Goal: Information Seeking & Learning: Learn about a topic

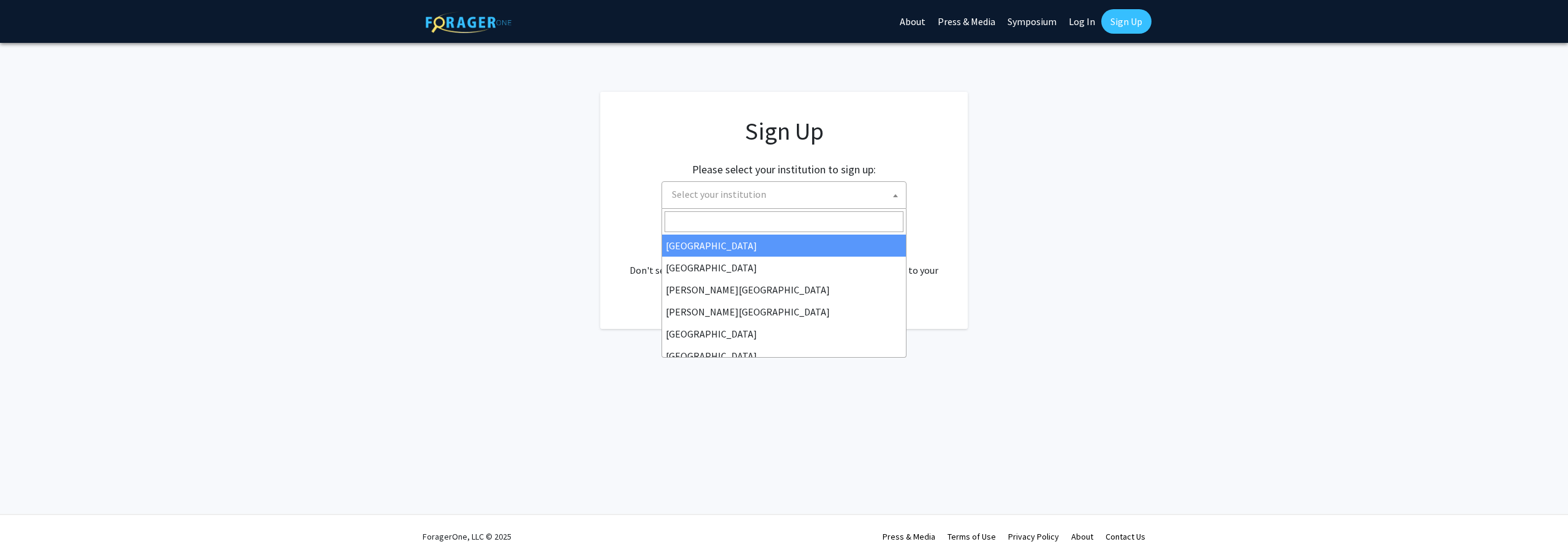
click at [744, 207] on span "Select your institution" at bounding box center [786, 194] width 239 height 25
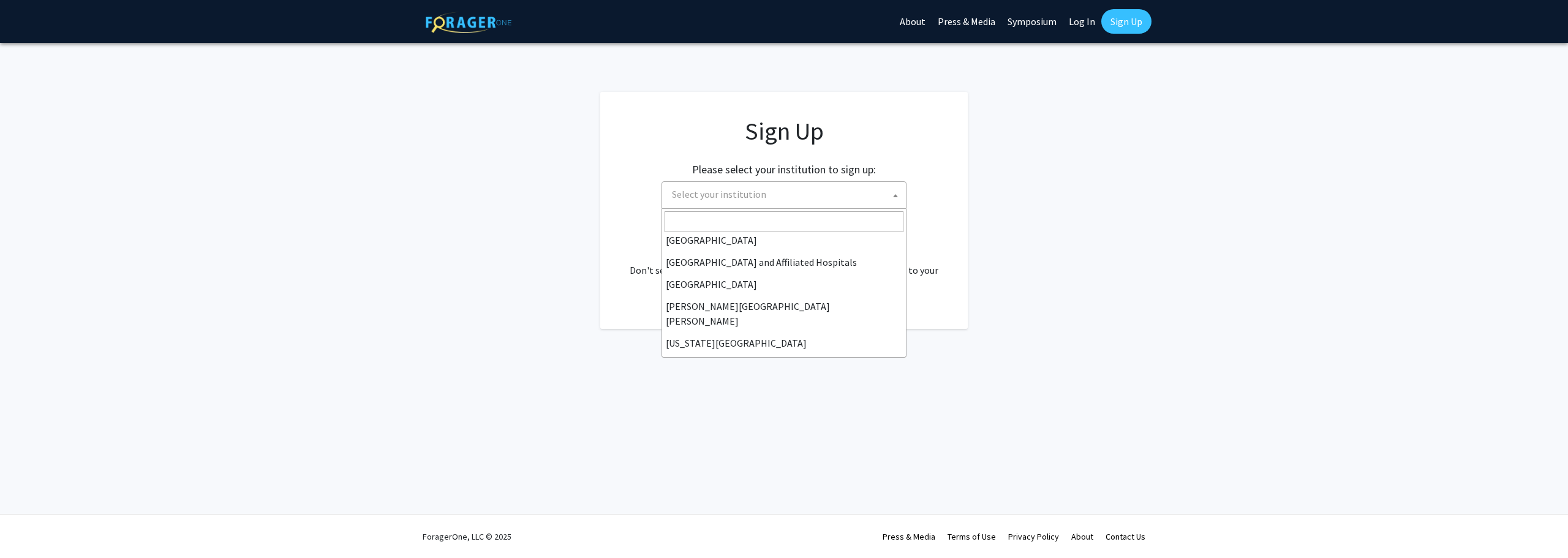
scroll to position [184, 0]
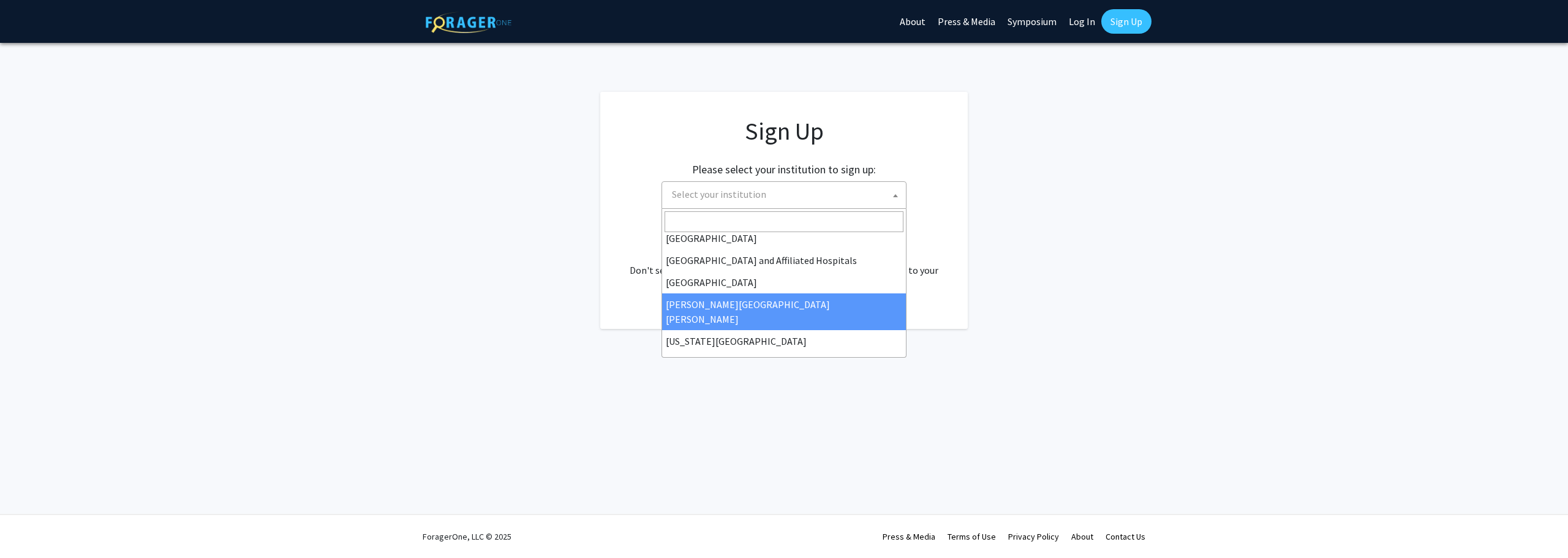
select select "1"
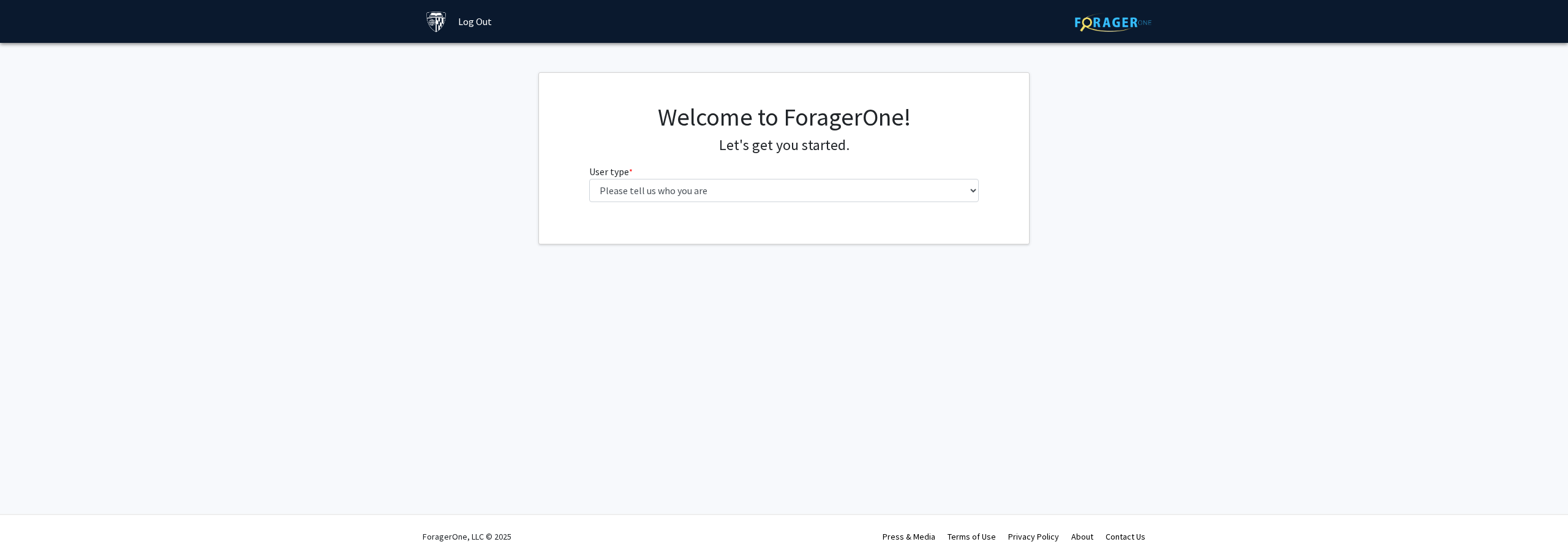
click at [737, 207] on div "Welcome to ForagerOne! Let's get you started. User type * required Please tell …" at bounding box center [784, 157] width 409 height 109
click at [737, 201] on select "Please tell us who you are Undergraduate Student Master's Student Doctoral Cand…" at bounding box center [784, 190] width 390 height 23
select select "2: masters"
click at [589, 179] on select "Please tell us who you are Undergraduate Student Master's Student Doctoral Cand…" at bounding box center [784, 190] width 390 height 23
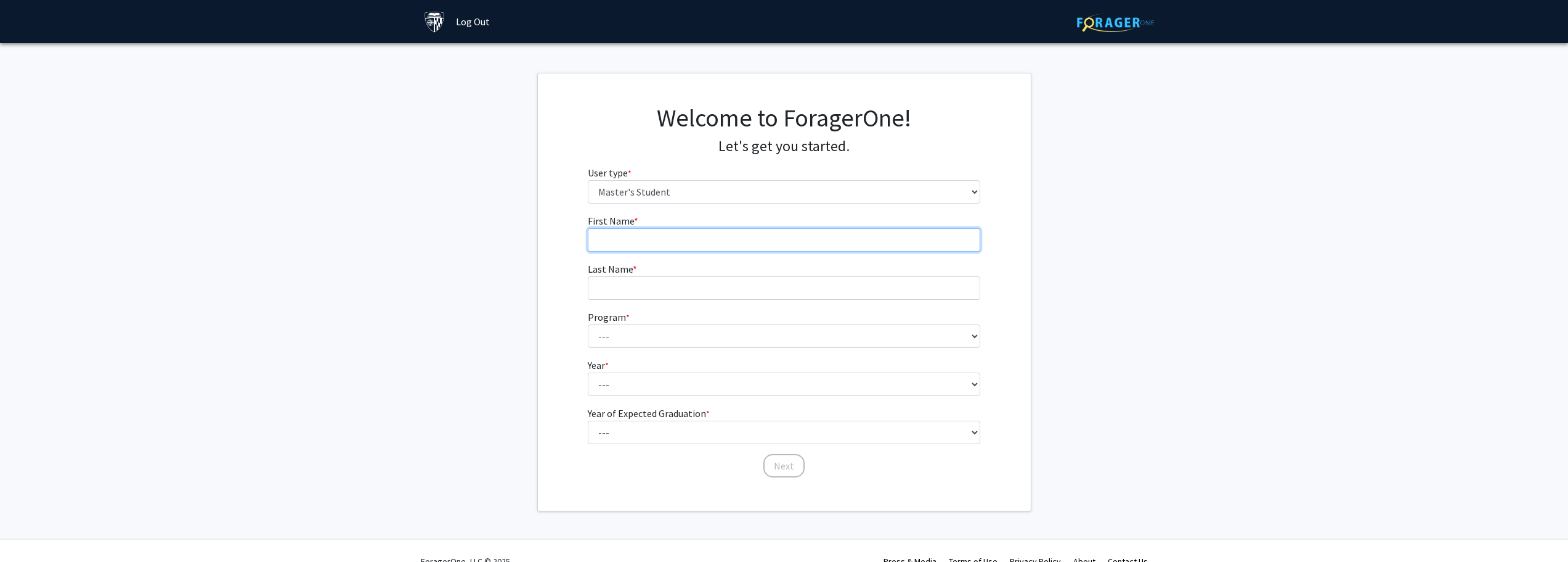
click at [693, 247] on input "First Name * required" at bounding box center [784, 240] width 392 height 23
type input "[PERSON_NAME]"
select select "109: 109"
select select "2: second_year"
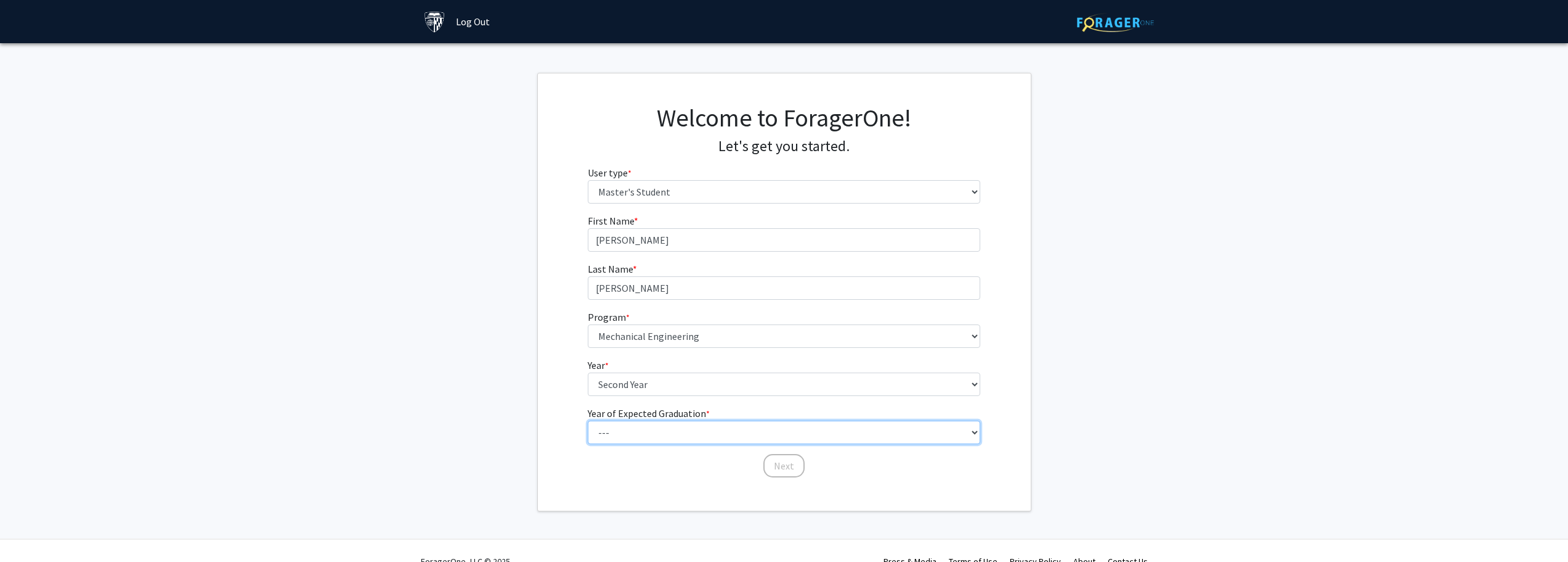
click at [671, 421] on select "--- 2025 2026 2027 2028 2029 2030 2031 2032 2033 2034" at bounding box center [784, 432] width 392 height 23
select select "2: 2026"
click at [588, 420] on select "--- 2025 2026 2027 2028 2029 2030 2031 2032 2033 2034" at bounding box center [784, 432] width 392 height 23
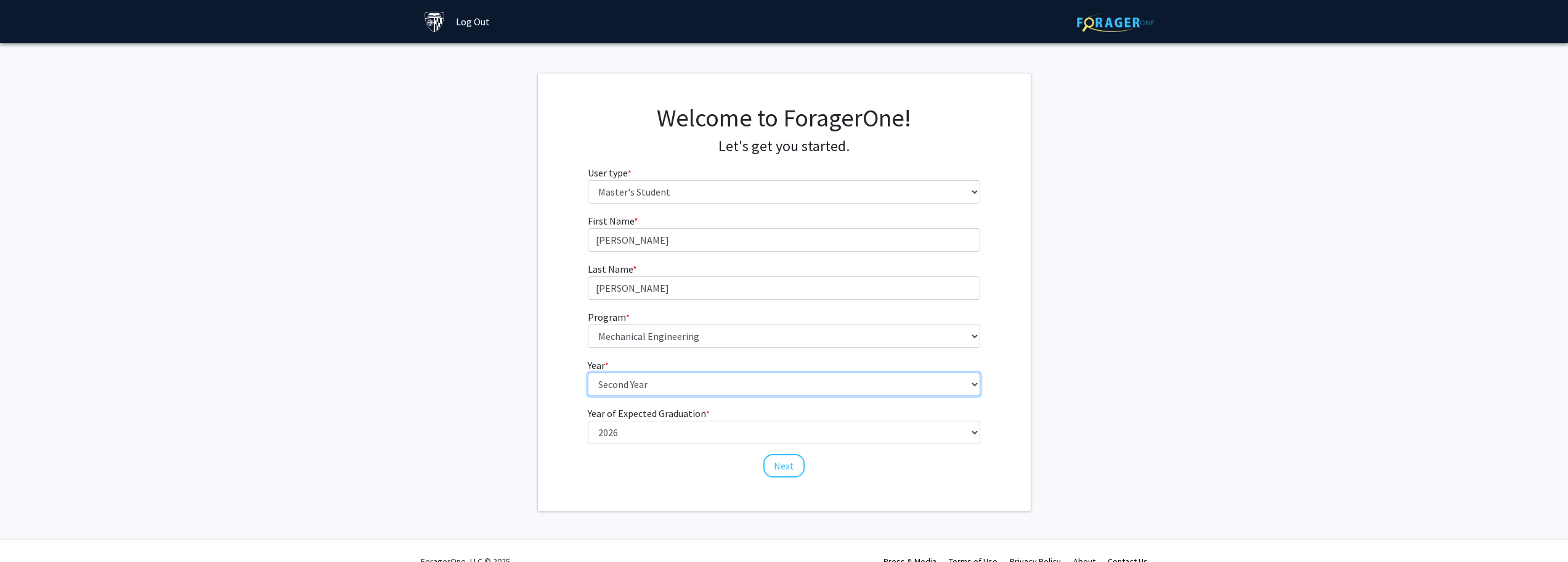
click at [721, 386] on select "--- First Year Second Year" at bounding box center [784, 383] width 392 height 23
click at [588, 372] on select "--- First Year Second Year" at bounding box center [784, 383] width 392 height 23
click at [785, 464] on button "Next" at bounding box center [784, 465] width 41 height 23
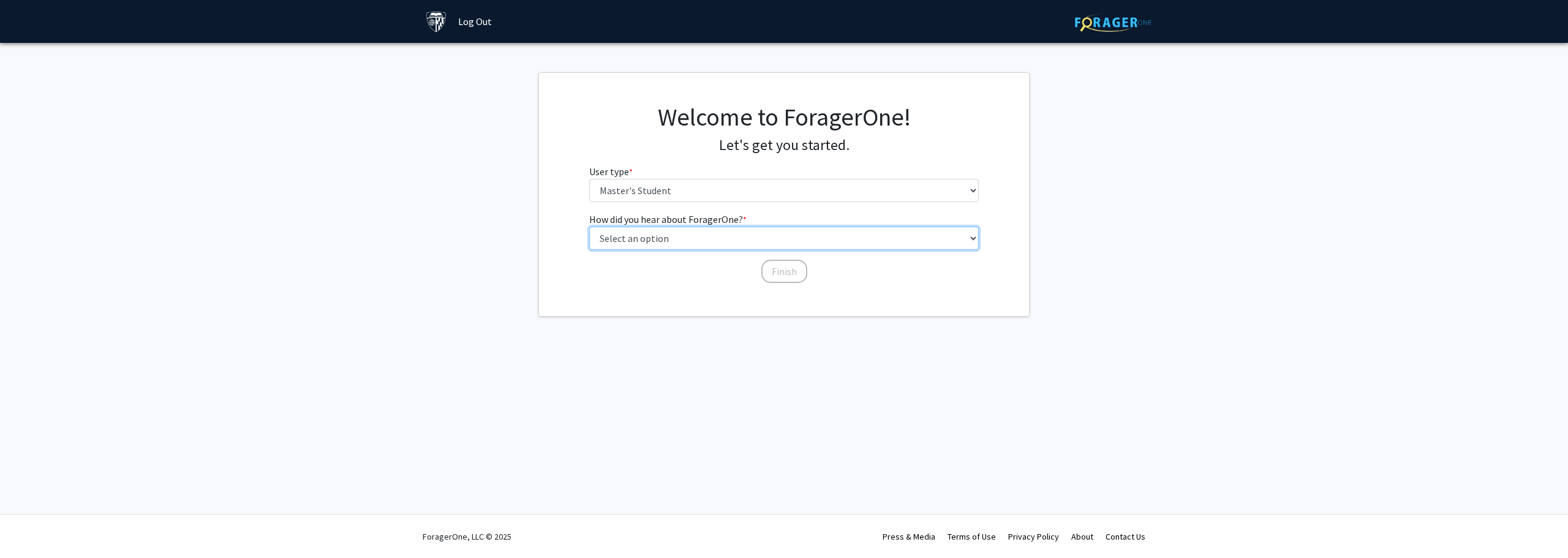
click at [698, 244] on select "Select an option Peer/student recommendation Faculty/staff recommendation Unive…" at bounding box center [784, 238] width 390 height 23
select select "3: university_website"
click at [589, 227] on select "Select an option Peer/student recommendation Faculty/staff recommendation Unive…" at bounding box center [784, 238] width 390 height 23
click at [767, 273] on button "Finish" at bounding box center [785, 271] width 46 height 23
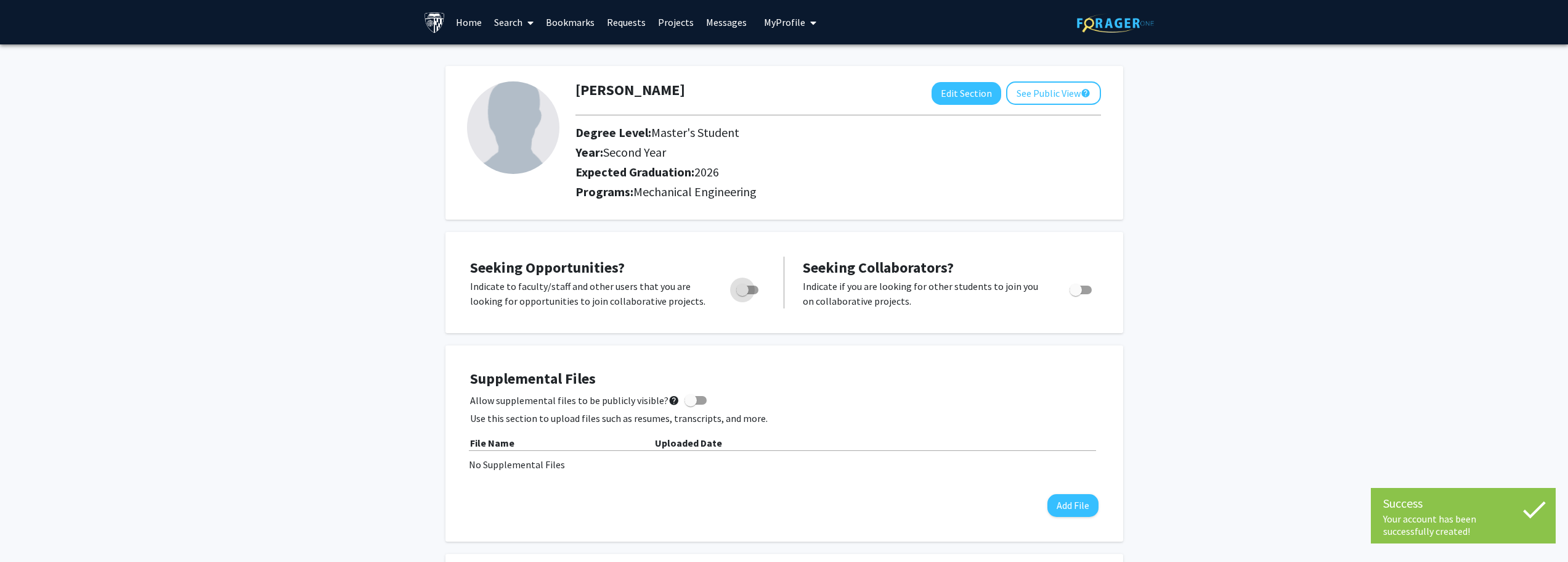
click at [756, 292] on span "Toggle" at bounding box center [747, 289] width 22 height 8
click at [742, 294] on input "Are you actively seeking opportunities?" at bounding box center [742, 294] width 1 height 1
checkbox input "true"
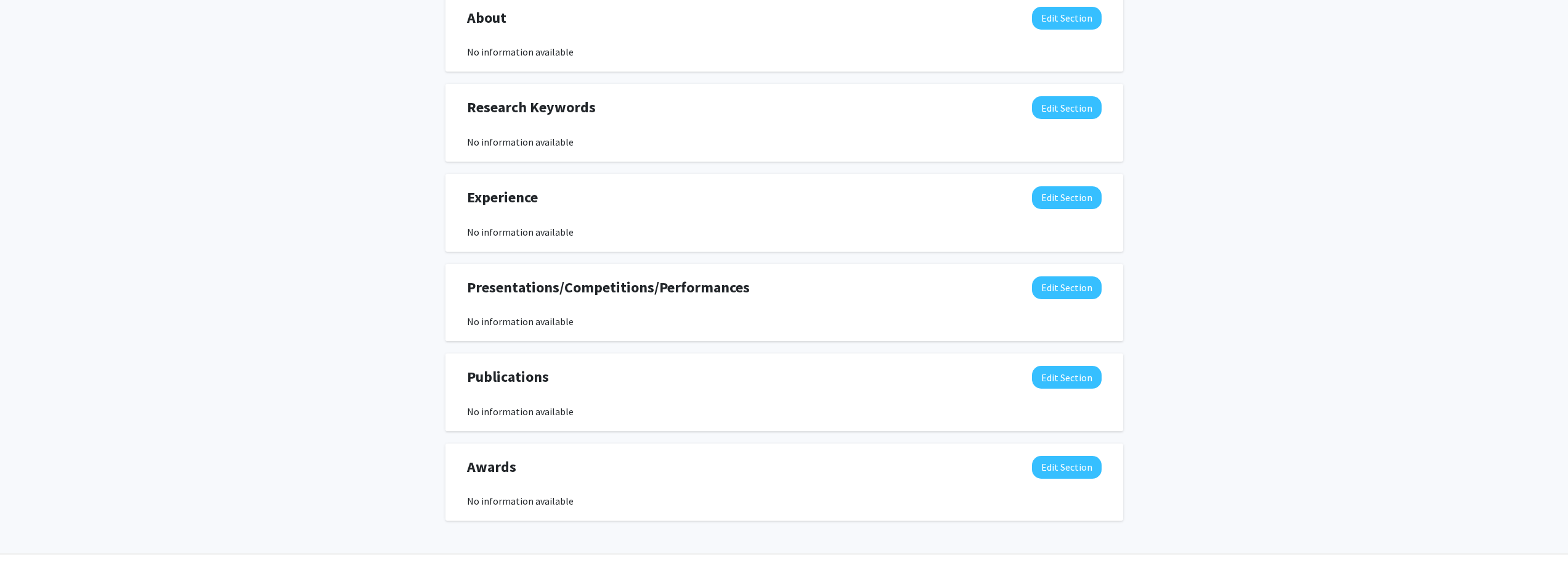
scroll to position [595, 0]
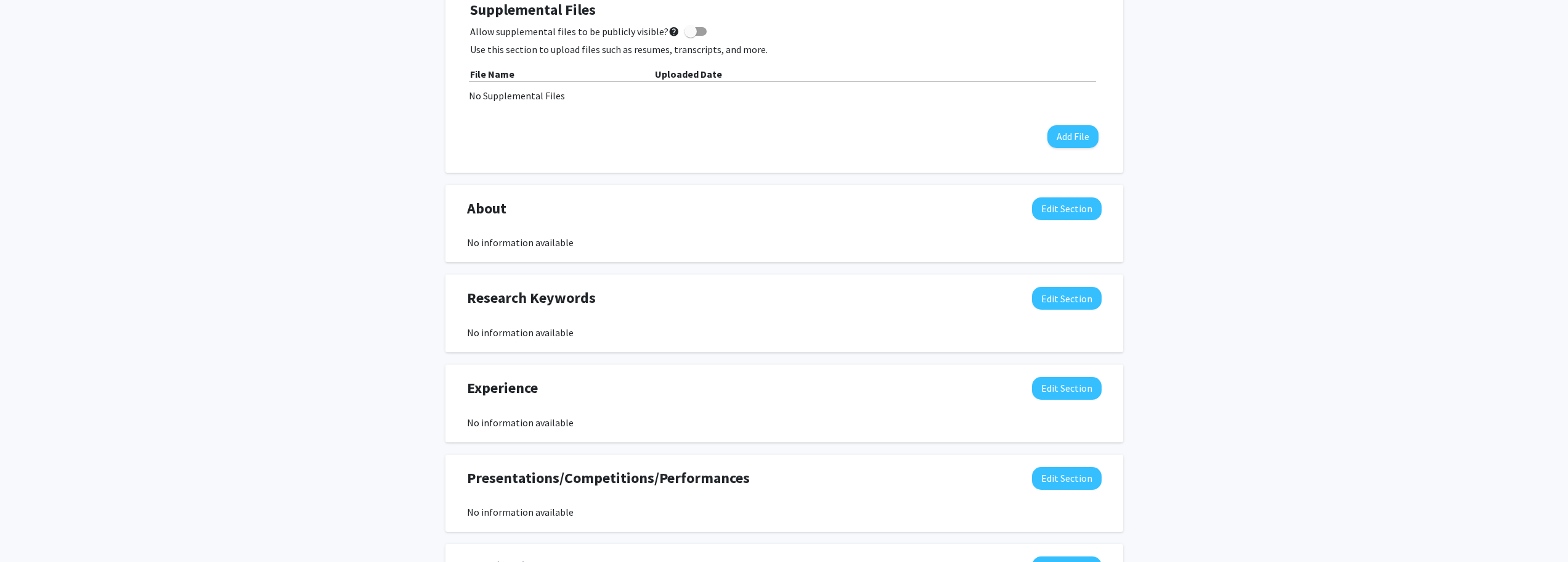
scroll to position [370, 0]
click at [1063, 205] on button "Edit Section" at bounding box center [1067, 207] width 69 height 23
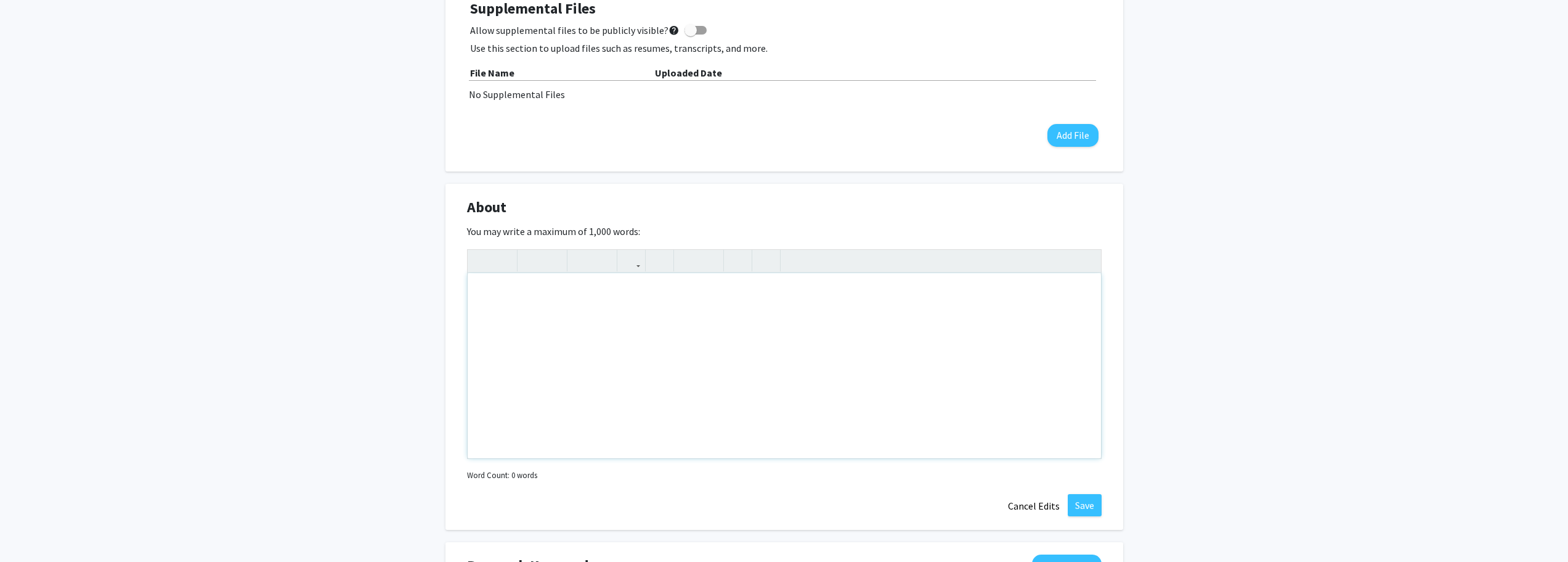
click at [625, 311] on div "Note to users with screen readers: Please deactivate our accessibility plugin f…" at bounding box center [784, 366] width 634 height 185
click at [623, 193] on div "About Edit Section You may write a maximum of 1,000 words: Insert link Remove l…" at bounding box center [784, 357] width 678 height 346
click at [1048, 502] on button "Cancel Edits" at bounding box center [1034, 505] width 68 height 23
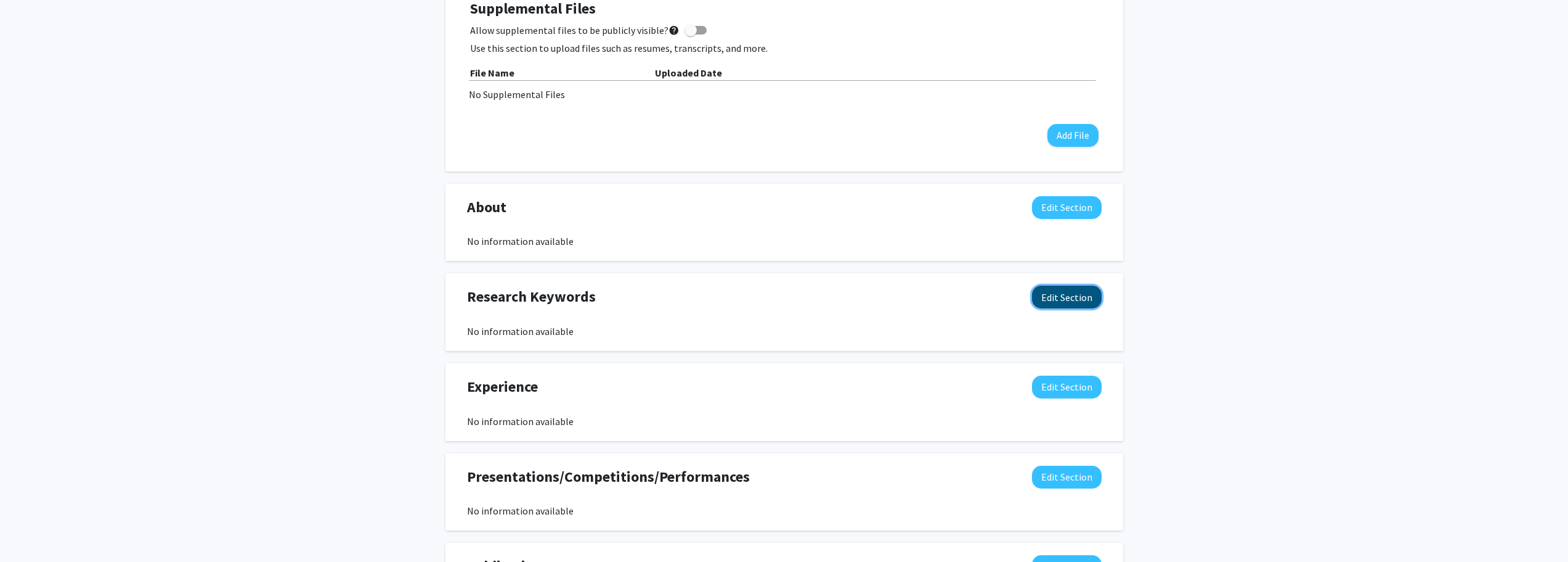
click at [1074, 298] on button "Edit Section" at bounding box center [1067, 296] width 69 height 23
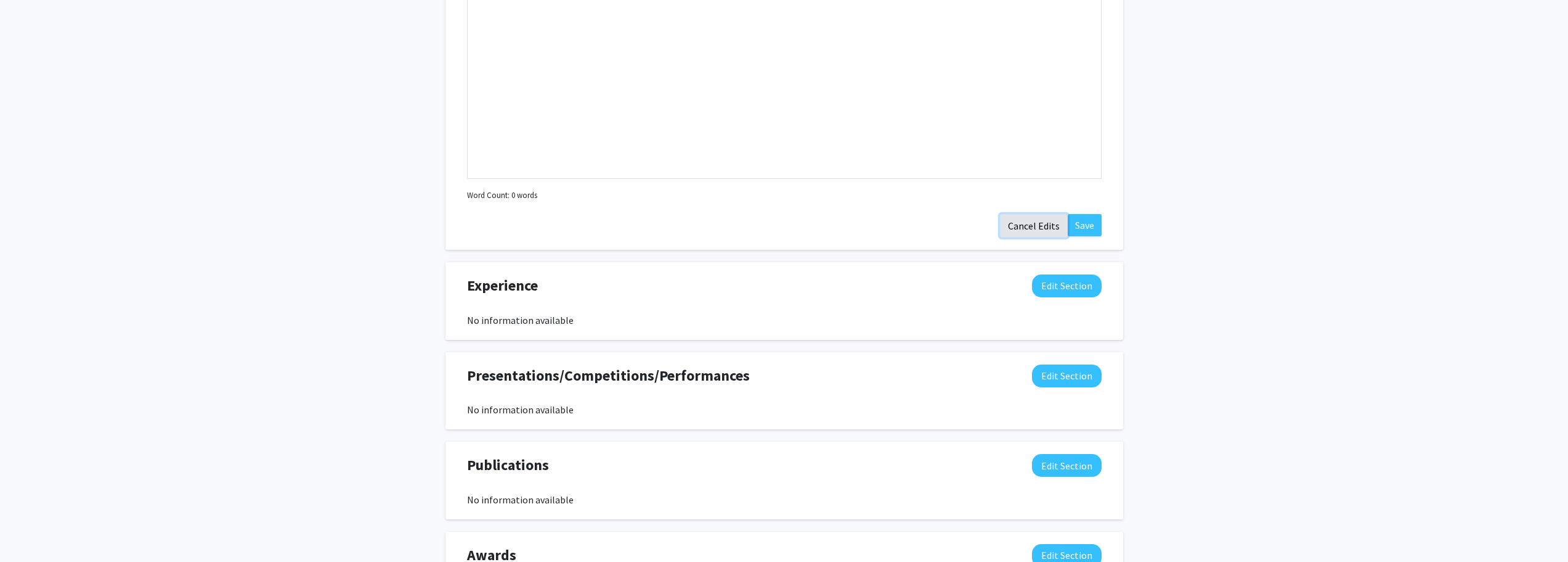
click at [1025, 228] on button "Cancel Edits" at bounding box center [1034, 225] width 68 height 23
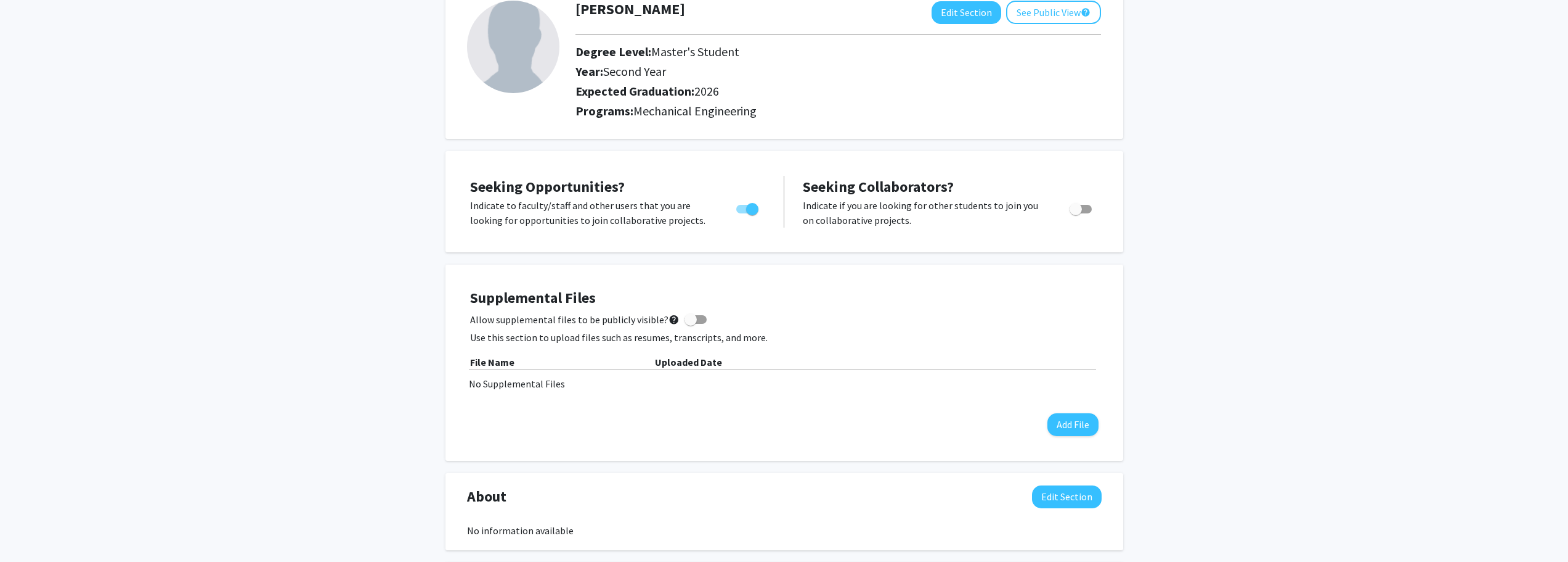
scroll to position [0, 0]
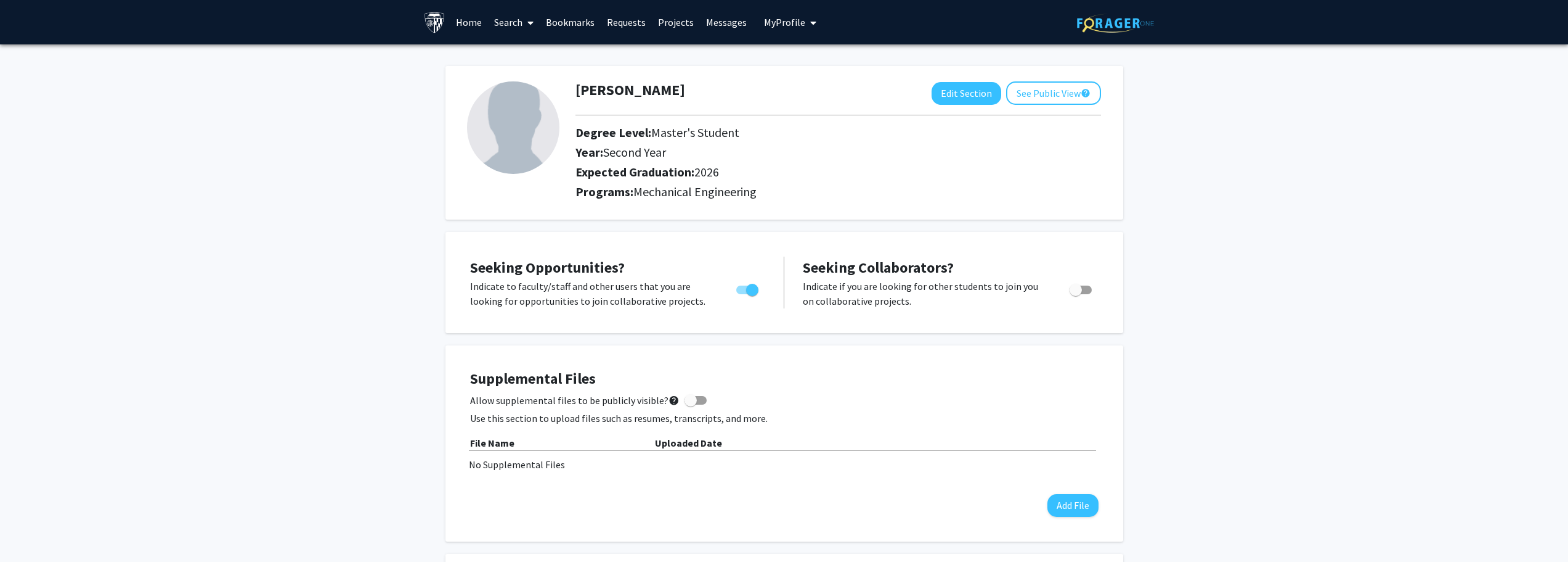
click at [495, 141] on img at bounding box center [513, 128] width 92 height 92
click at [978, 95] on button "Edit Section" at bounding box center [966, 93] width 69 height 23
select select "second_year"
select select "2026"
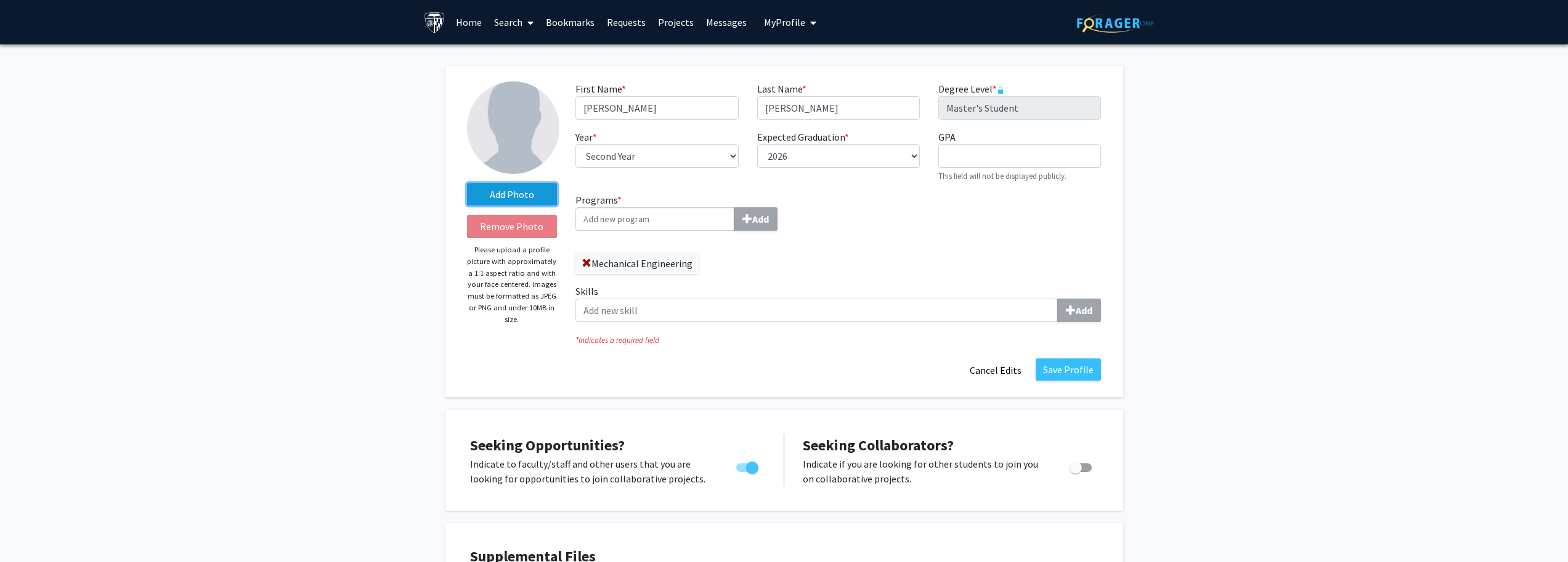
click at [525, 195] on label "Add Photo" at bounding box center [512, 194] width 90 height 22
click at [0, 0] on input "Add Photo" at bounding box center [0, 0] width 0 height 0
click at [520, 198] on label "Add Photo" at bounding box center [512, 194] width 90 height 22
click at [0, 0] on input "Add Photo" at bounding box center [0, 0] width 0 height 0
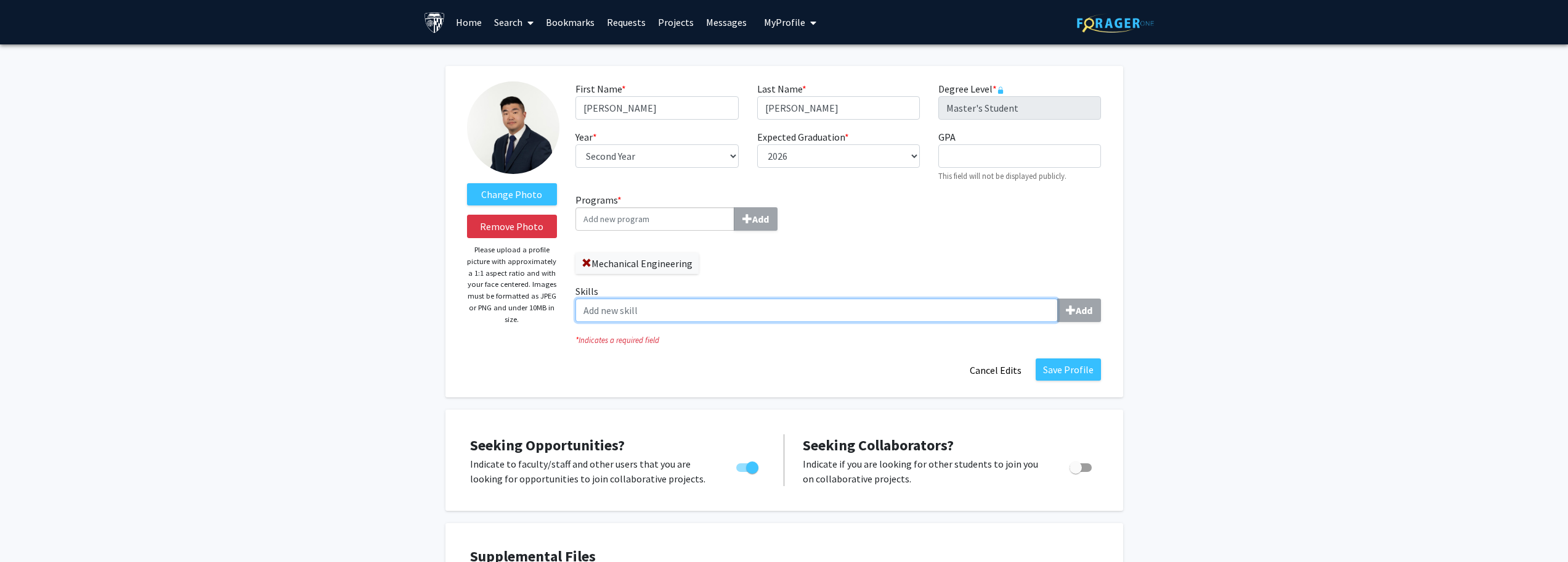
click at [711, 315] on input "Skills Add" at bounding box center [817, 310] width 483 height 23
type input "Python"
click at [1085, 306] on b "Add" at bounding box center [1084, 310] width 17 height 13
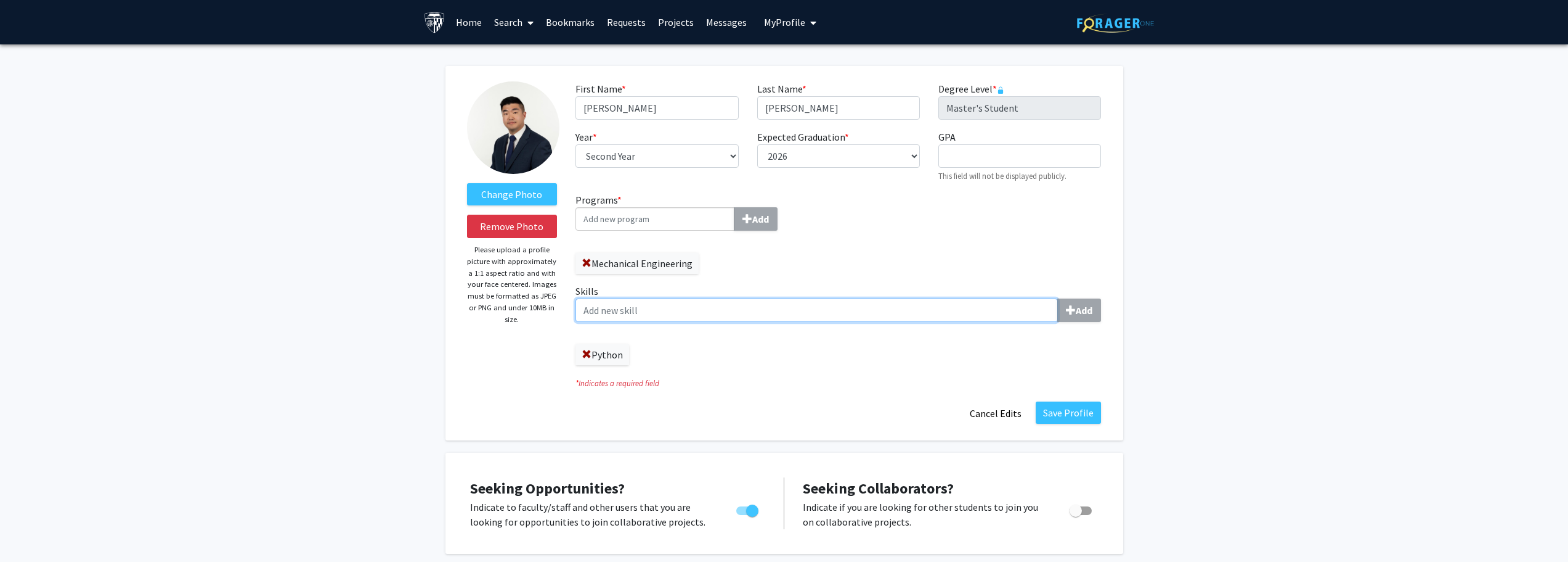
click at [752, 311] on input "Skills Add" at bounding box center [817, 310] width 483 height 23
type input "c"
type input "C++"
type input "Linux"
type input "c"
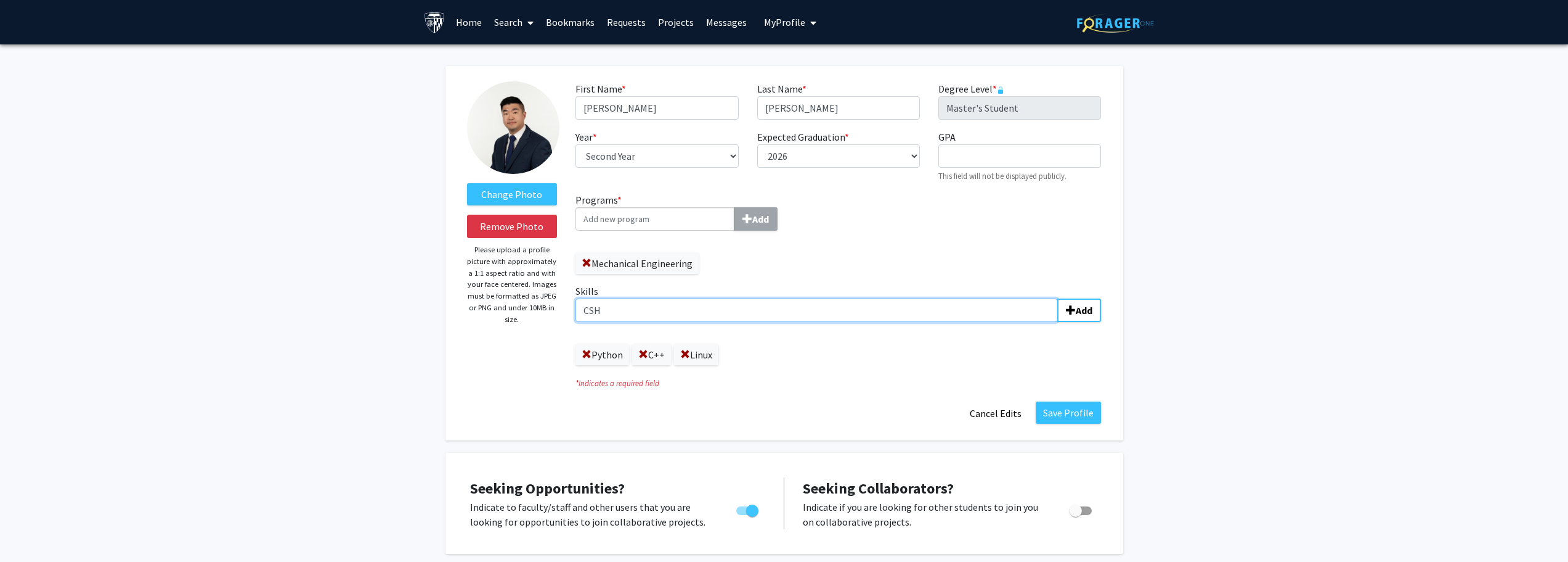
type input "CSH"
type input "BASH"
type input "ROS"
type input "FORTRAN"
type input "HWIL"
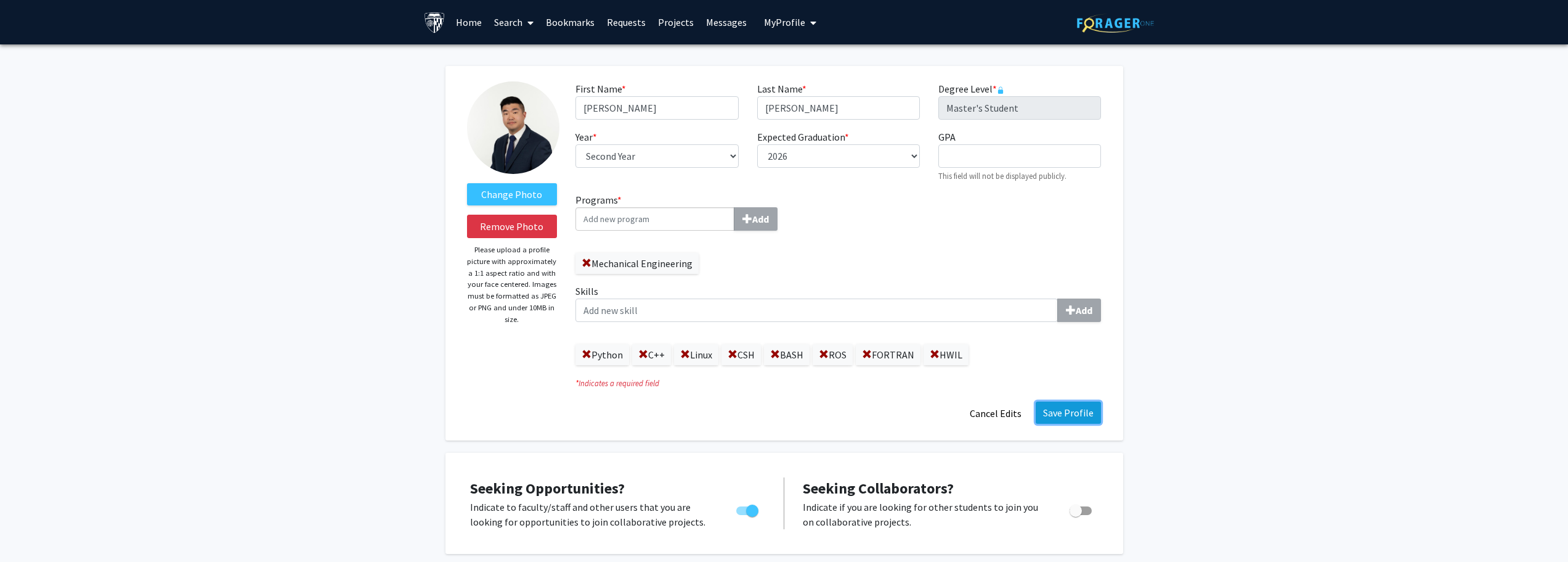
click at [1085, 417] on button "Save Profile" at bounding box center [1068, 413] width 65 height 22
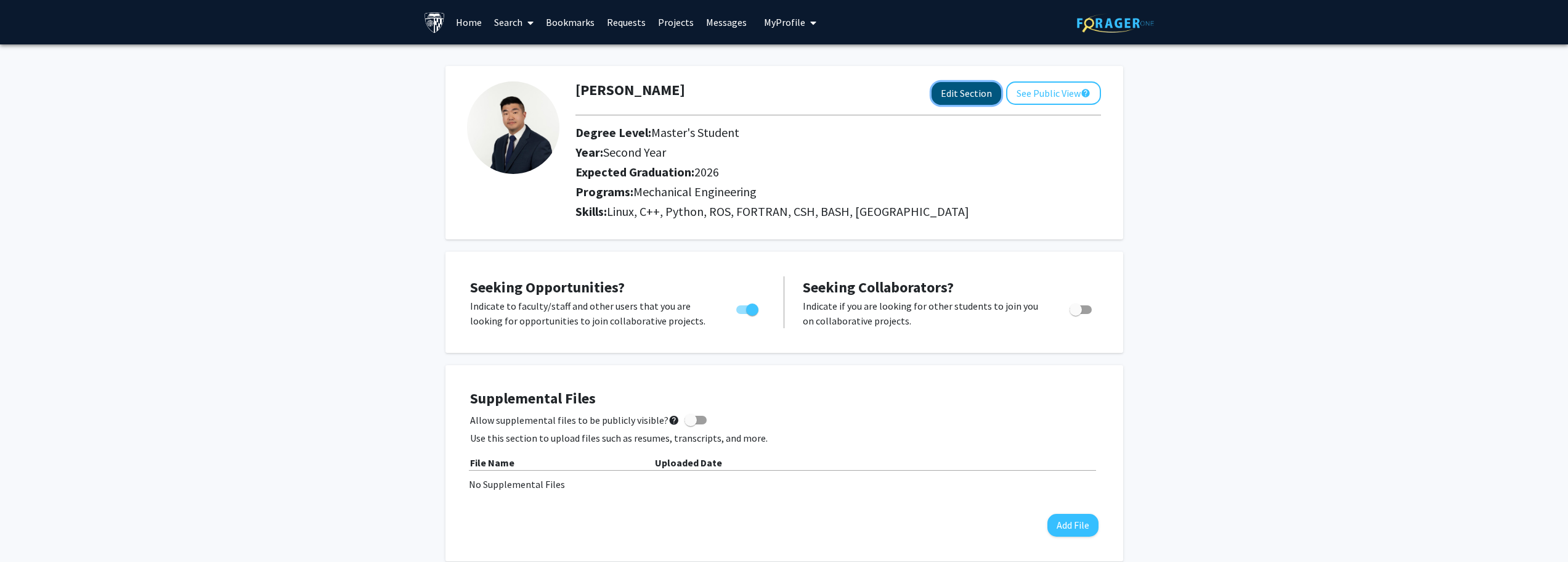
click at [974, 97] on button "Edit Section" at bounding box center [966, 93] width 69 height 23
select select "second_year"
select select "2026"
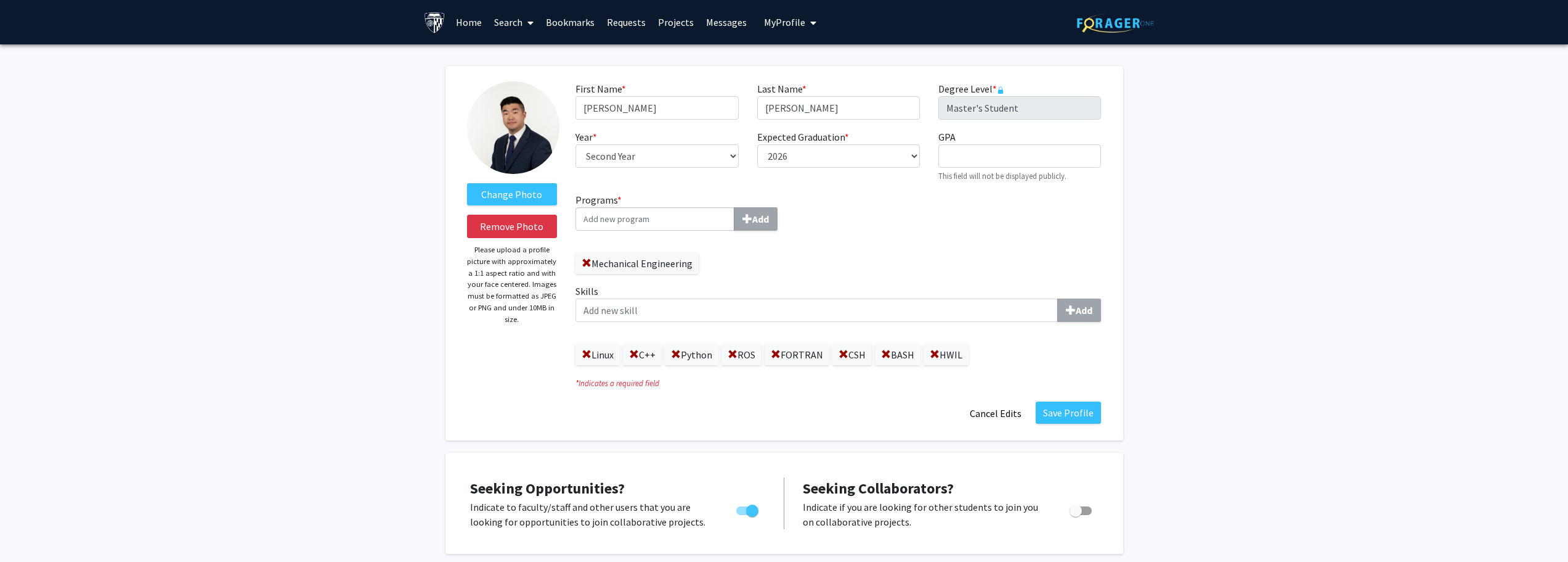
click at [747, 290] on label "Skills Add" at bounding box center [838, 303] width 526 height 39
click at [747, 299] on input "Skills Add" at bounding box center [817, 310] width 483 height 23
click at [740, 312] on input "Skills Add" at bounding box center [817, 310] width 483 height 23
type input "Git"
type input "GitLab"
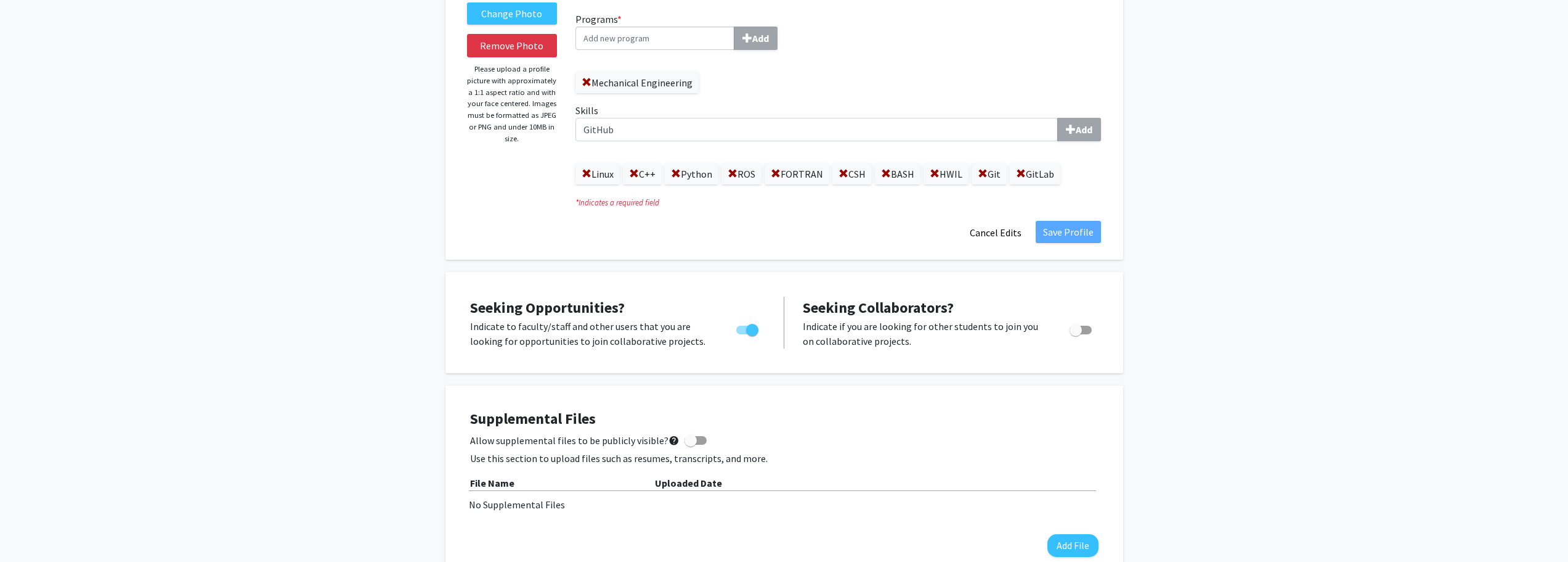
scroll to position [62, 0]
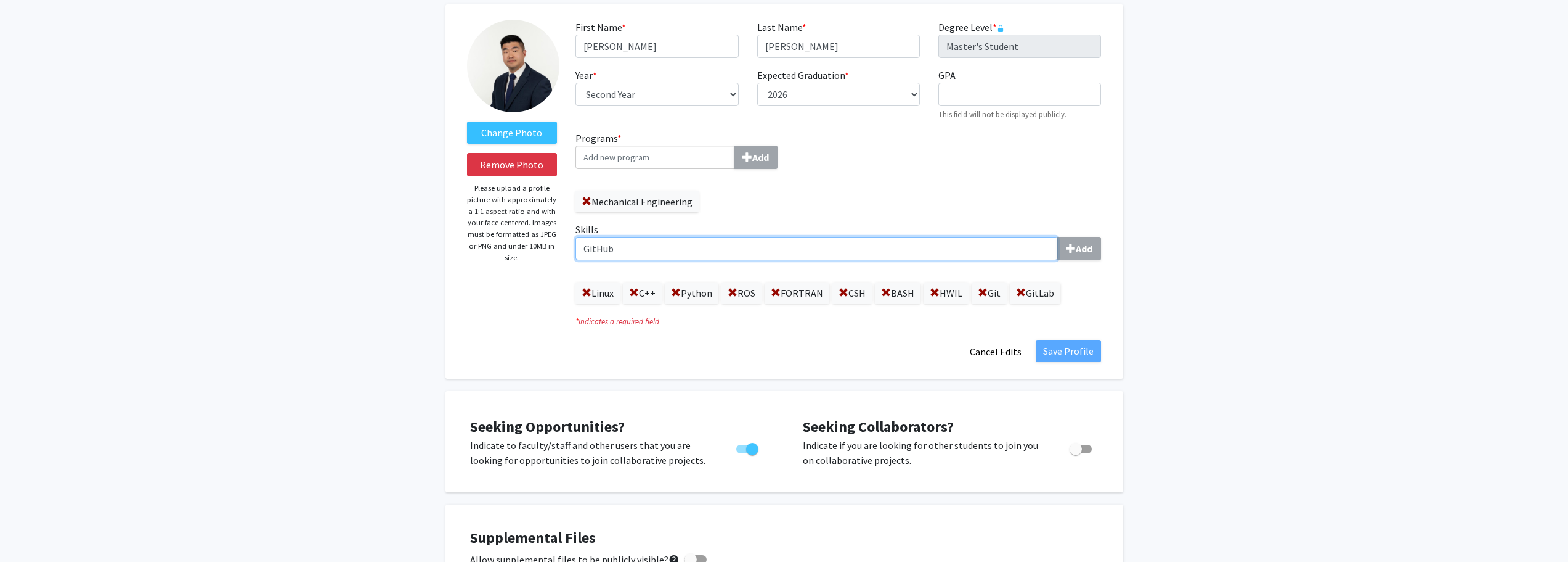
click at [639, 254] on input "GitHub" at bounding box center [817, 248] width 483 height 23
type input "="
click at [1035, 348] on div "Save Profile Cancel Edits" at bounding box center [838, 351] width 544 height 23
drag, startPoint x: 807, startPoint y: 345, endPoint x: 983, endPoint y: 346, distance: 176.0
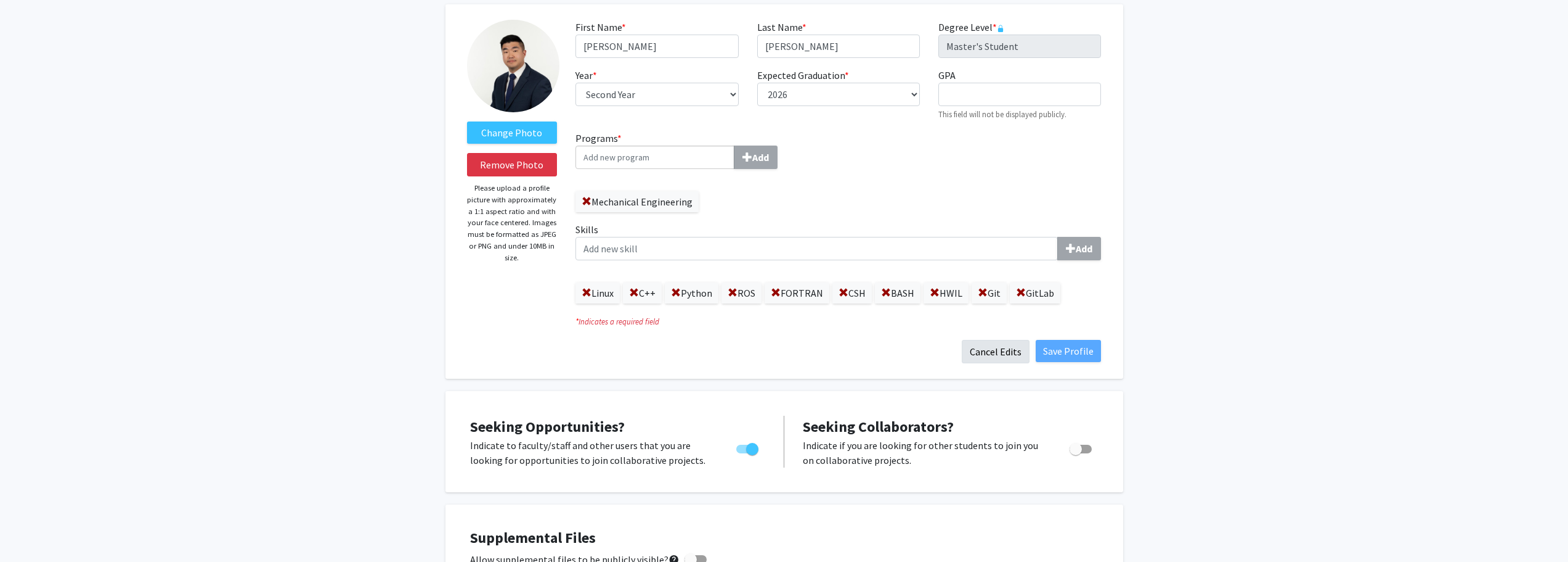
click at [815, 345] on div "Save Profile Cancel Edits" at bounding box center [838, 351] width 544 height 23
click at [1010, 356] on button "Cancel Edits" at bounding box center [995, 351] width 68 height 23
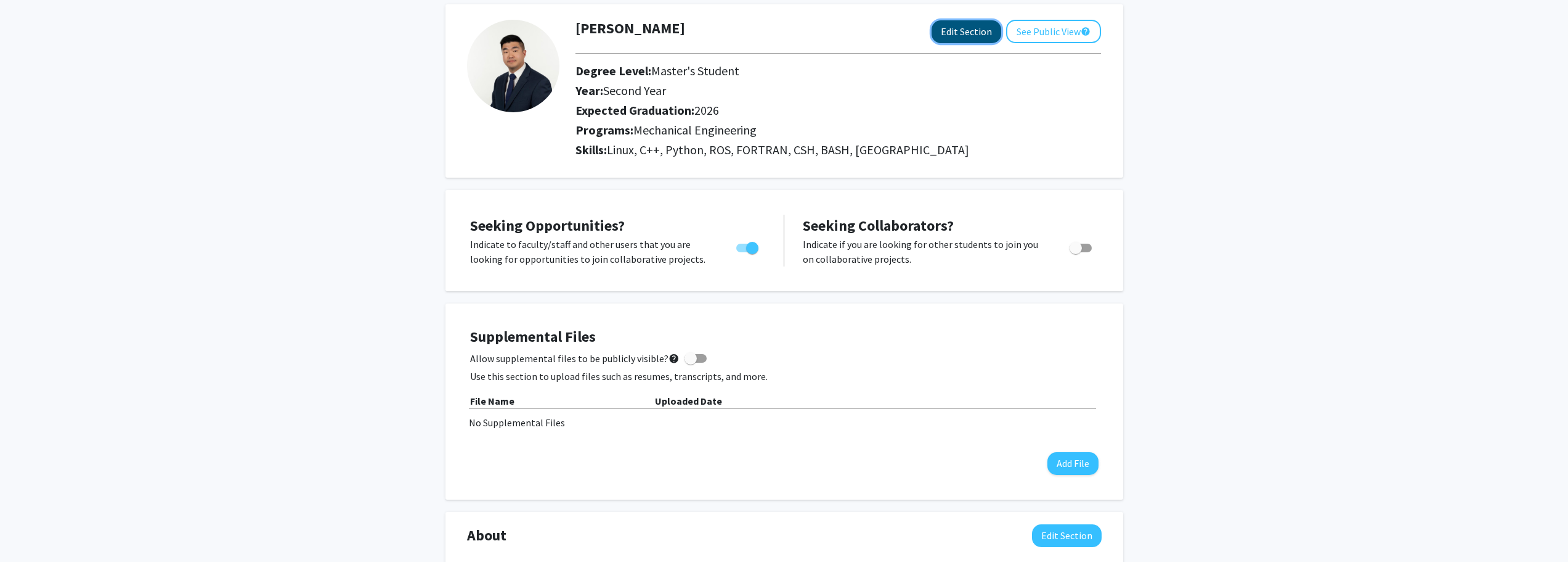
click at [977, 36] on button "Edit Section" at bounding box center [966, 32] width 69 height 23
select select "second_year"
select select "2026"
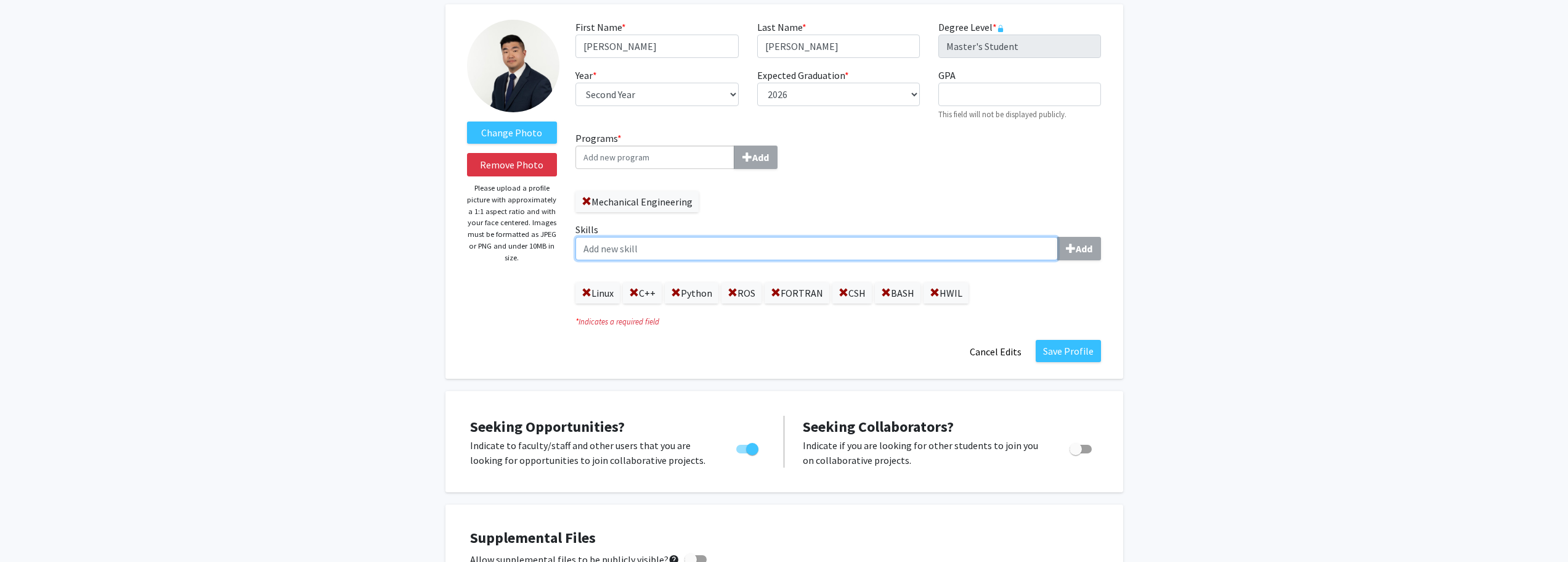
click at [808, 259] on input "Skills Add" at bounding box center [817, 248] width 483 height 23
type input "Git"
type input "GitLab"
type input "G"
click at [1026, 292] on span at bounding box center [1021, 293] width 10 height 10
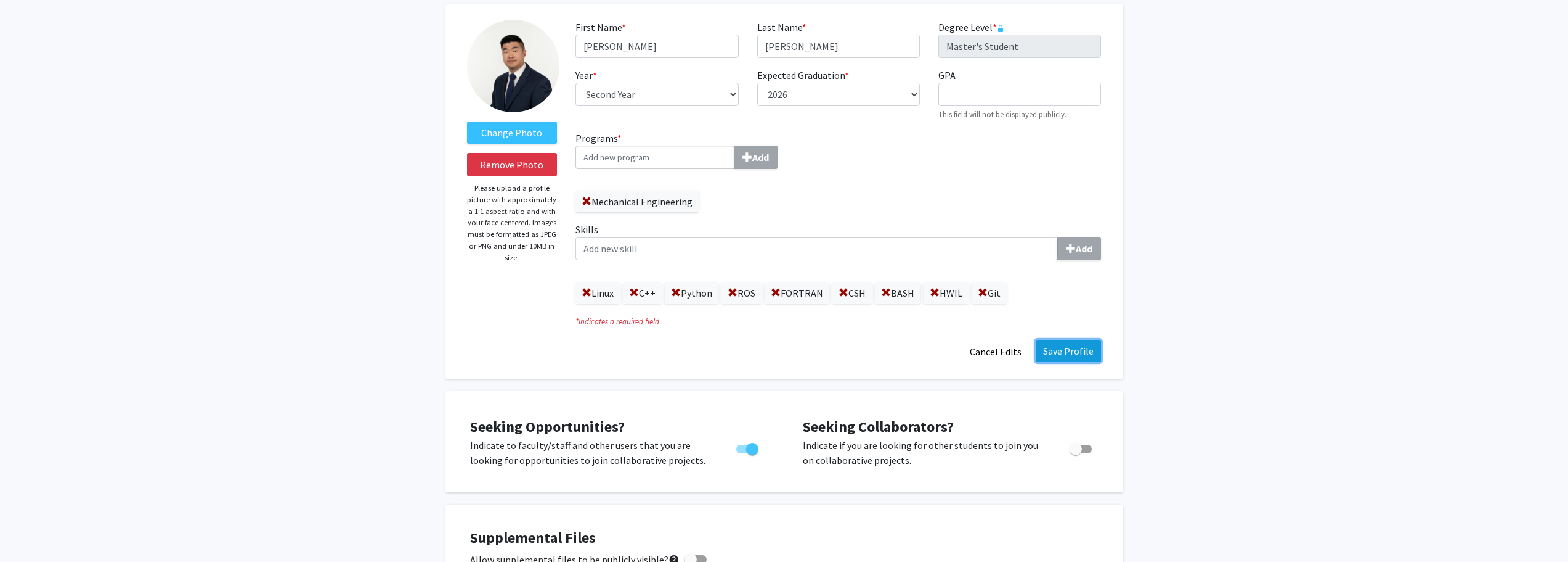
click at [1062, 343] on button "Save Profile" at bounding box center [1068, 351] width 65 height 22
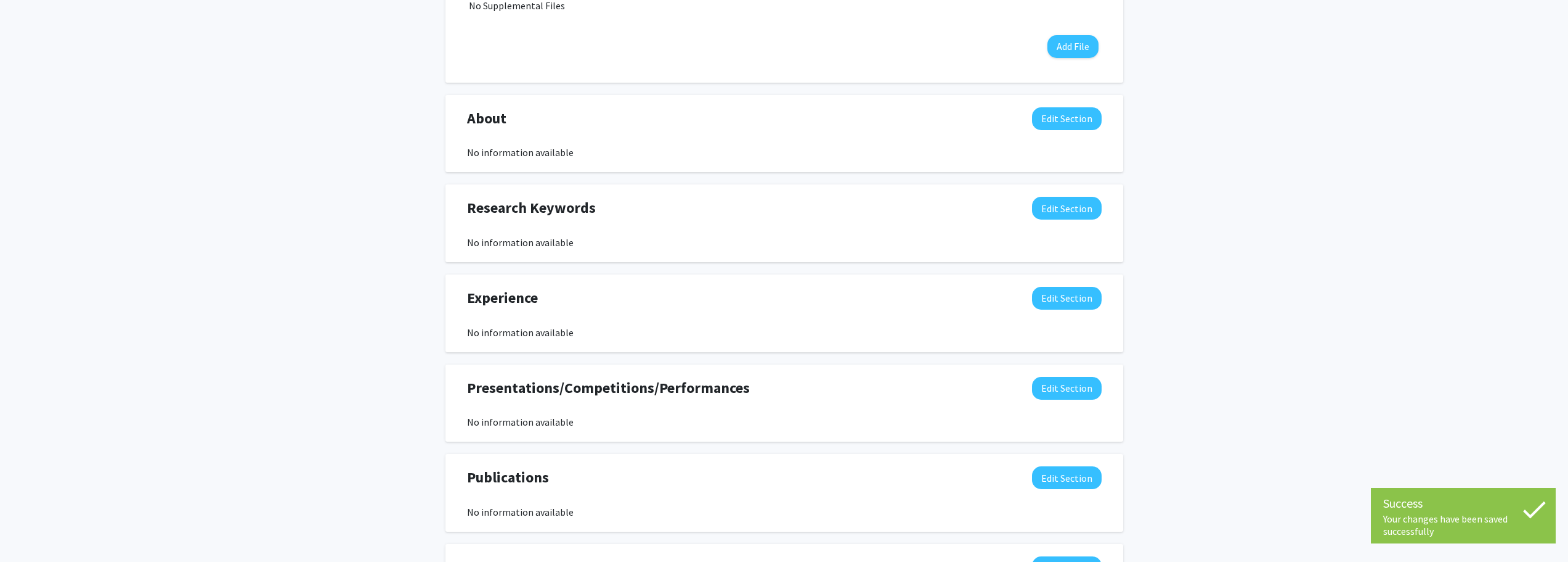
scroll to position [615, 0]
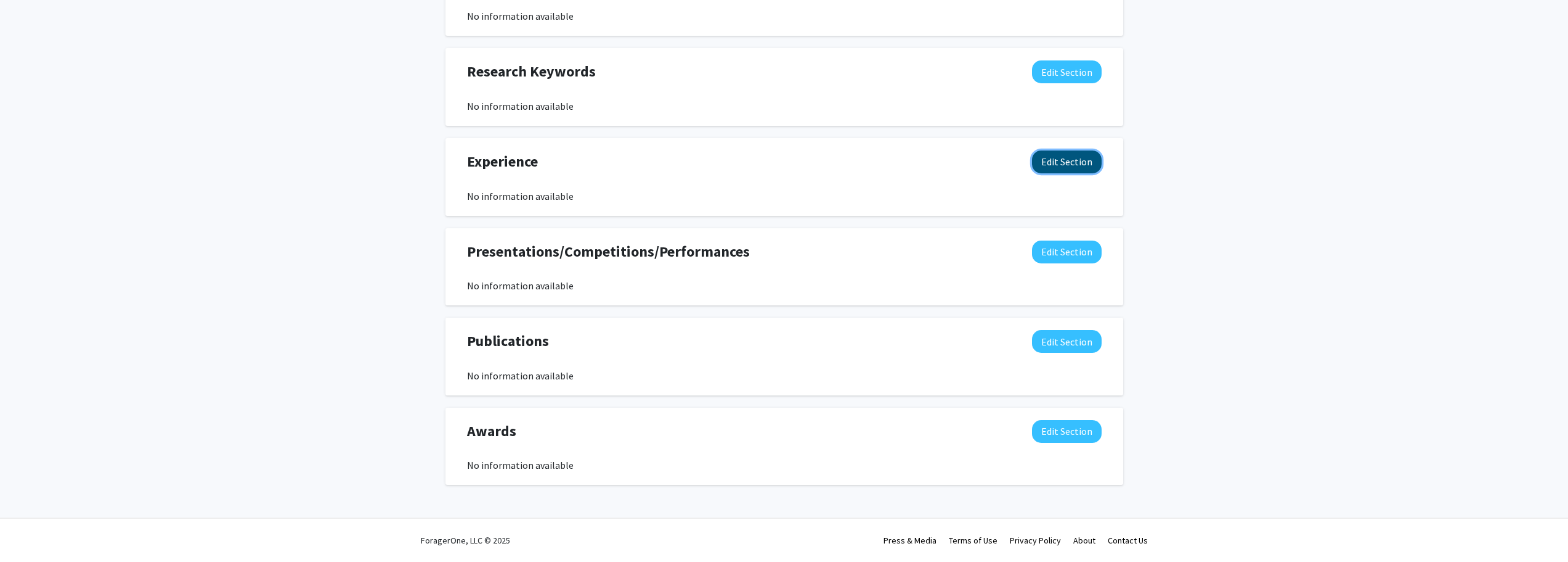
click at [1068, 170] on button "Edit Section" at bounding box center [1067, 162] width 69 height 23
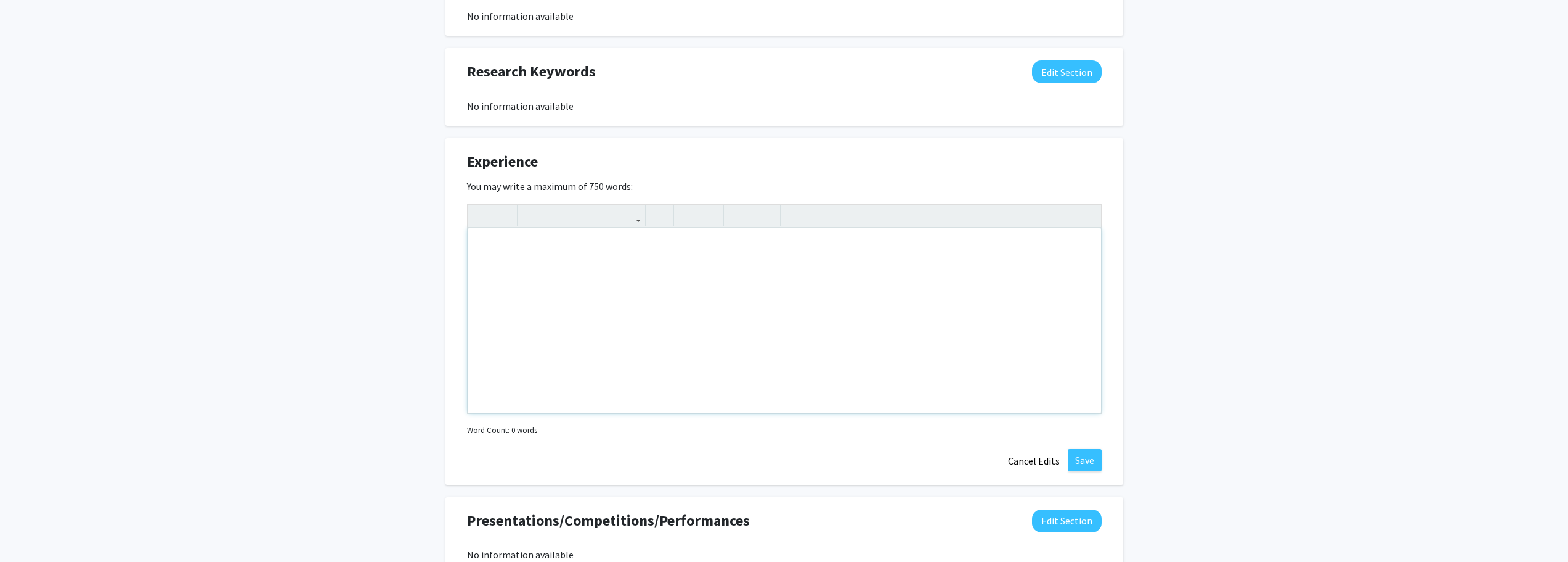
click at [730, 270] on div "Note to users with screen readers: Please deactivate our accessibility plugin f…" at bounding box center [784, 321] width 634 height 185
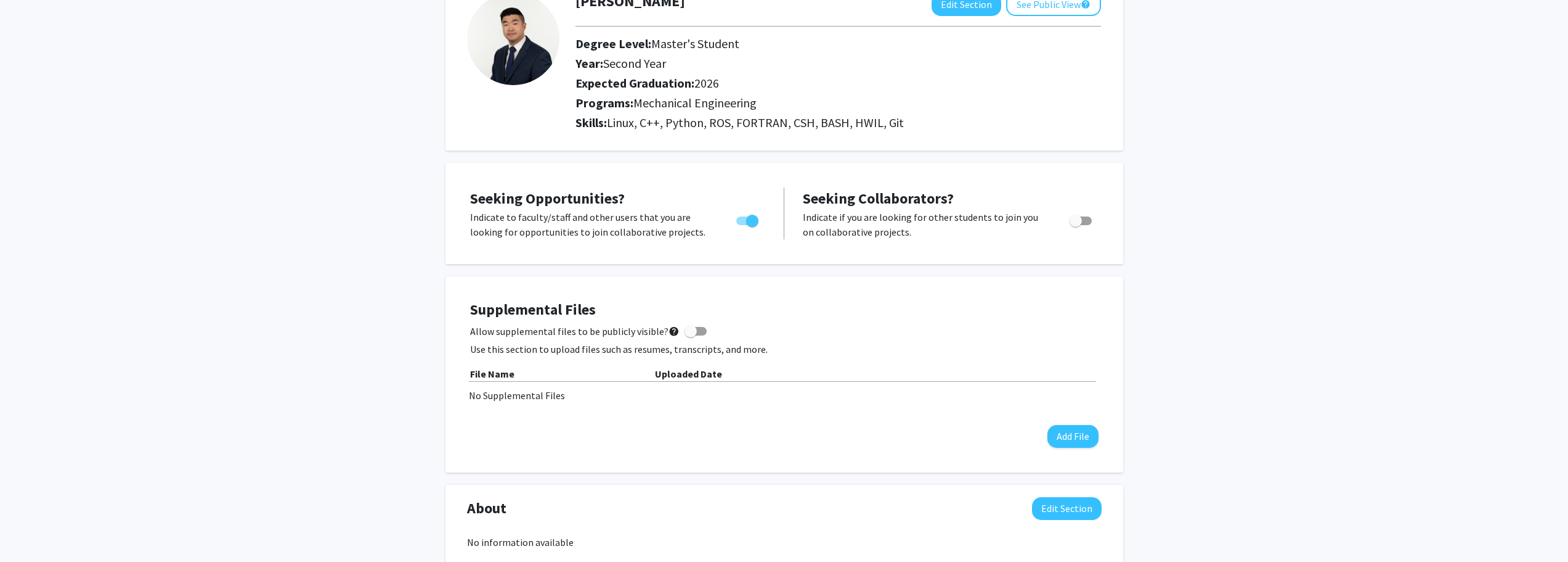
scroll to position [0, 0]
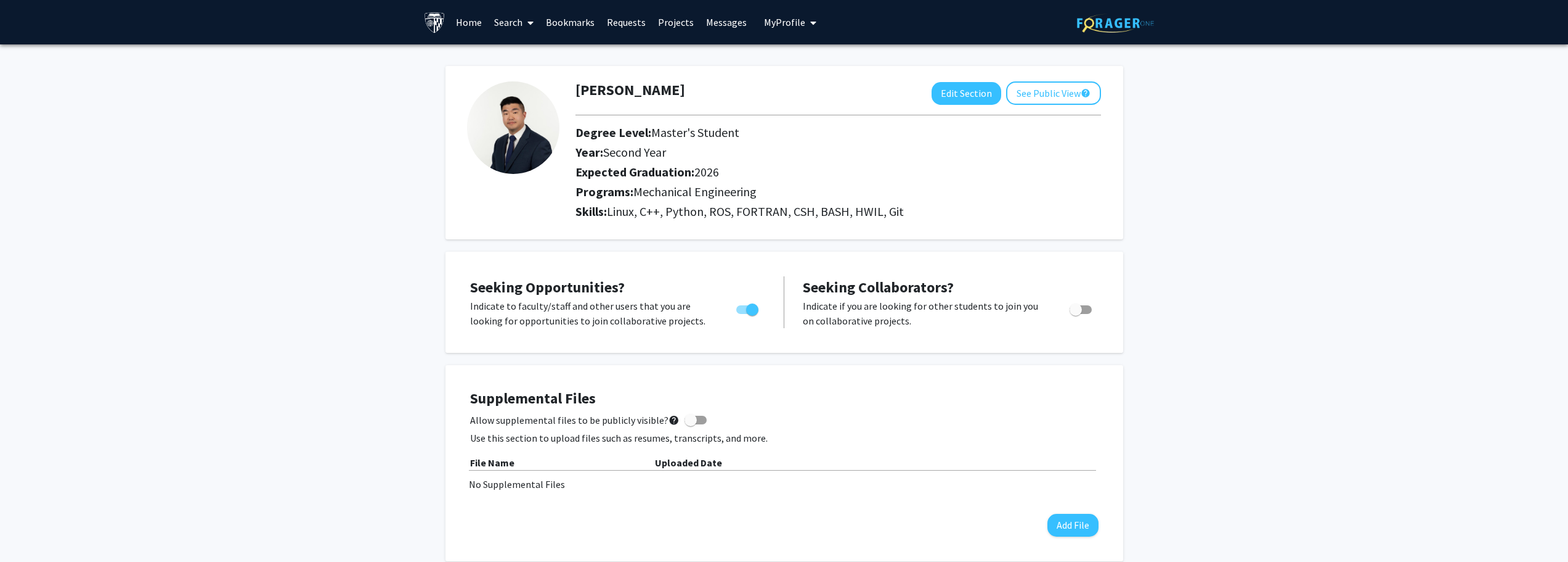
click at [511, 27] on link "Search" at bounding box center [514, 22] width 52 height 43
click at [513, 53] on span "Faculty/Staff" at bounding box center [533, 56] width 90 height 25
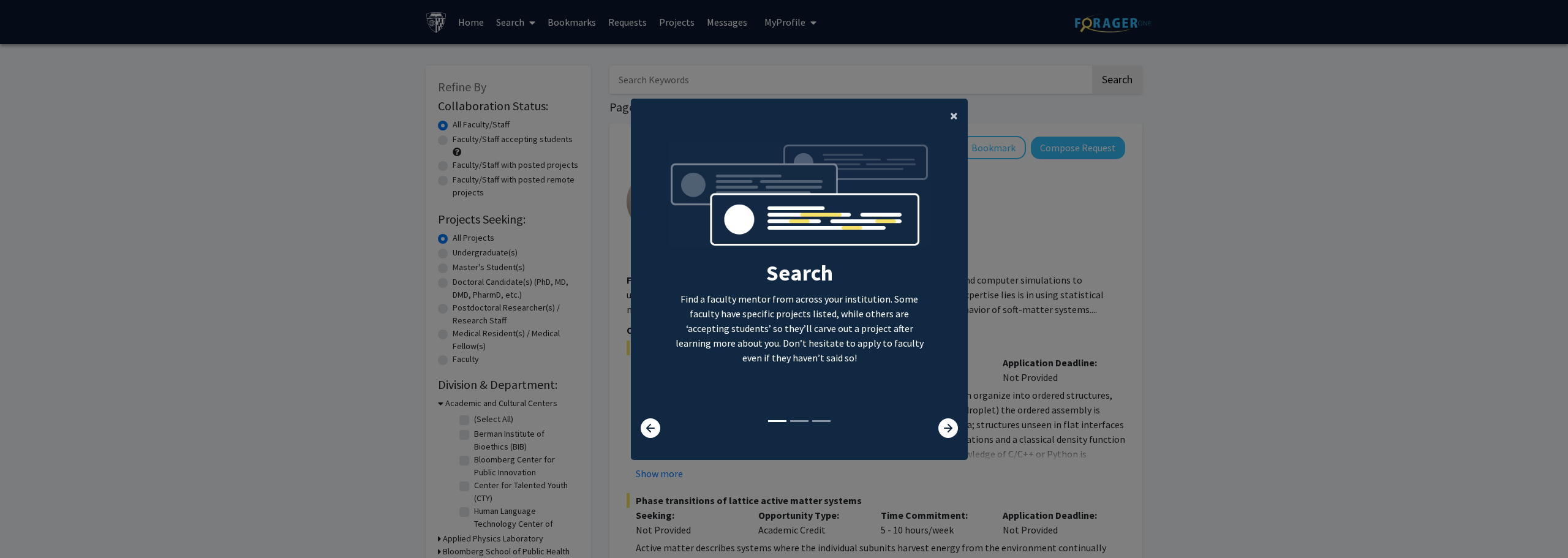
click at [943, 118] on button "×" at bounding box center [955, 115] width 28 height 34
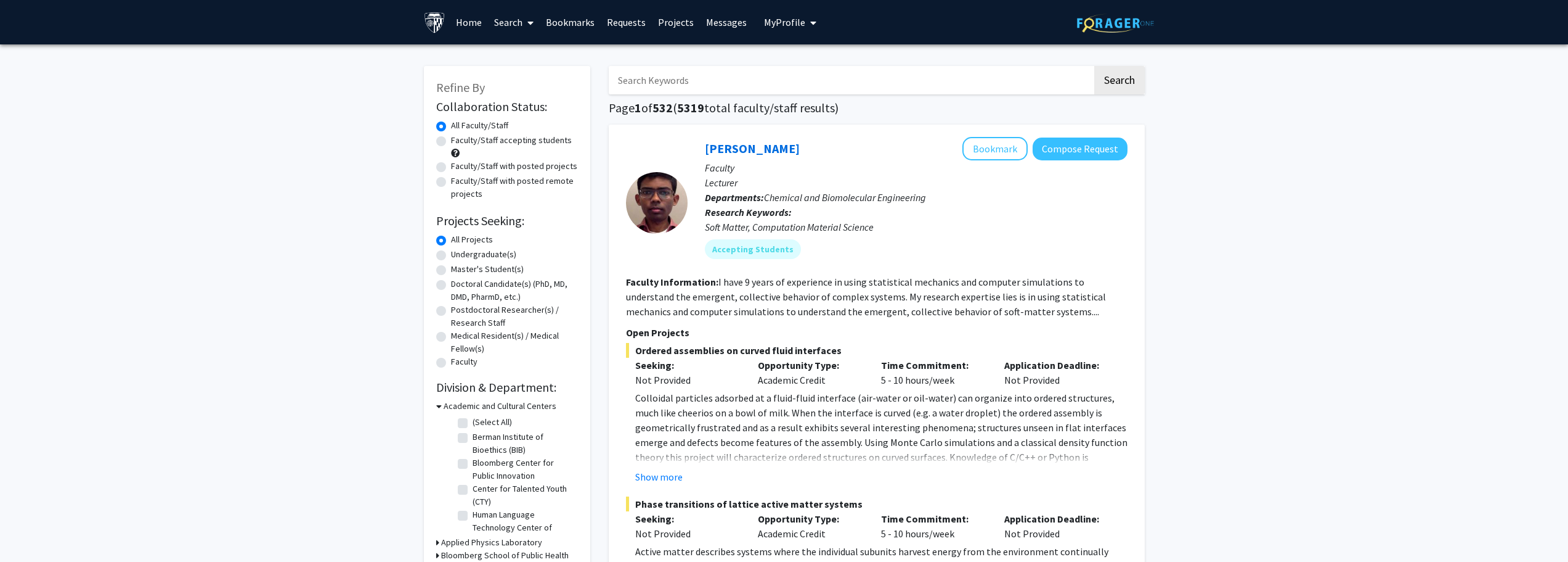
click at [471, 27] on link "Home" at bounding box center [469, 22] width 39 height 43
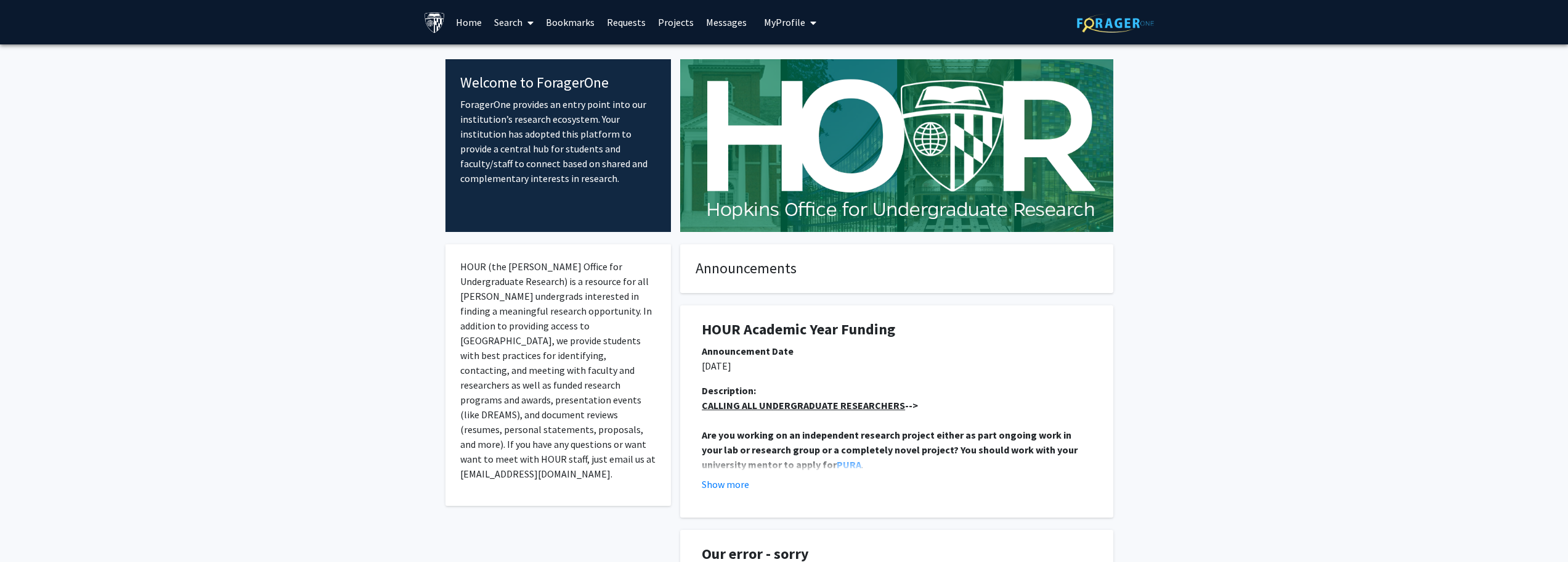
click at [513, 25] on link "Search" at bounding box center [514, 22] width 52 height 43
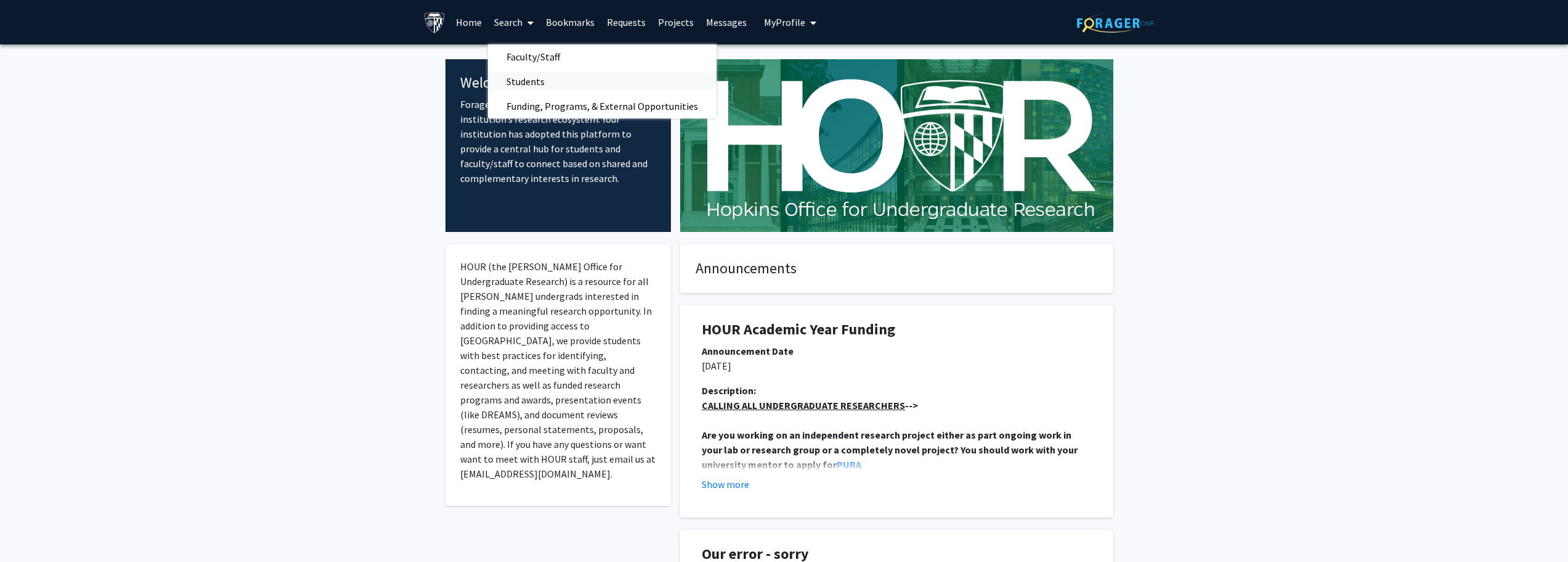
click at [522, 79] on span "Students" at bounding box center [525, 81] width 75 height 25
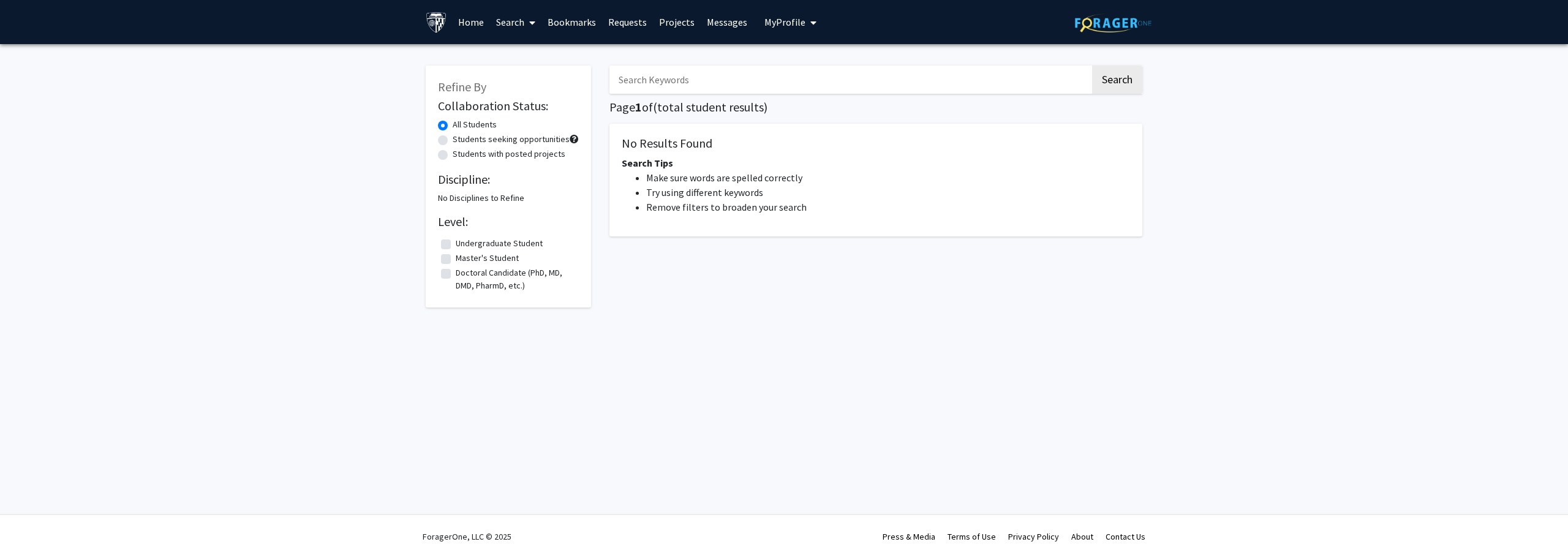
click at [806, 22] on span "My profile dropdown to access profile and logout" at bounding box center [811, 23] width 11 height 43
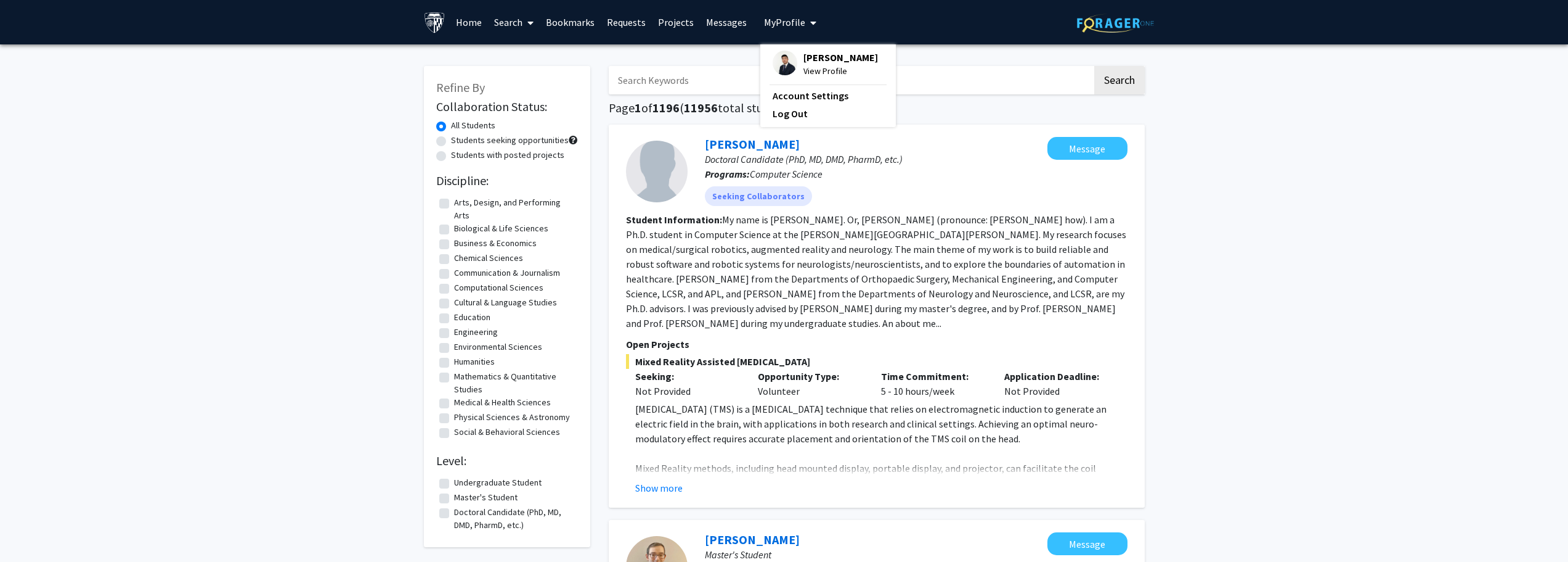
click at [817, 69] on span "View Profile" at bounding box center [840, 71] width 74 height 13
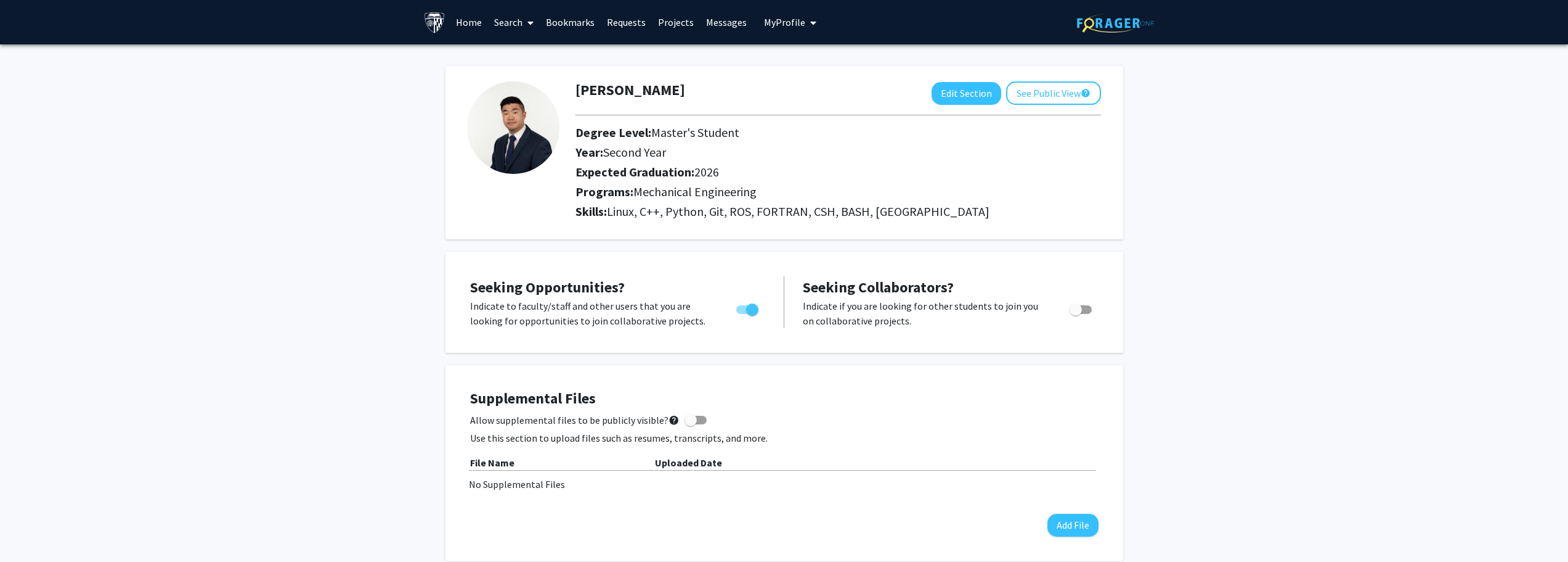
click at [656, 213] on span "Linux, C++, Python, Git, ROS, FORTRAN, CSH, BASH, HWIL" at bounding box center [798, 211] width 382 height 15
click at [845, 214] on span "Linux, C++, Python, Git, ROS, FORTRAN, CSH, BASH, HWIL" at bounding box center [798, 211] width 382 height 15
click at [956, 102] on button "Edit Section" at bounding box center [966, 93] width 69 height 23
select select "second_year"
select select "2026"
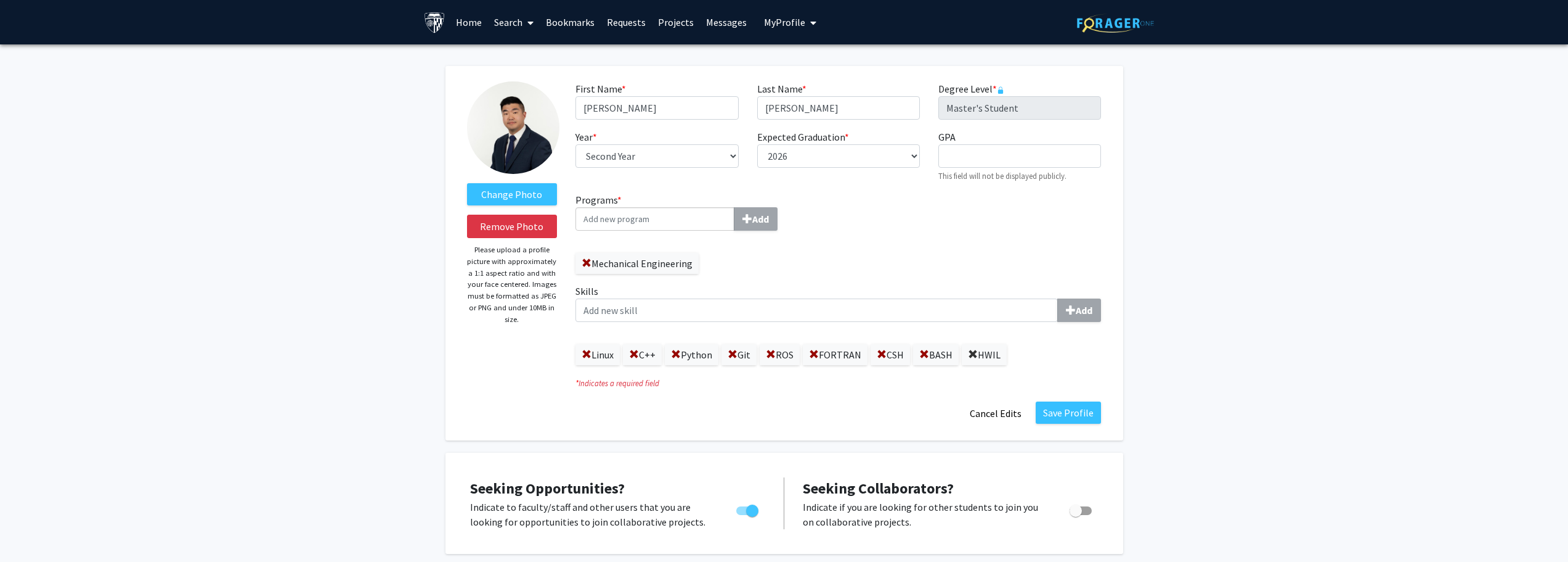
click at [978, 352] on span at bounding box center [973, 355] width 10 height 10
click at [929, 357] on span at bounding box center [924, 355] width 10 height 10
click at [893, 354] on label "CSH" at bounding box center [890, 355] width 39 height 21
click at [887, 354] on span at bounding box center [882, 355] width 10 height 10
drag, startPoint x: 888, startPoint y: 354, endPoint x: 840, endPoint y: 357, distance: 48.1
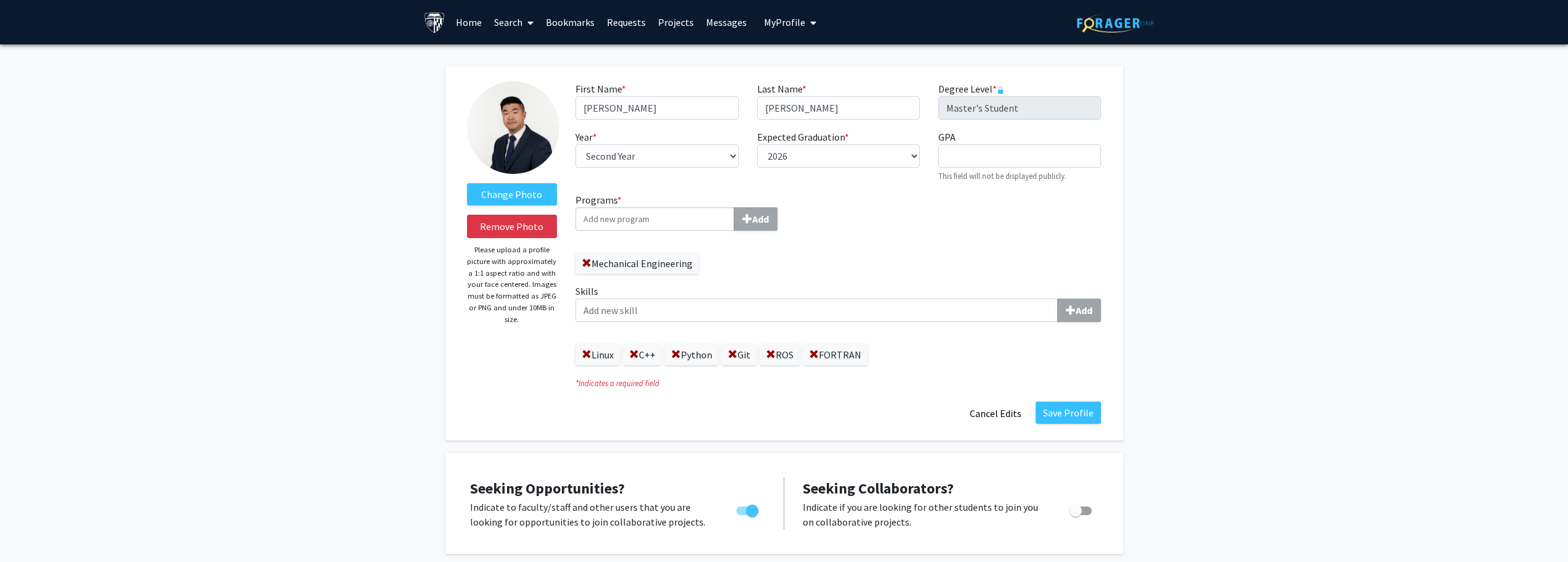
click at [886, 354] on div "Linux C++ Python Git ROS FORTRAN" at bounding box center [838, 348] width 526 height 34
click at [819, 357] on span at bounding box center [814, 355] width 10 height 10
click at [776, 356] on span at bounding box center [771, 355] width 10 height 10
click at [735, 357] on span at bounding box center [733, 355] width 10 height 10
click at [685, 357] on label "Python" at bounding box center [691, 355] width 54 height 21
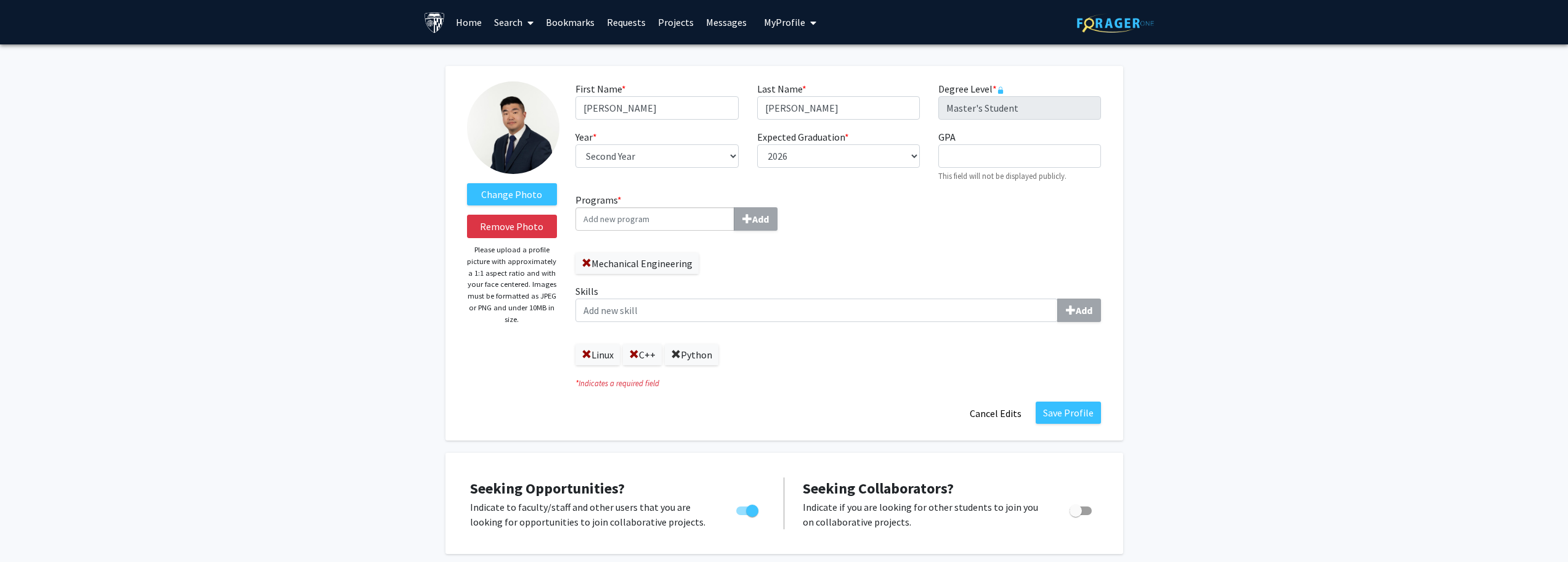
click at [681, 357] on span at bounding box center [676, 355] width 10 height 10
click at [645, 353] on label "C++" at bounding box center [642, 355] width 39 height 21
click at [641, 353] on label "C++" at bounding box center [642, 355] width 39 height 21
click at [637, 354] on span at bounding box center [634, 355] width 10 height 10
click at [588, 353] on span at bounding box center [587, 355] width 10 height 10
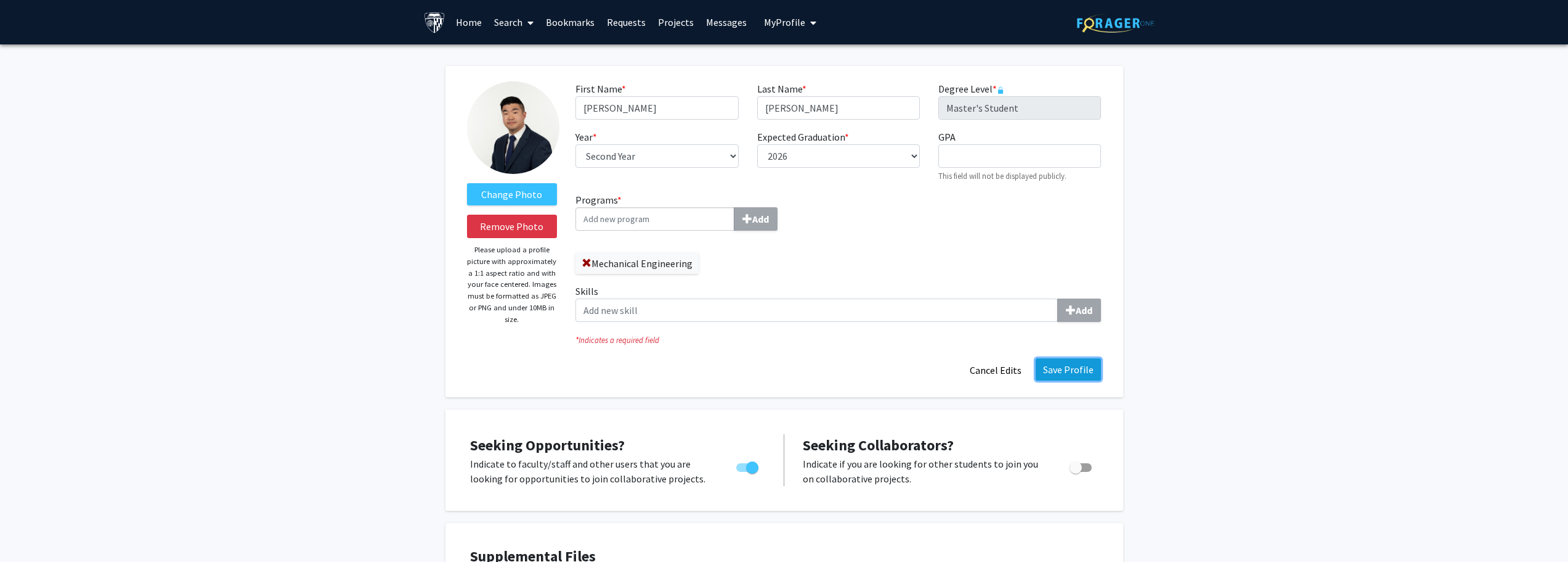
click at [1057, 361] on button "Save Profile" at bounding box center [1068, 369] width 65 height 22
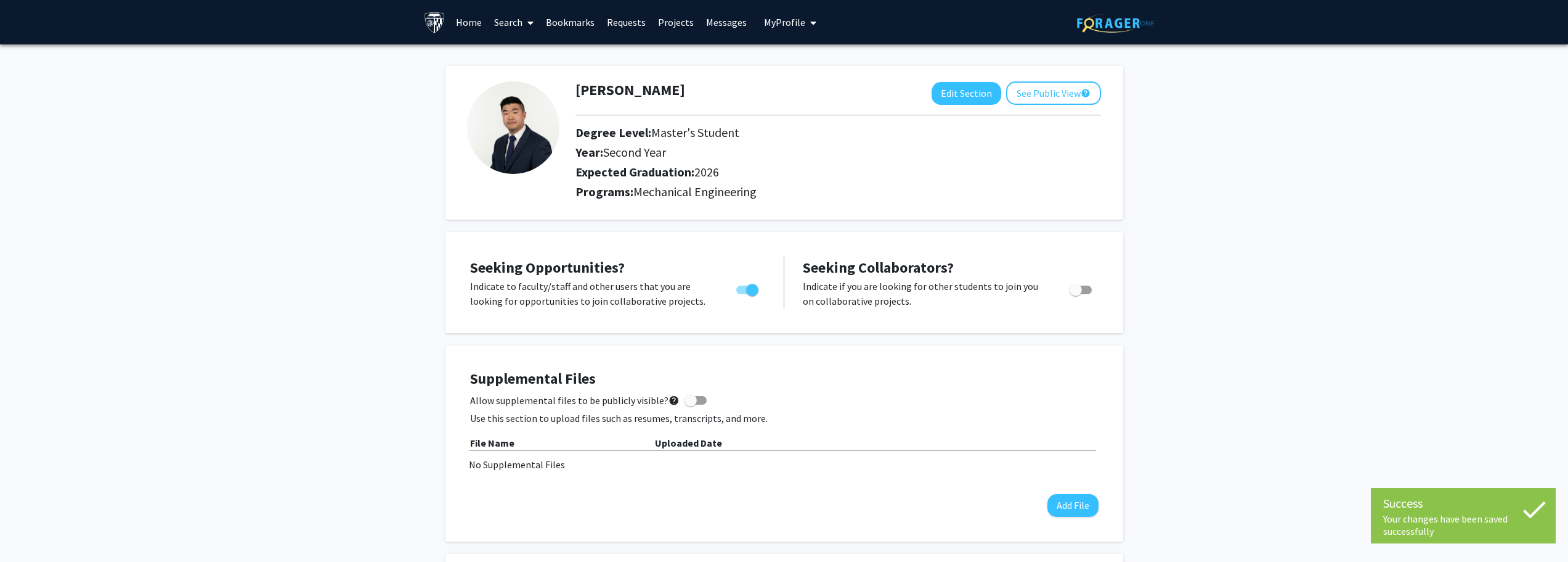
click at [508, 28] on link "Search" at bounding box center [514, 22] width 52 height 43
click at [511, 57] on span "Faculty/Staff" at bounding box center [533, 56] width 90 height 25
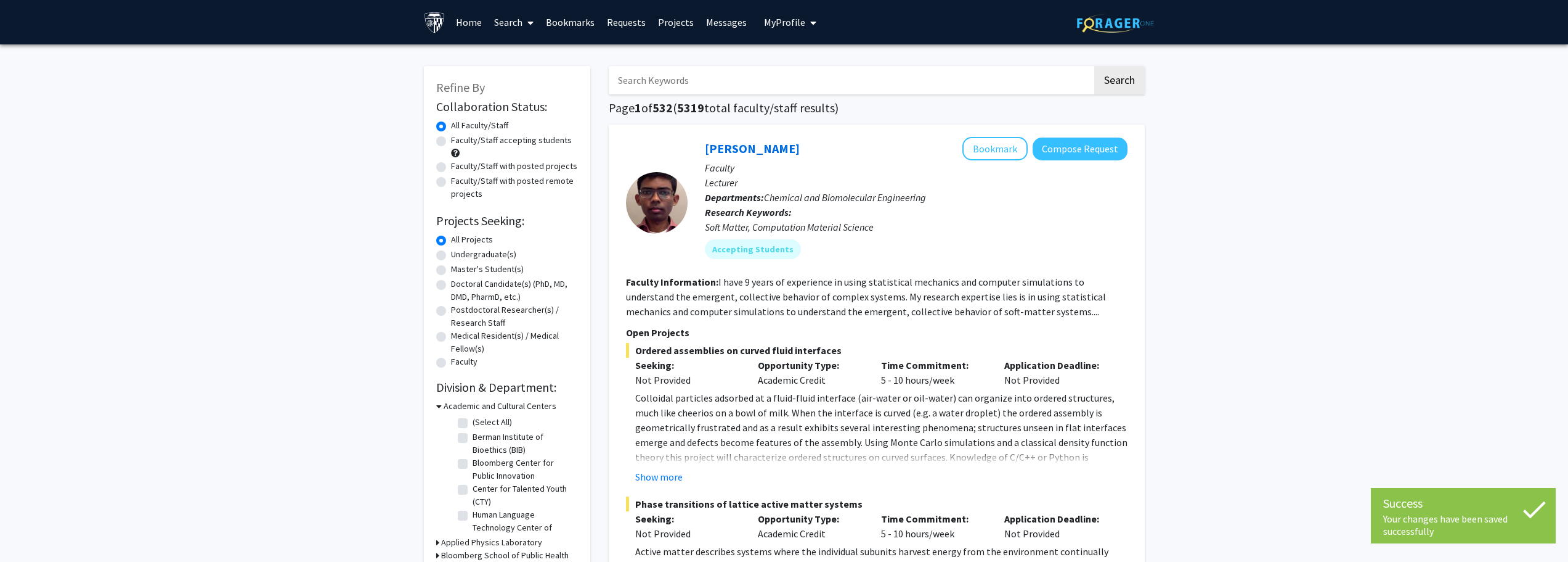
click at [473, 270] on label "Master's Student(s)" at bounding box center [487, 269] width 73 height 13
click at [459, 270] on input "Master's Student(s)" at bounding box center [455, 266] width 8 height 8
radio input "true"
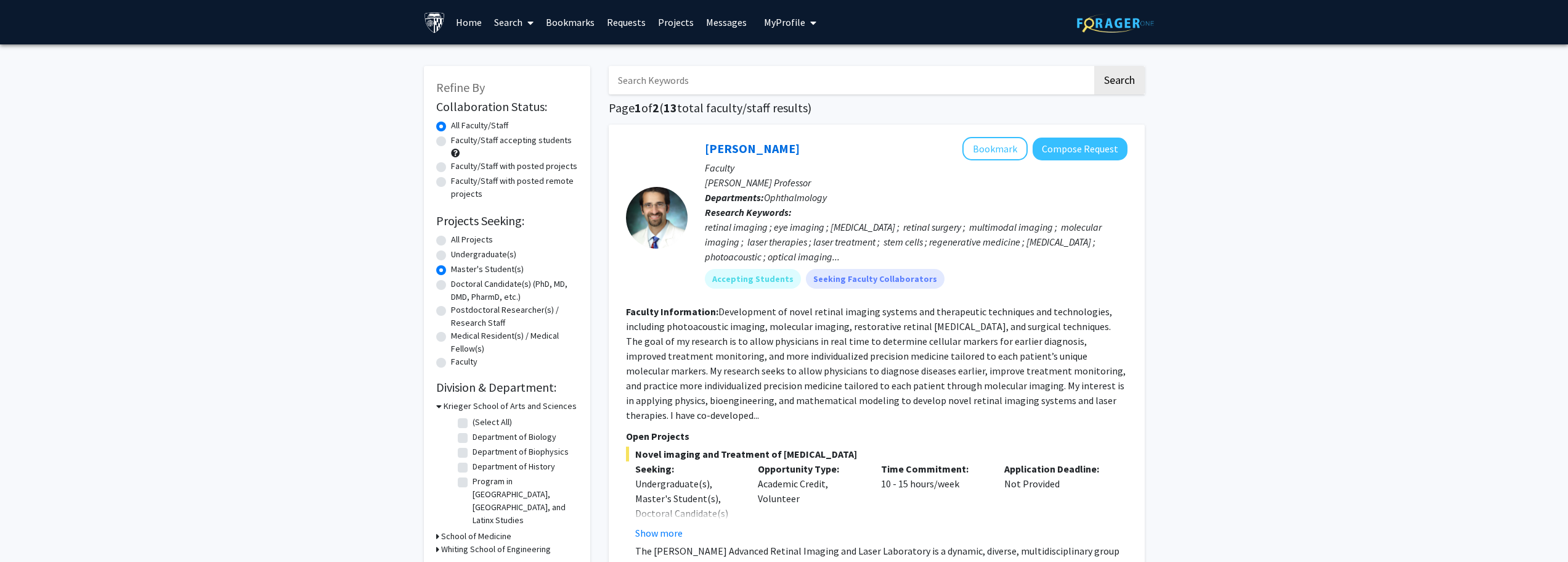
drag, startPoint x: 726, startPoint y: 98, endPoint x: 728, endPoint y: 89, distance: 9.2
click at [728, 89] on input "Search Keywords" at bounding box center [850, 80] width 484 height 28
type input "ROS"
click at [1095, 66] on button "Search" at bounding box center [1120, 80] width 50 height 28
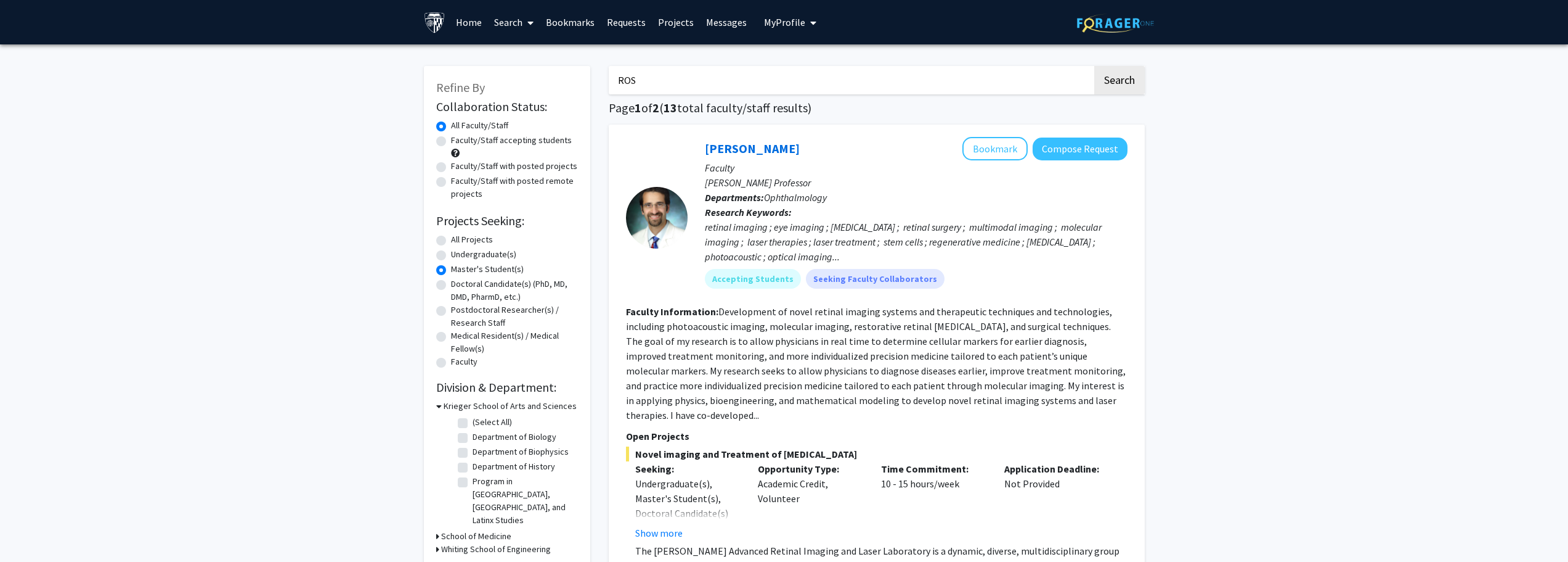
radio input "true"
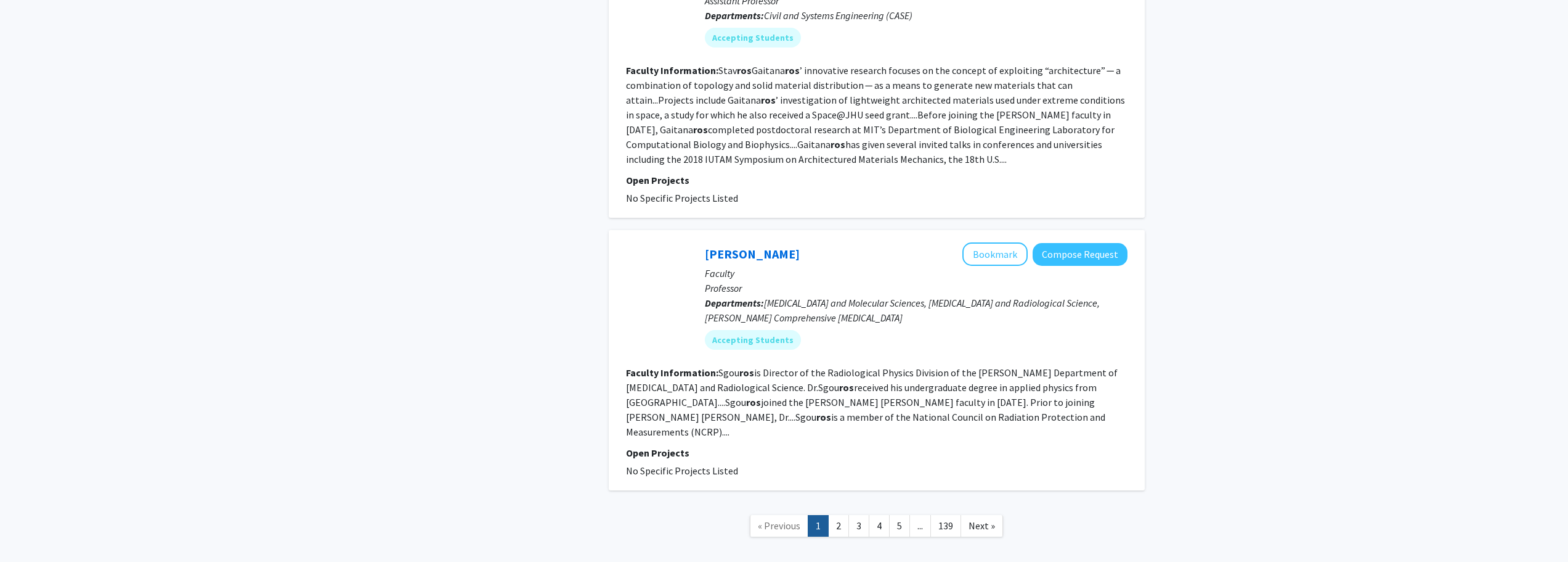
scroll to position [2104, 0]
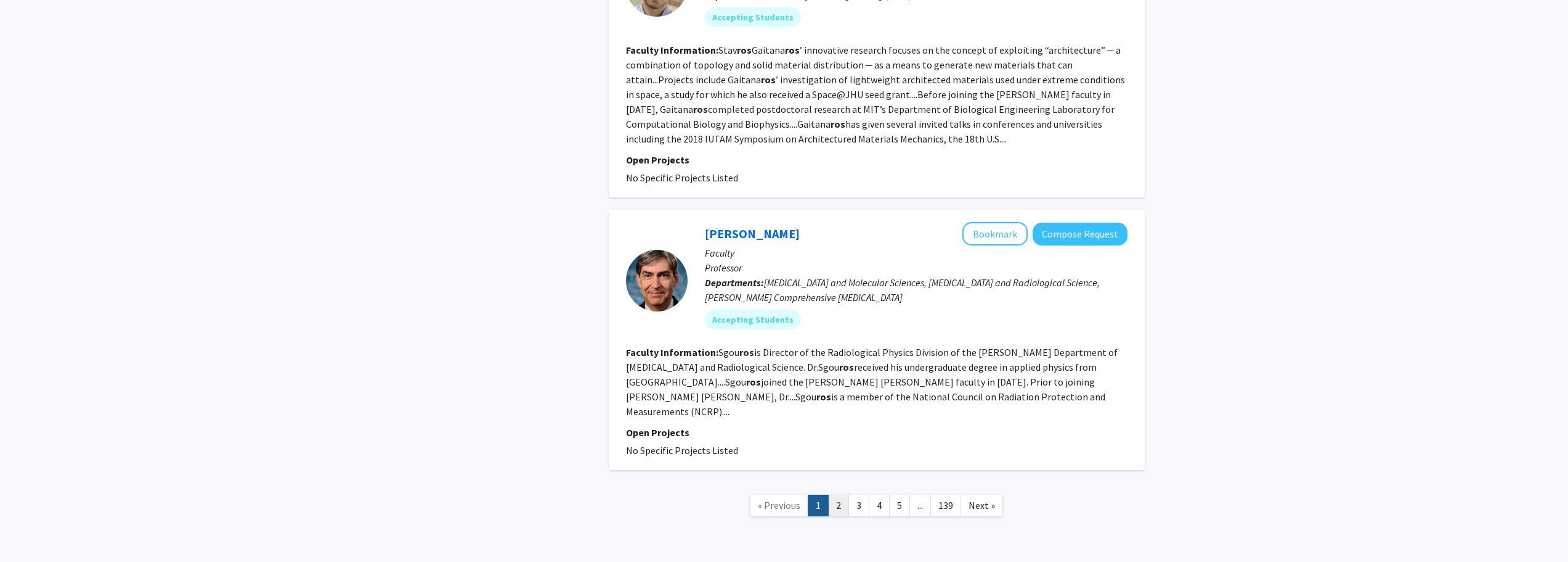
click at [837, 495] on link "2" at bounding box center [839, 505] width 21 height 22
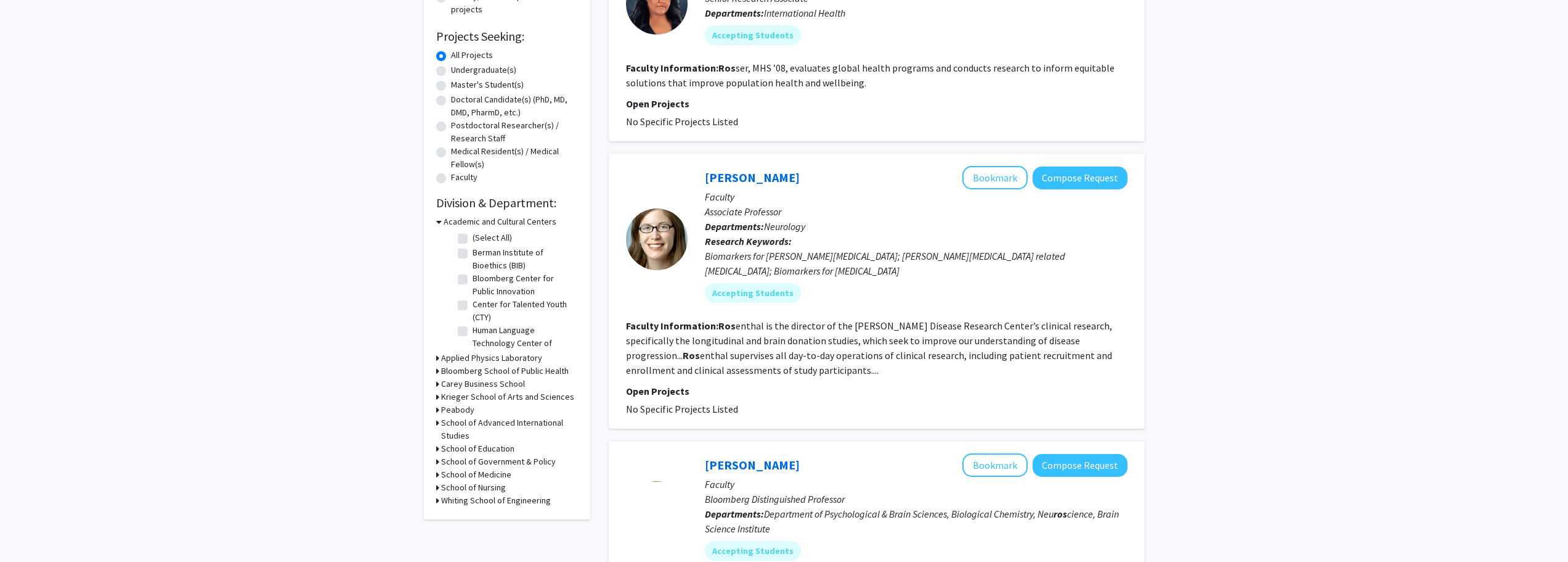
scroll to position [185, 0]
click at [511, 503] on h3 "Whiting School of Engineering" at bounding box center [496, 500] width 110 height 13
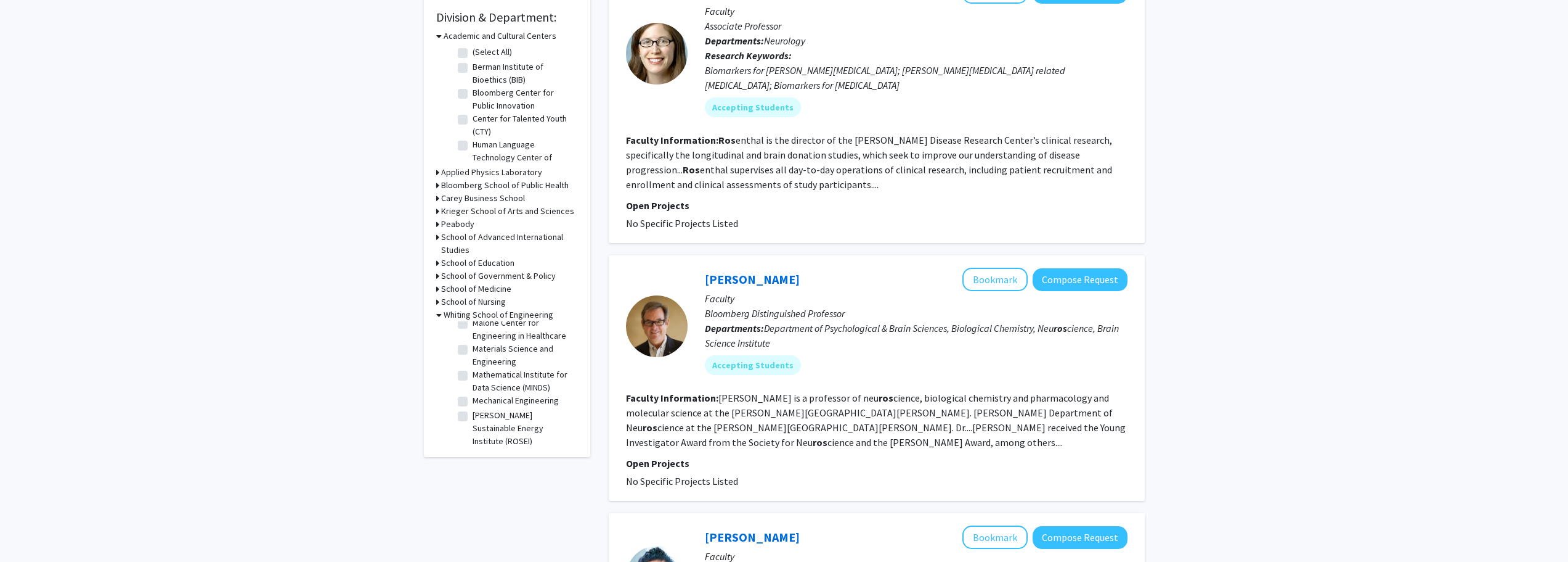
scroll to position [488, 0]
click at [515, 397] on label "Mechanical Engineering" at bounding box center [515, 394] width 86 height 13
click at [480, 396] on input "Mechanical Engineering" at bounding box center [476, 391] width 8 height 8
checkbox input "true"
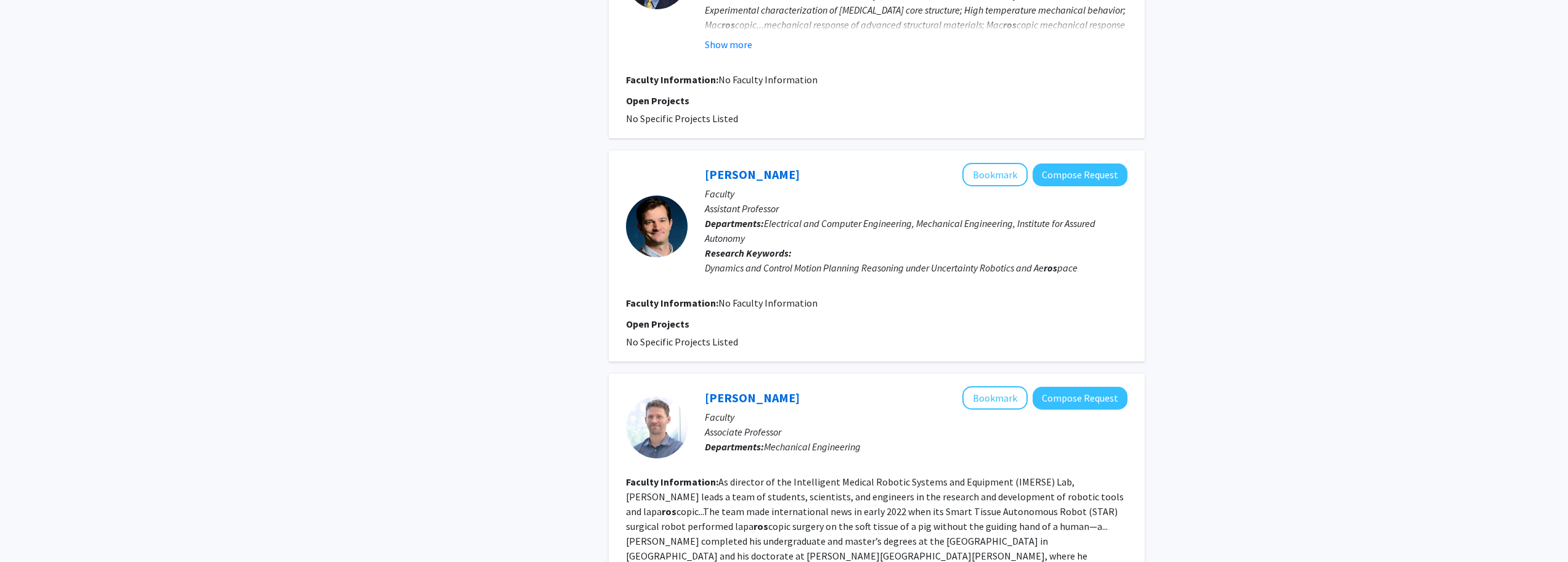
scroll to position [2589, 0]
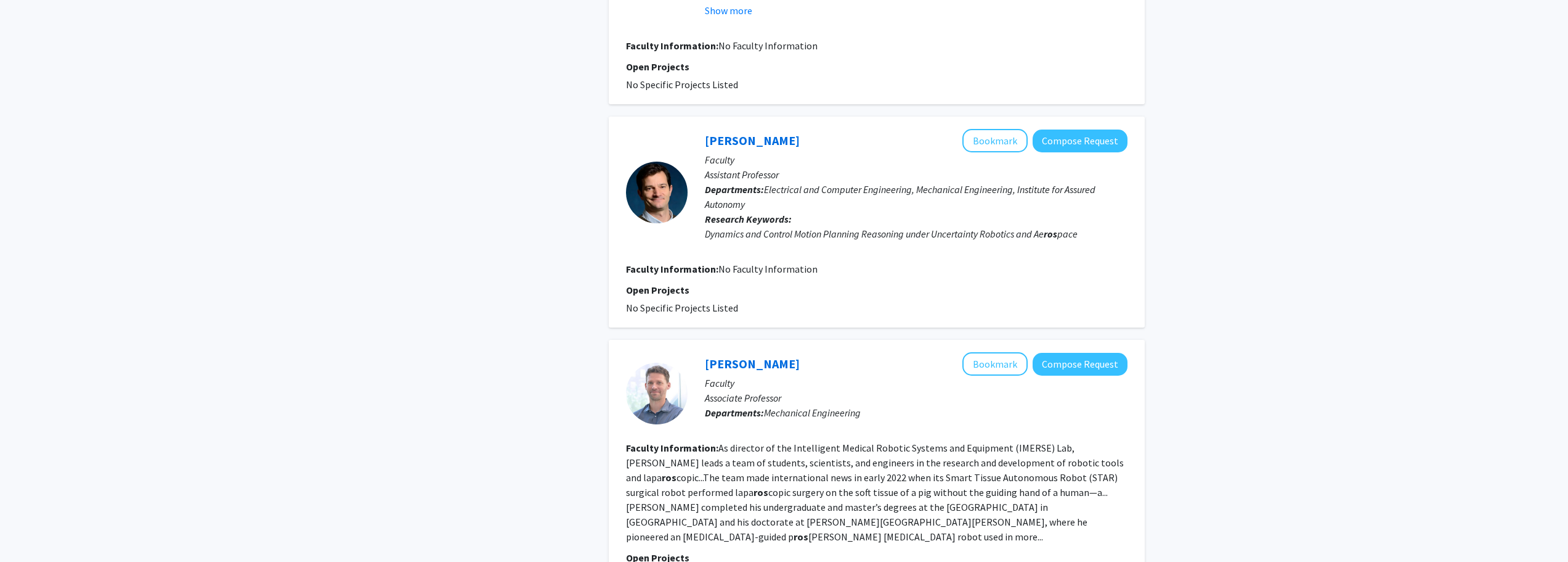
click at [1051, 228] on b "ros" at bounding box center [1050, 234] width 13 height 13
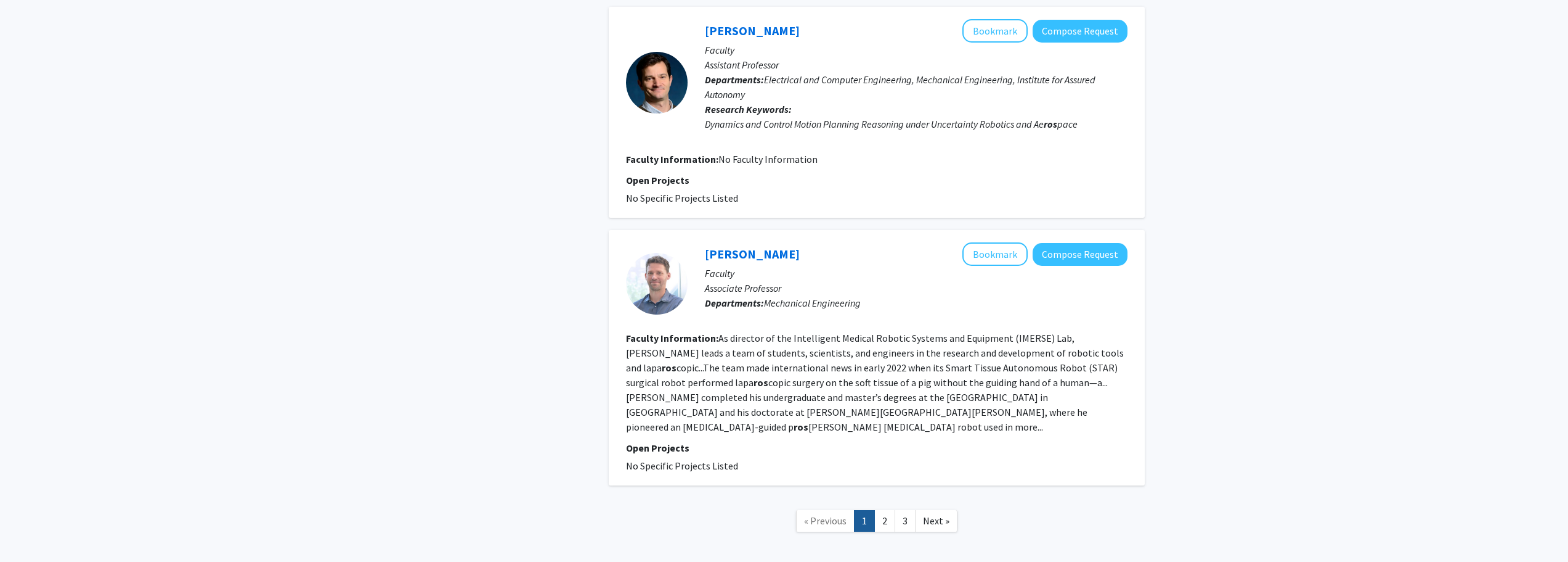
scroll to position [2700, 0]
click at [889, 509] on link "2" at bounding box center [885, 520] width 21 height 22
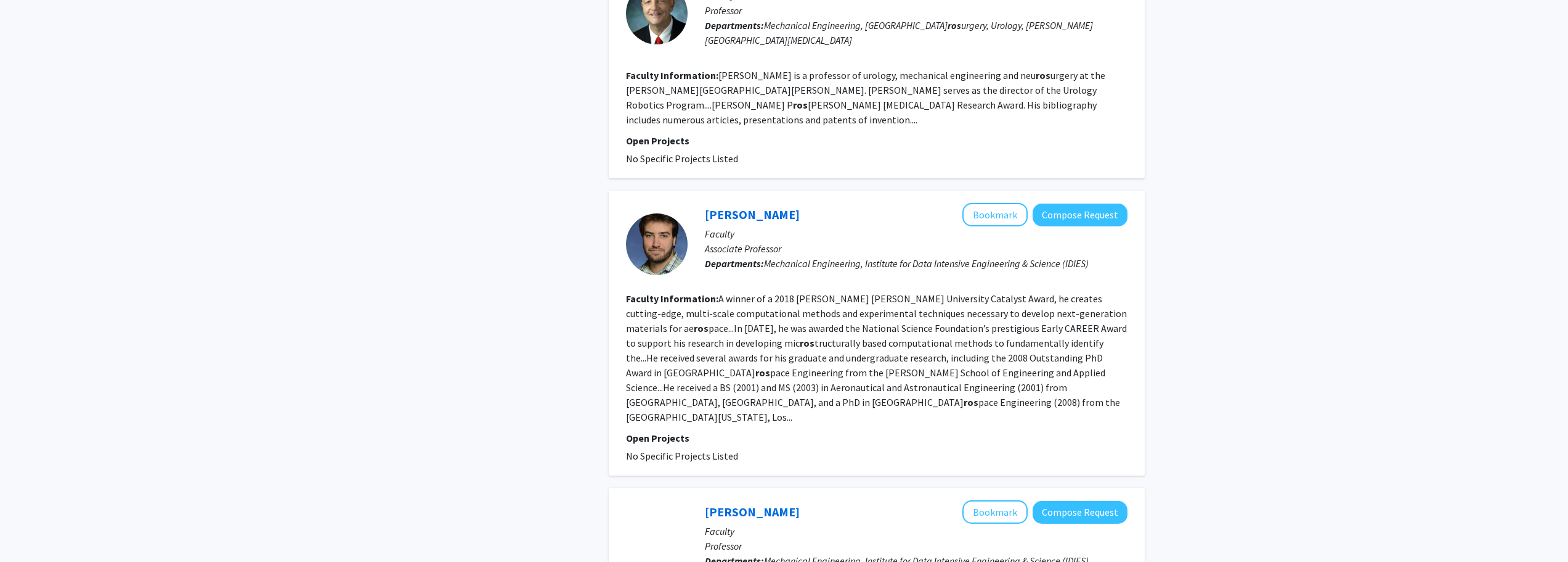
scroll to position [1233, 0]
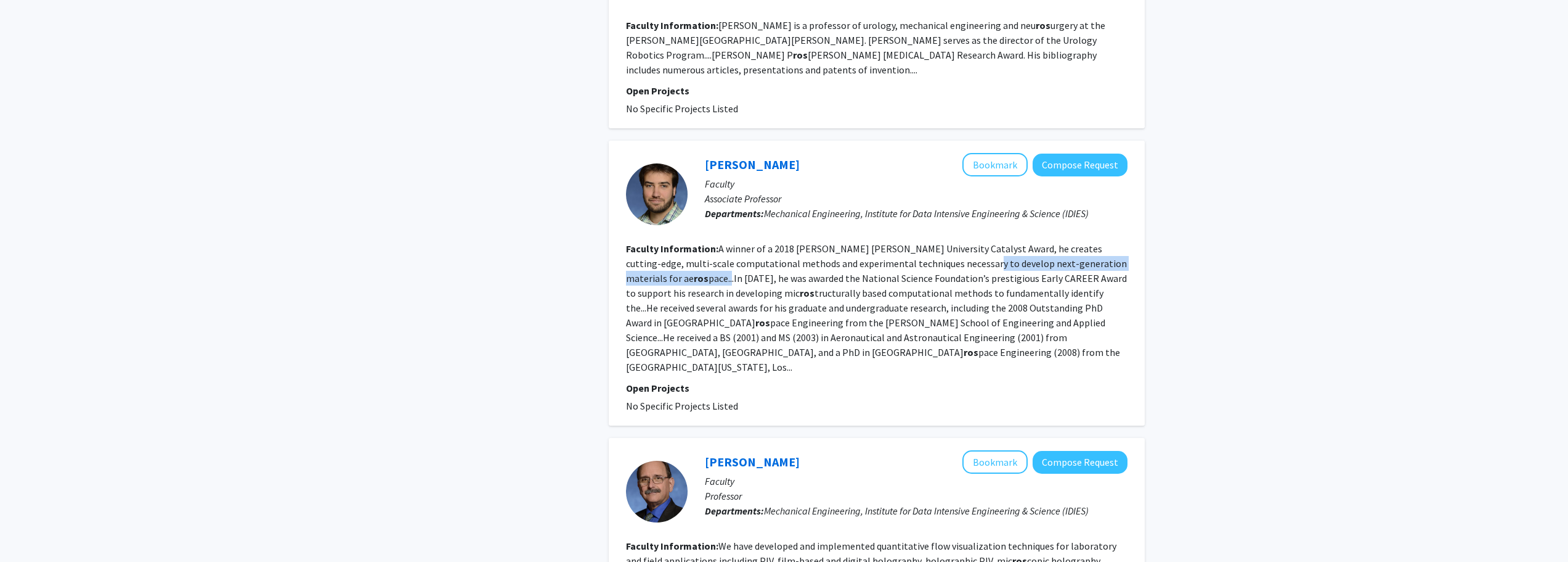
drag, startPoint x: 942, startPoint y: 219, endPoint x: 1106, endPoint y: 223, distance: 164.0
click at [1106, 242] on fg-read-more "A winner of a 2018 Johns Hopkins University Catalyst Award, he creates cutting-…" at bounding box center [876, 308] width 501 height 131
click at [1095, 242] on fg-read-more "A winner of a 2018 Johns Hopkins University Catalyst Award, he creates cutting-…" at bounding box center [876, 308] width 501 height 131
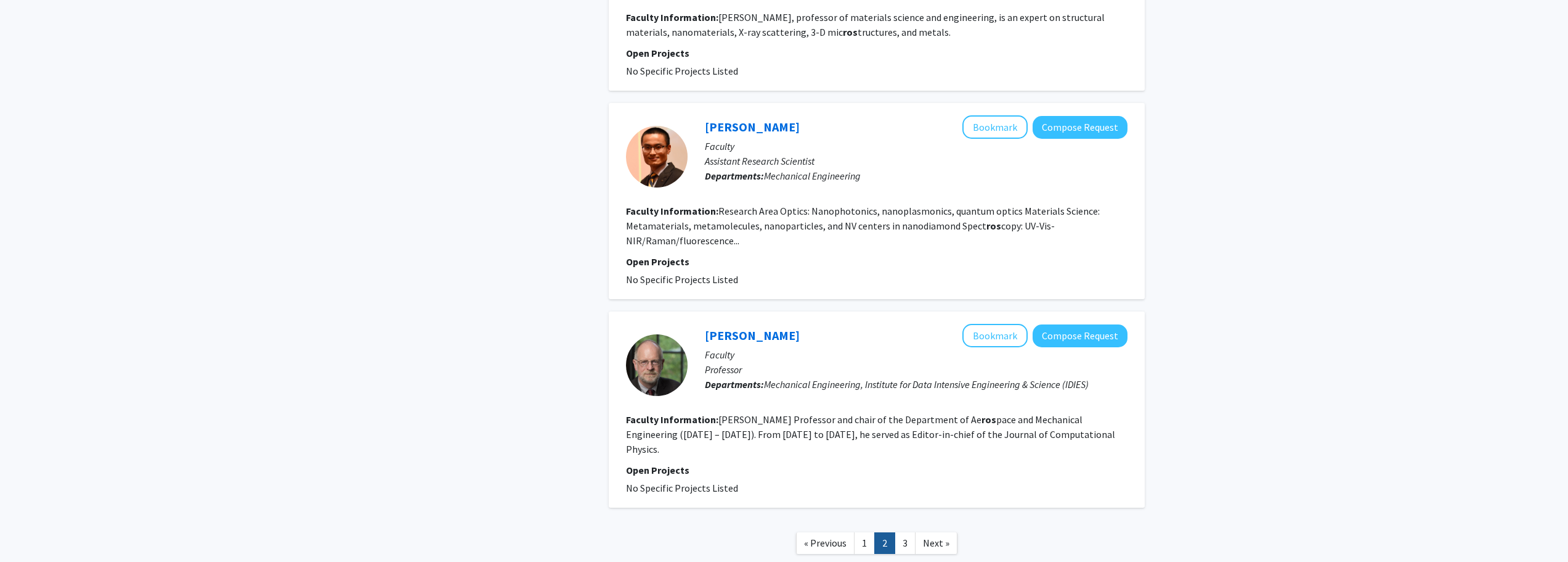
scroll to position [2008, 0]
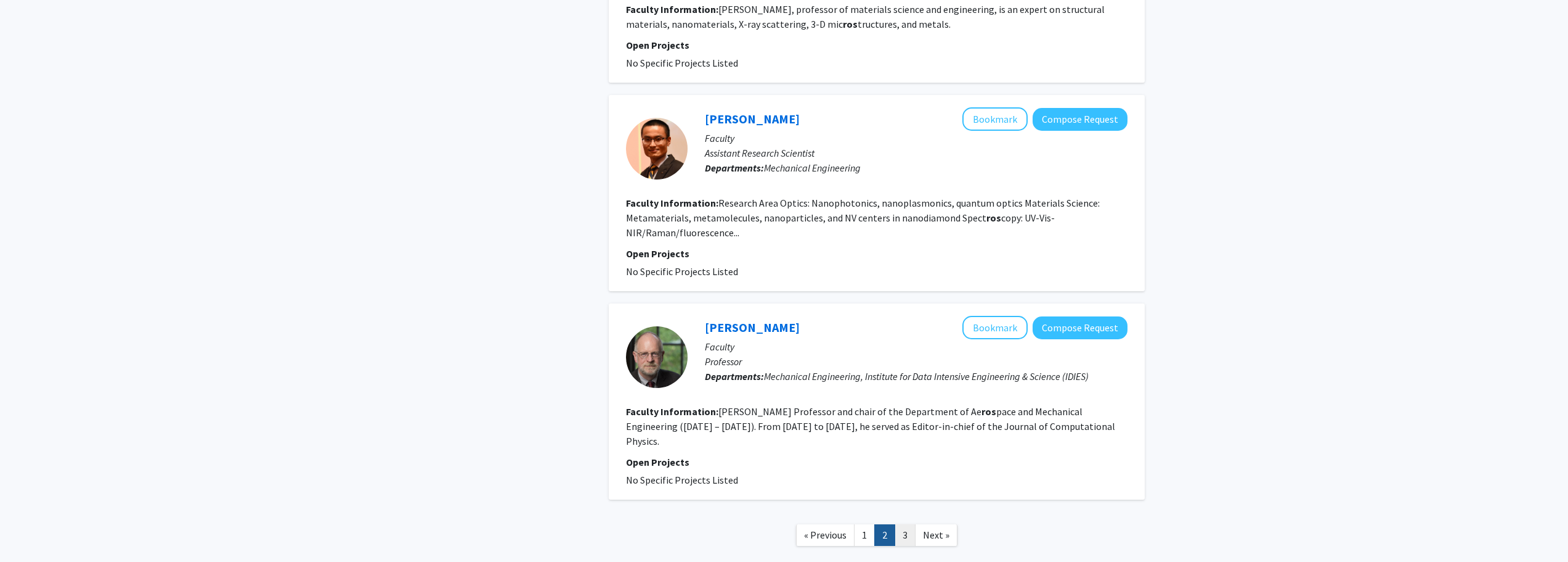
click at [901, 524] on link "3" at bounding box center [906, 535] width 21 height 22
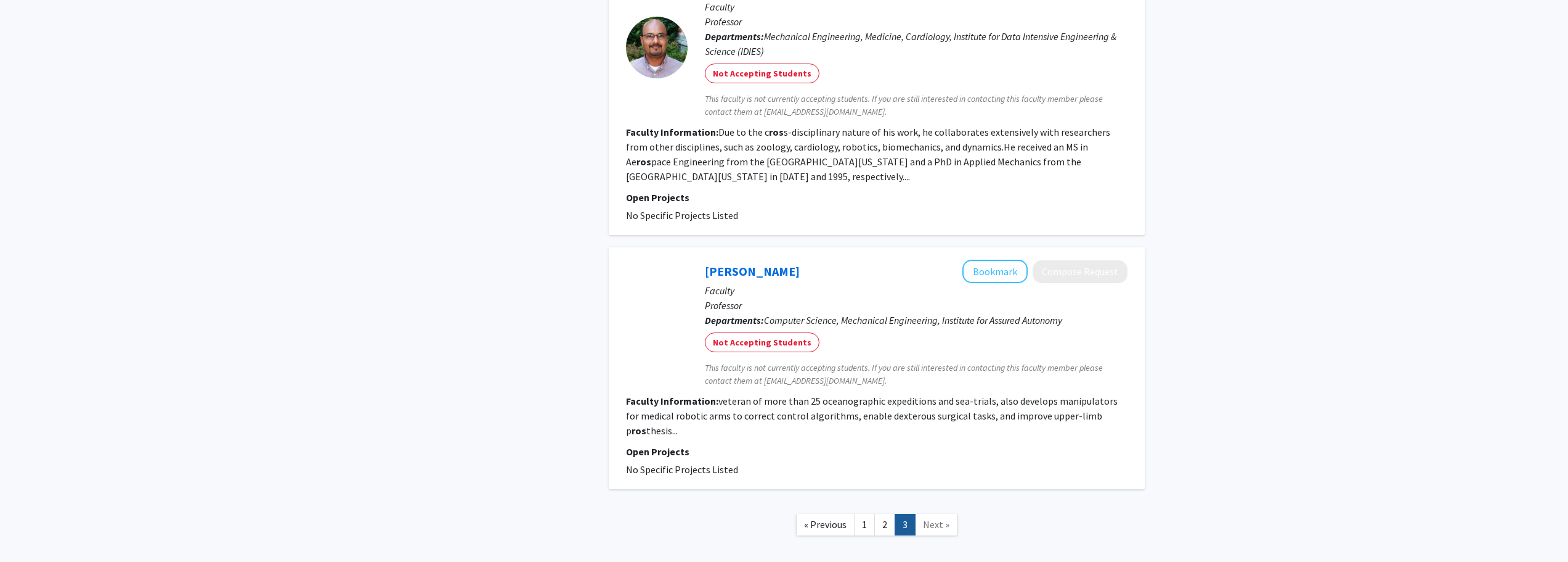
scroll to position [1772, 0]
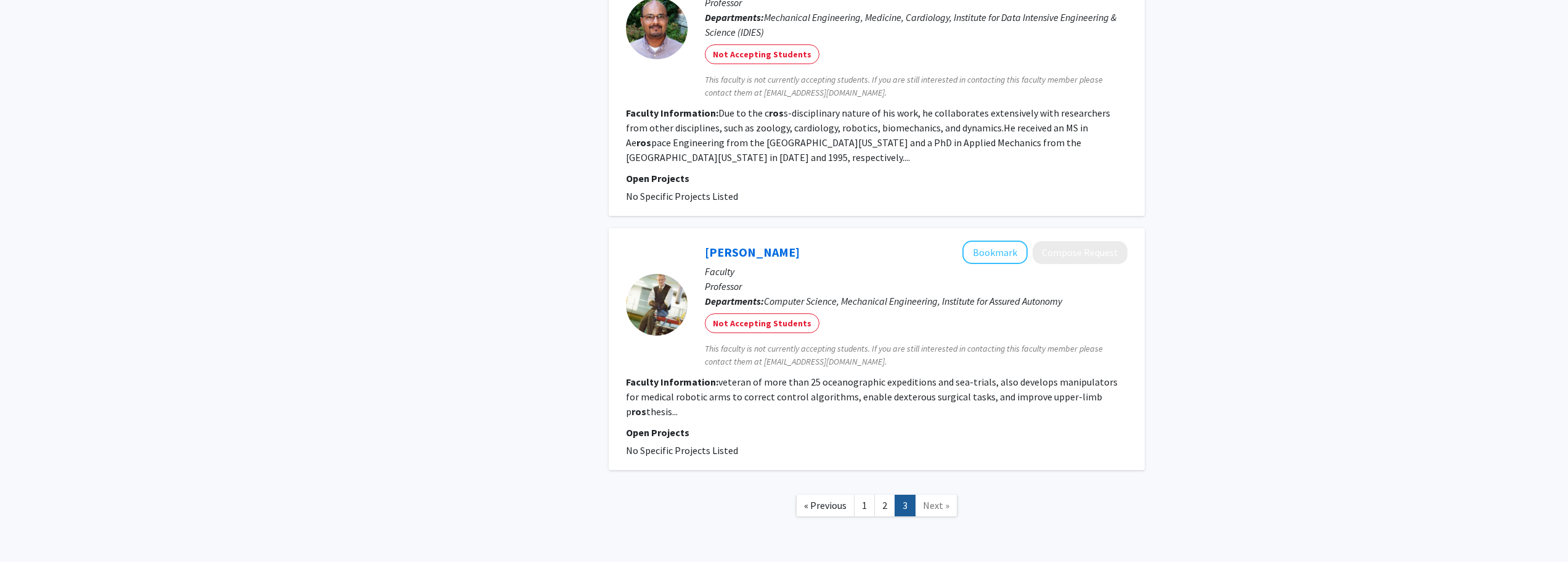
click at [934, 499] on span "Next »" at bounding box center [936, 505] width 27 height 13
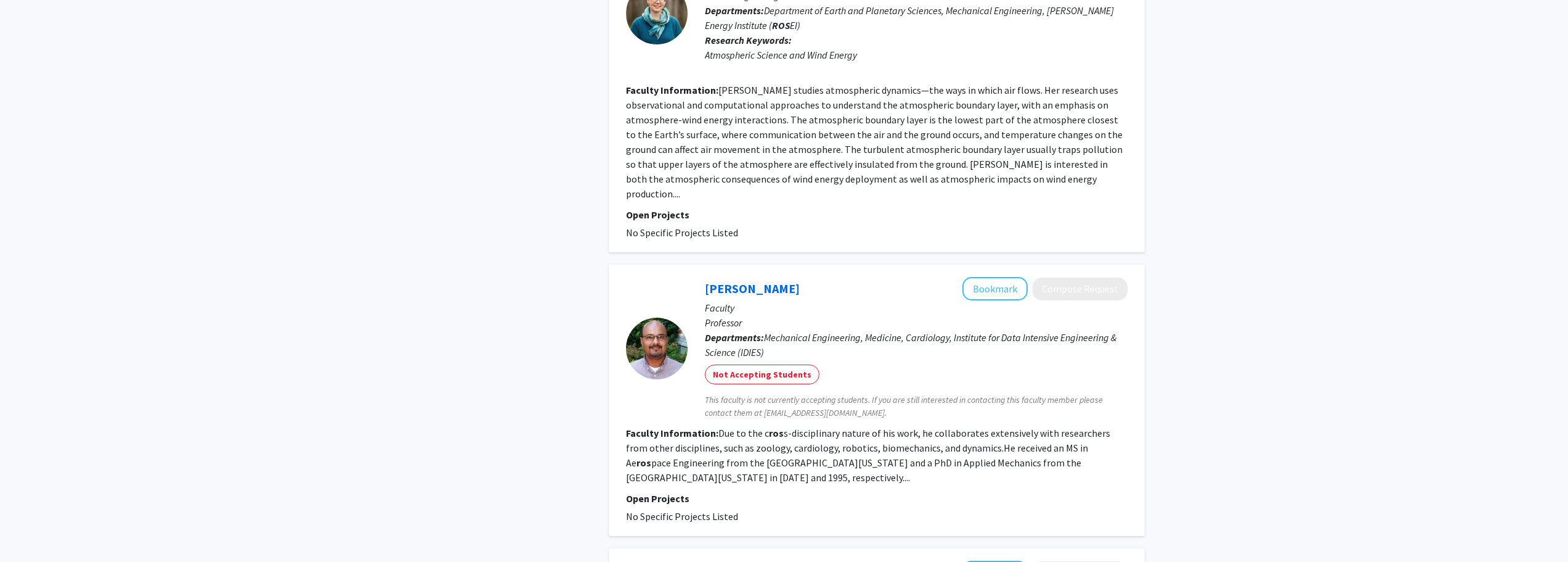
scroll to position [0, 0]
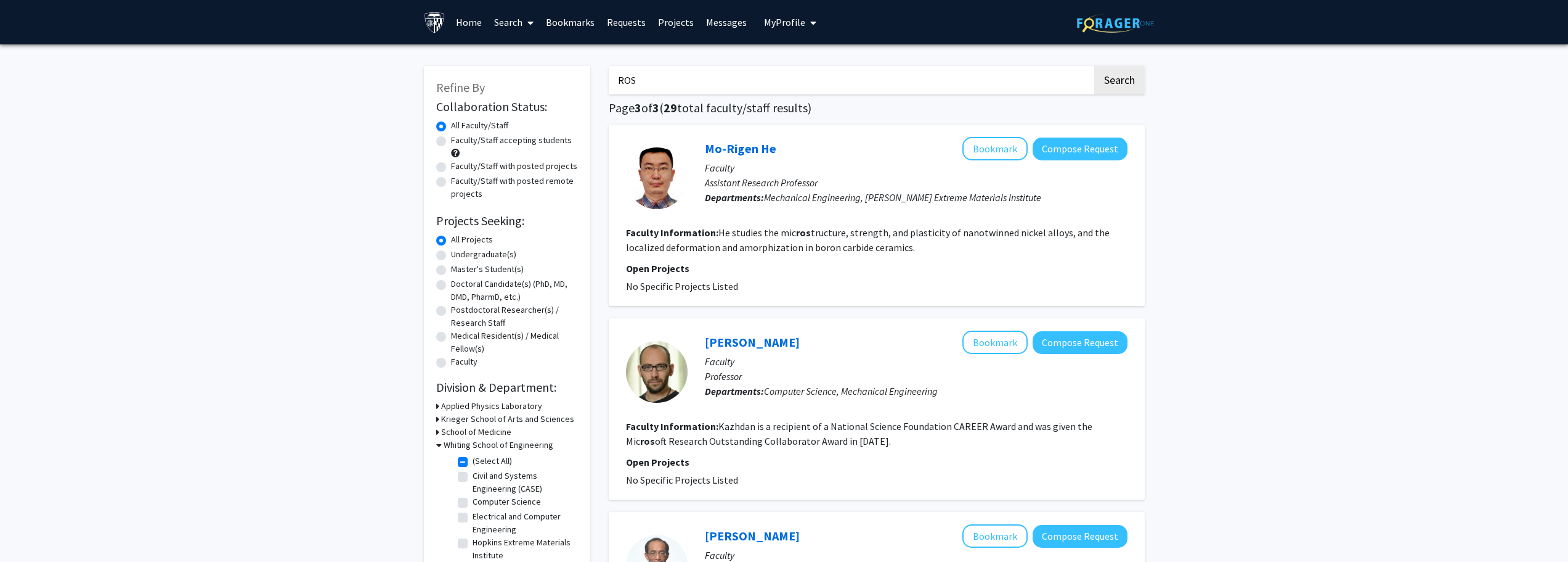
click at [691, 87] on input "ROS" at bounding box center [850, 80] width 484 height 28
type input "missile"
click at [1095, 66] on button "Search" at bounding box center [1120, 80] width 50 height 28
checkbox input "false"
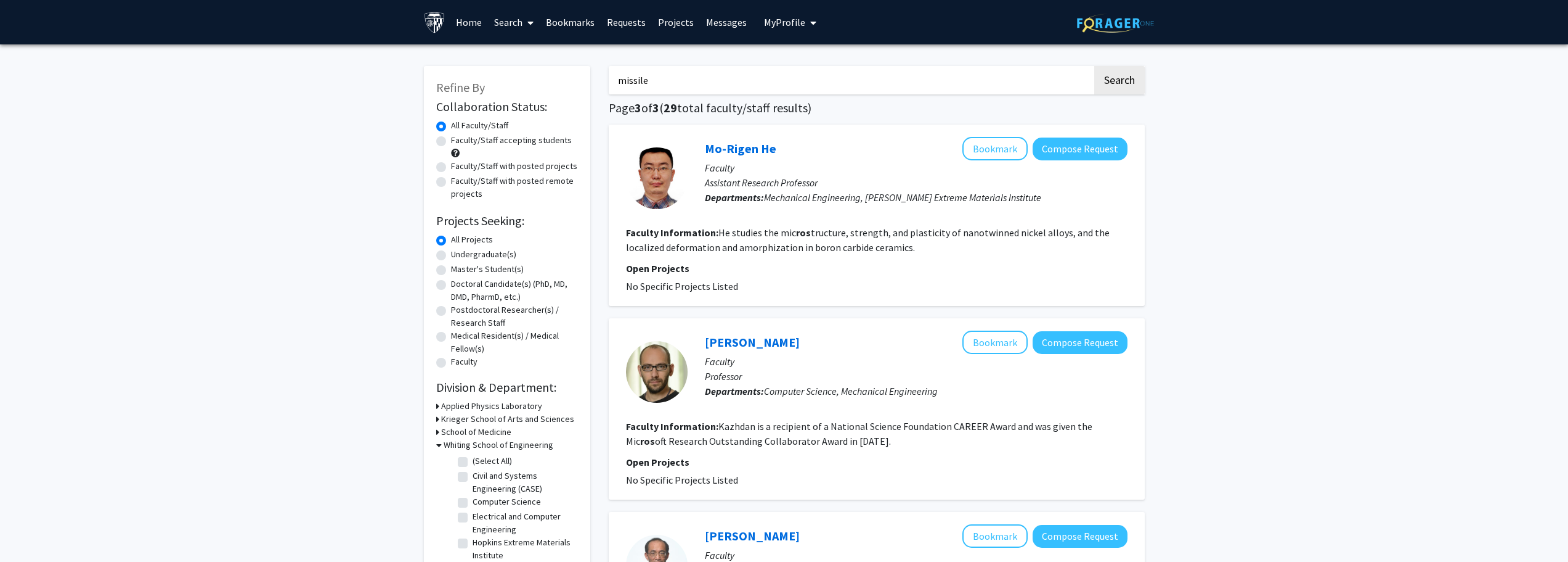
checkbox input "false"
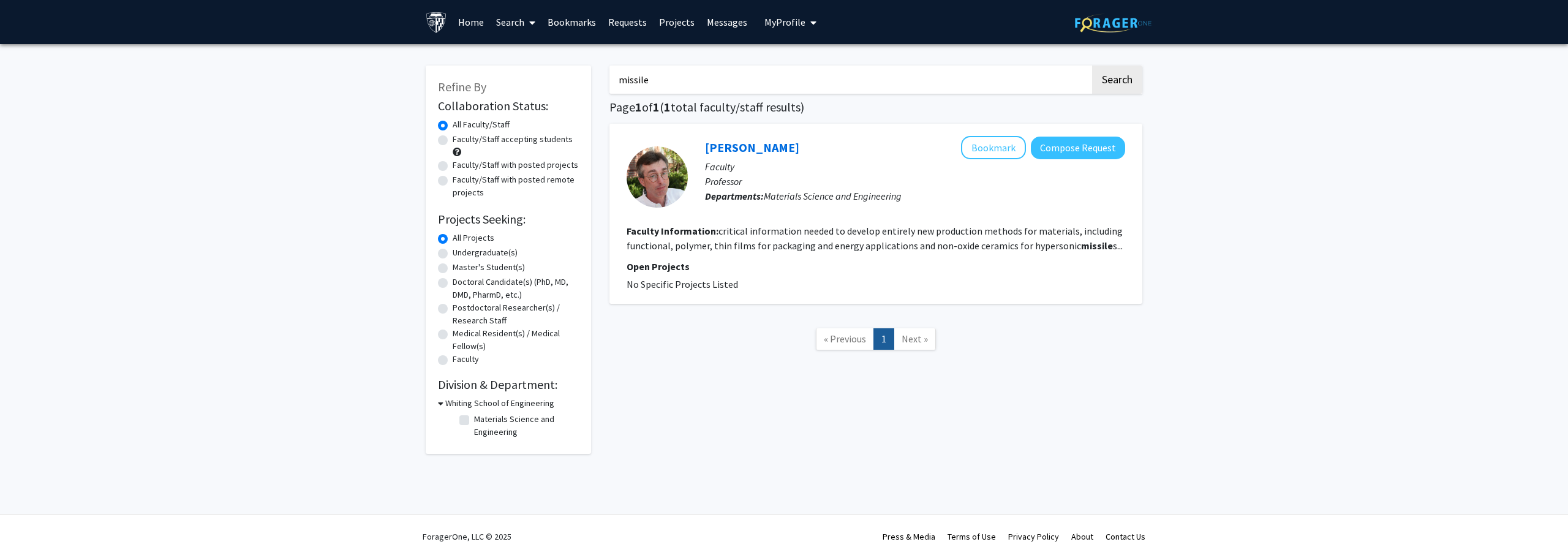
drag, startPoint x: 666, startPoint y: 54, endPoint x: 663, endPoint y: 82, distance: 28.2
click at [666, 54] on div "missile Search Page 1 of 1 ( 1 total faculty/staff results) James Spicer Bookma…" at bounding box center [876, 253] width 551 height 400
click at [663, 83] on input "missile" at bounding box center [849, 79] width 481 height 28
click at [437, 408] on div "Refine By Collaboration Status: Collaboration Status All Faculty/Staff Collabor…" at bounding box center [509, 260] width 166 height 388
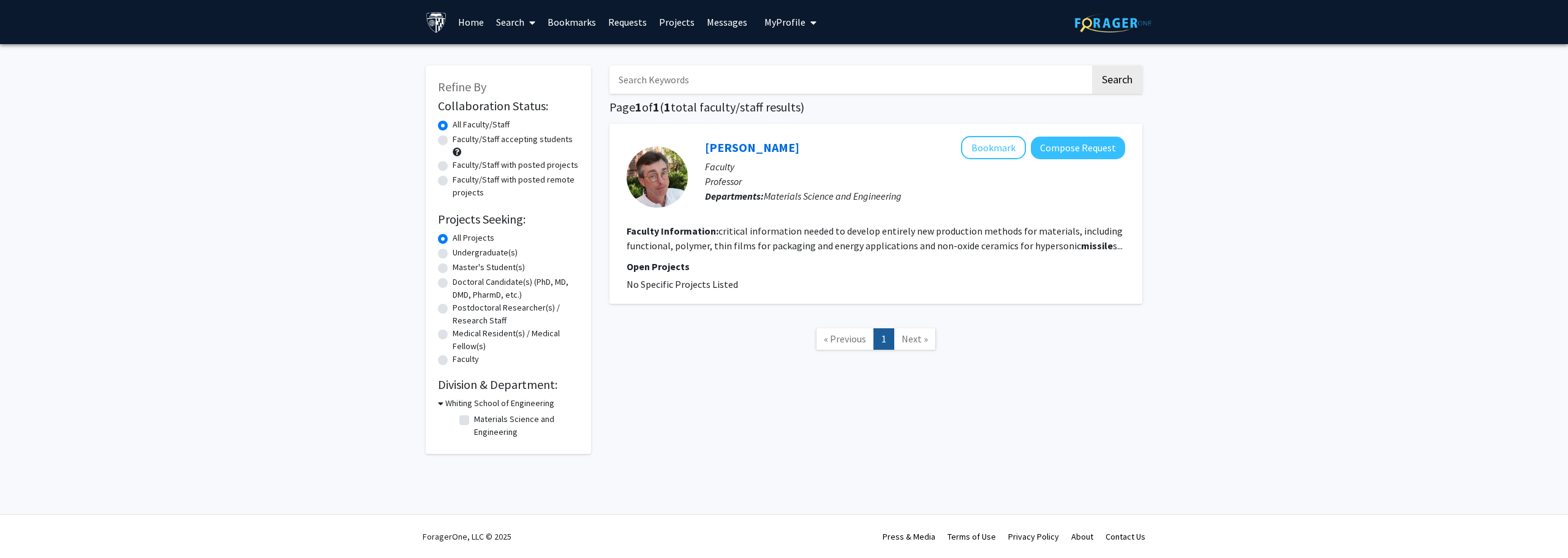
click at [441, 404] on icon at bounding box center [441, 403] width 6 height 13
click at [439, 404] on icon at bounding box center [439, 403] width 3 height 13
click at [675, 94] on div "Search Page 1 of 1 ( 1 total faculty/staff results) James Spicer Bookmark Compo…" at bounding box center [876, 253] width 551 height 400
click at [676, 90] on input "Search Keywords" at bounding box center [849, 79] width 481 height 28
type input "seeker"
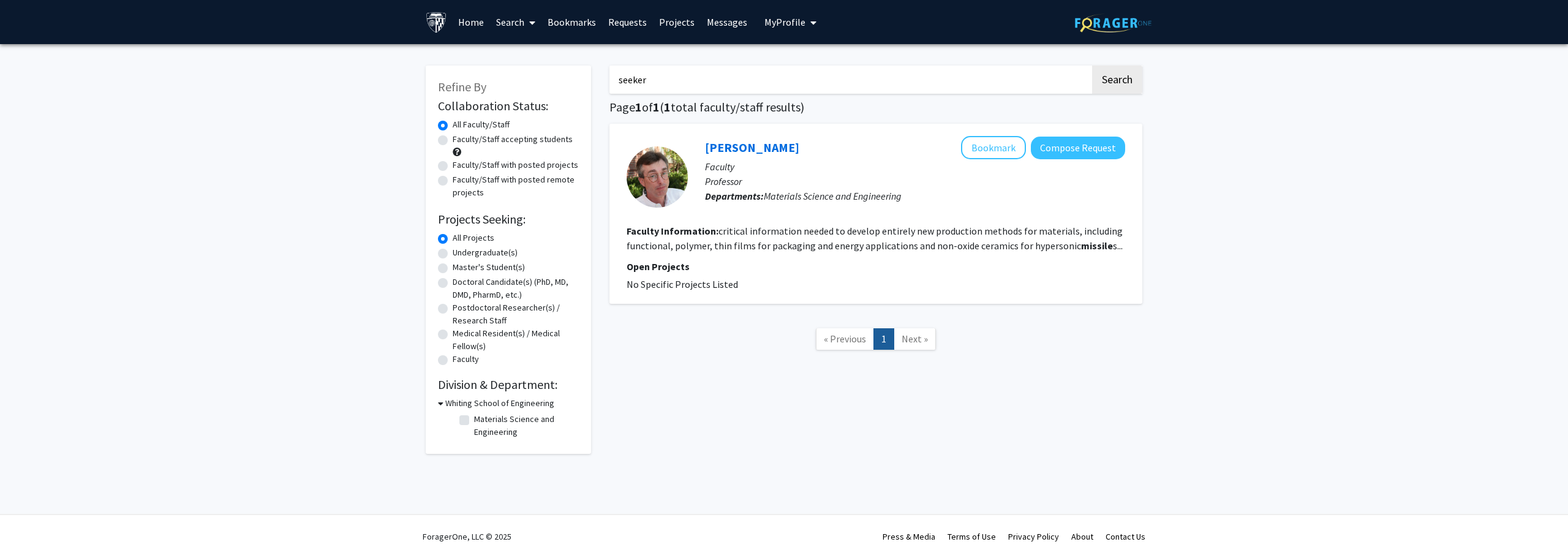
click at [1092, 65] on button "Search" at bounding box center [1118, 79] width 50 height 28
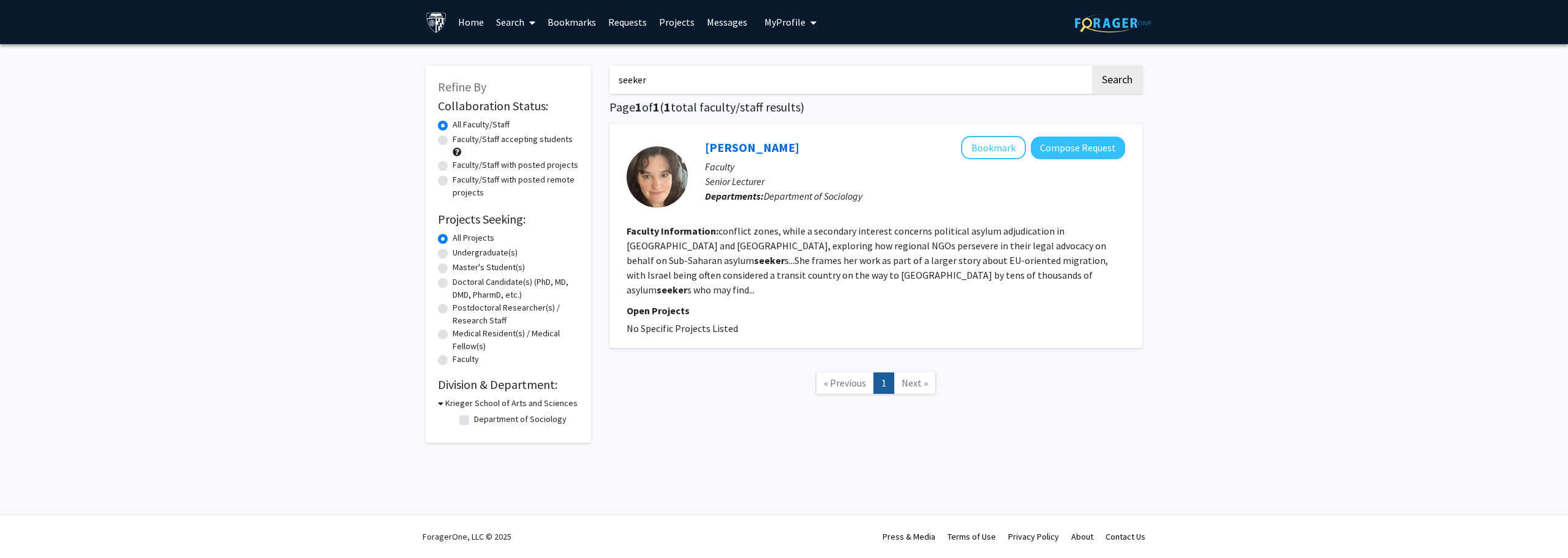
click at [477, 34] on link "Home" at bounding box center [471, 22] width 38 height 43
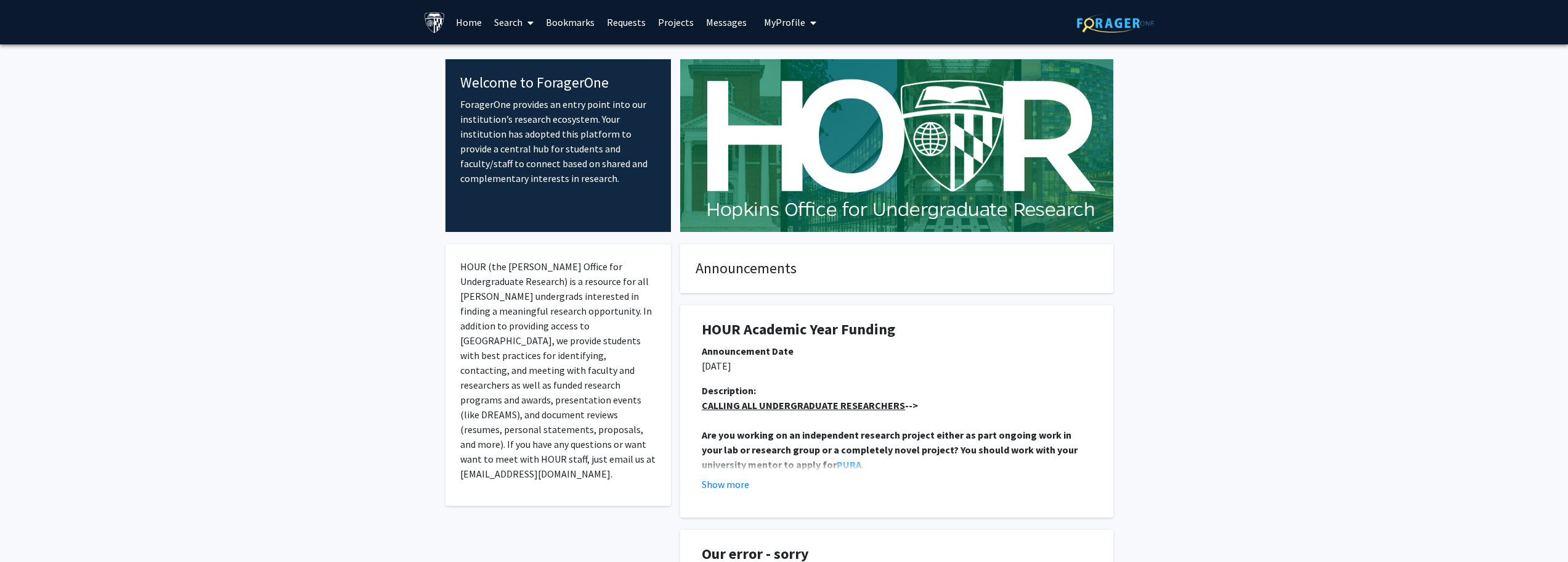
click at [473, 22] on link "Home" at bounding box center [469, 22] width 39 height 43
click at [508, 27] on link "Search" at bounding box center [514, 22] width 52 height 43
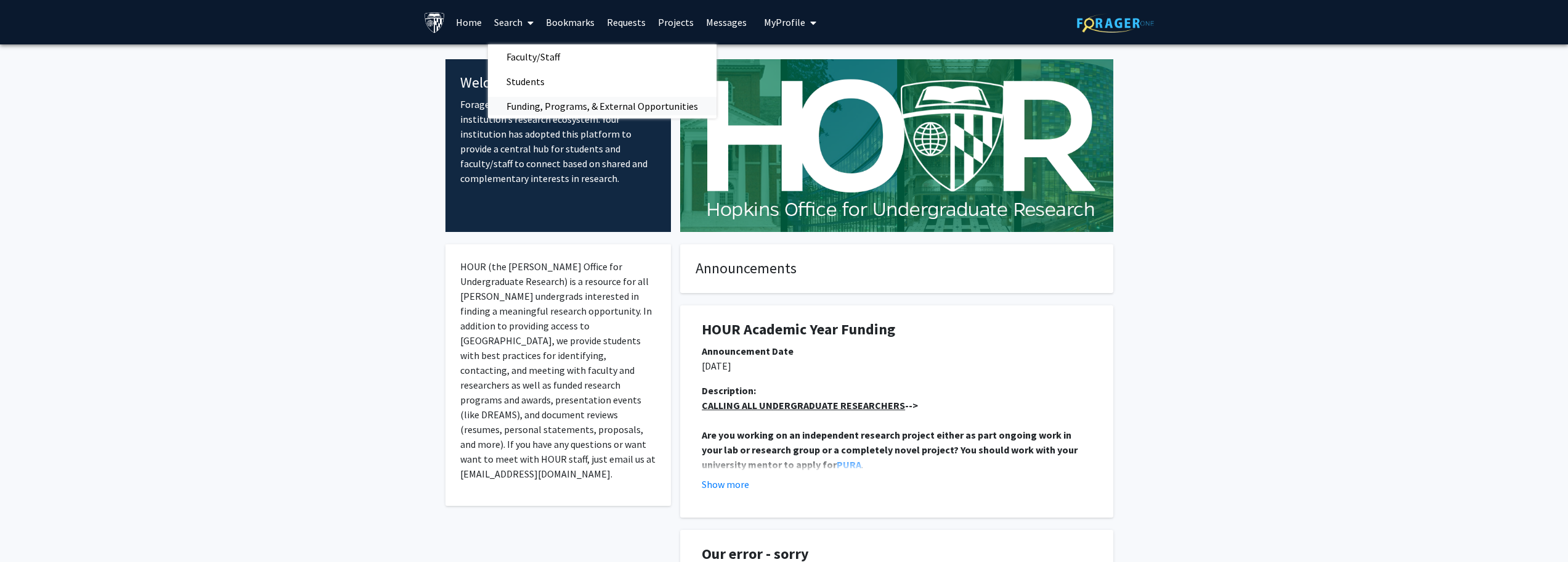
click at [550, 110] on span "Funding, Programs, & External Opportunities" at bounding box center [602, 106] width 228 height 25
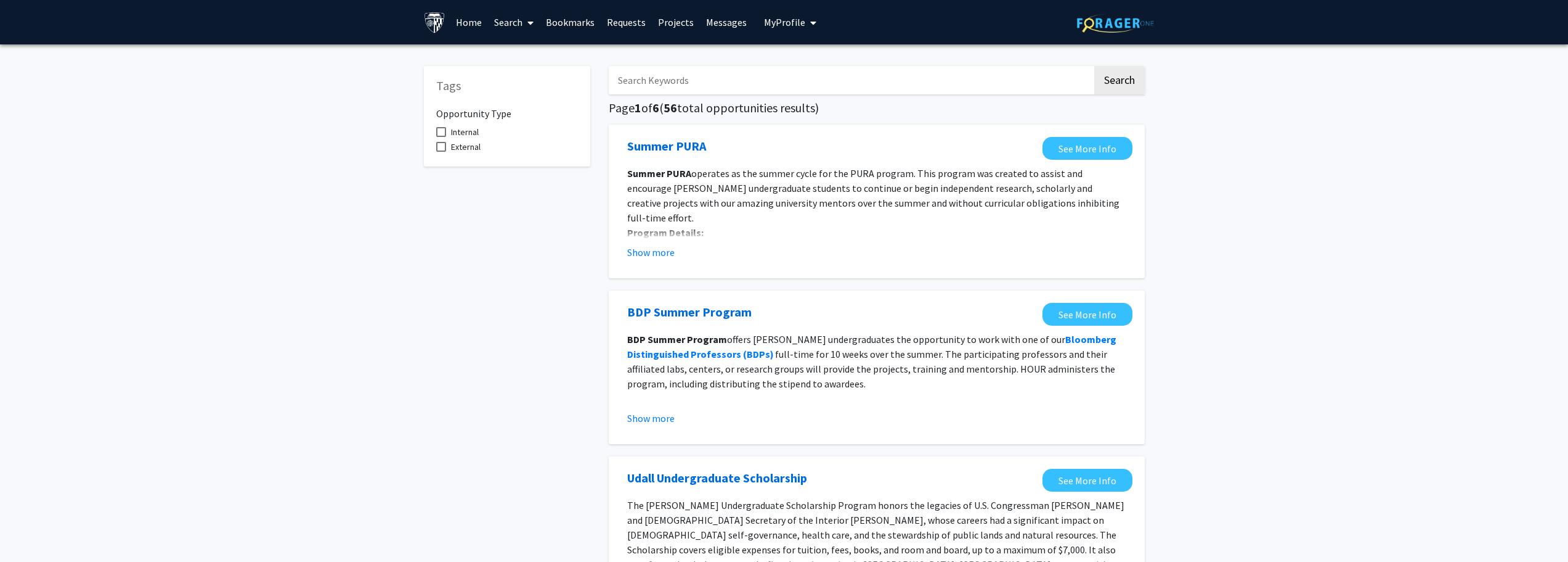
click at [507, 25] on link "Search" at bounding box center [514, 22] width 52 height 43
click at [520, 83] on span "Students" at bounding box center [525, 81] width 75 height 25
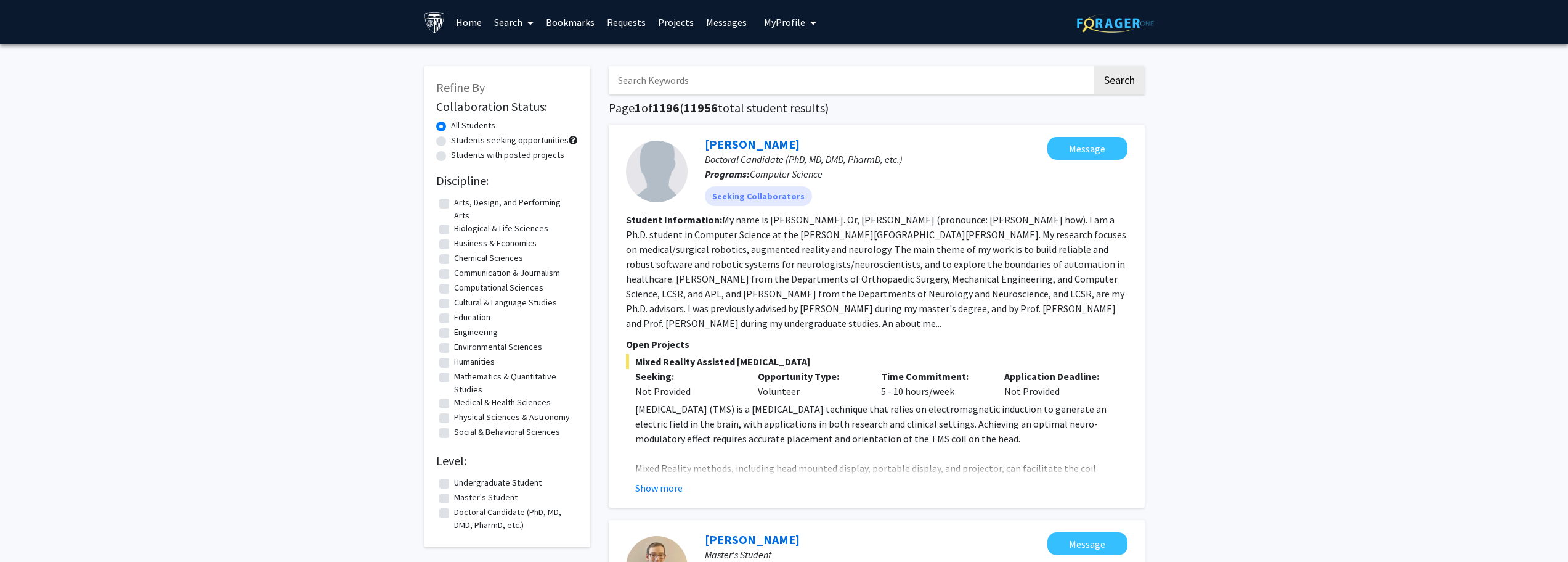
click at [667, 76] on input "Search Keywords" at bounding box center [850, 80] width 484 height 28
type input "m"
click at [1095, 66] on button "Search" at bounding box center [1120, 80] width 50 height 28
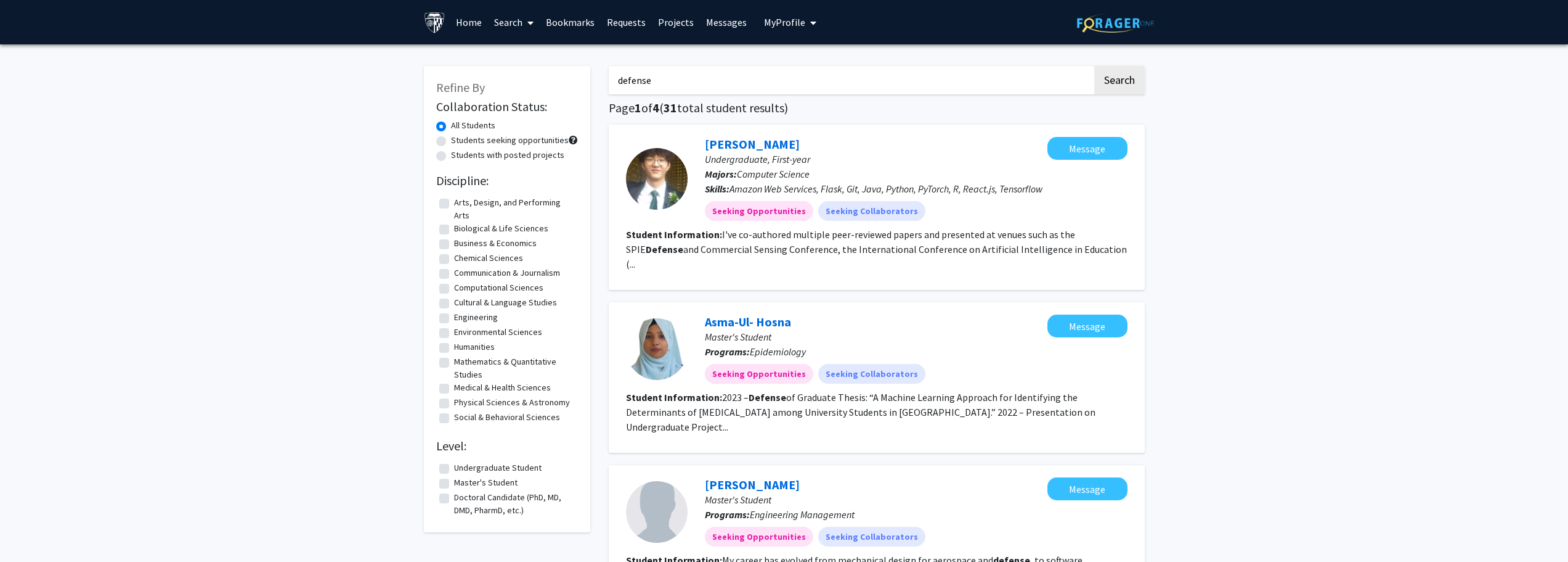
click at [716, 74] on input "defense" at bounding box center [850, 80] width 484 height 28
click at [1095, 66] on button "Search" at bounding box center [1120, 80] width 50 height 28
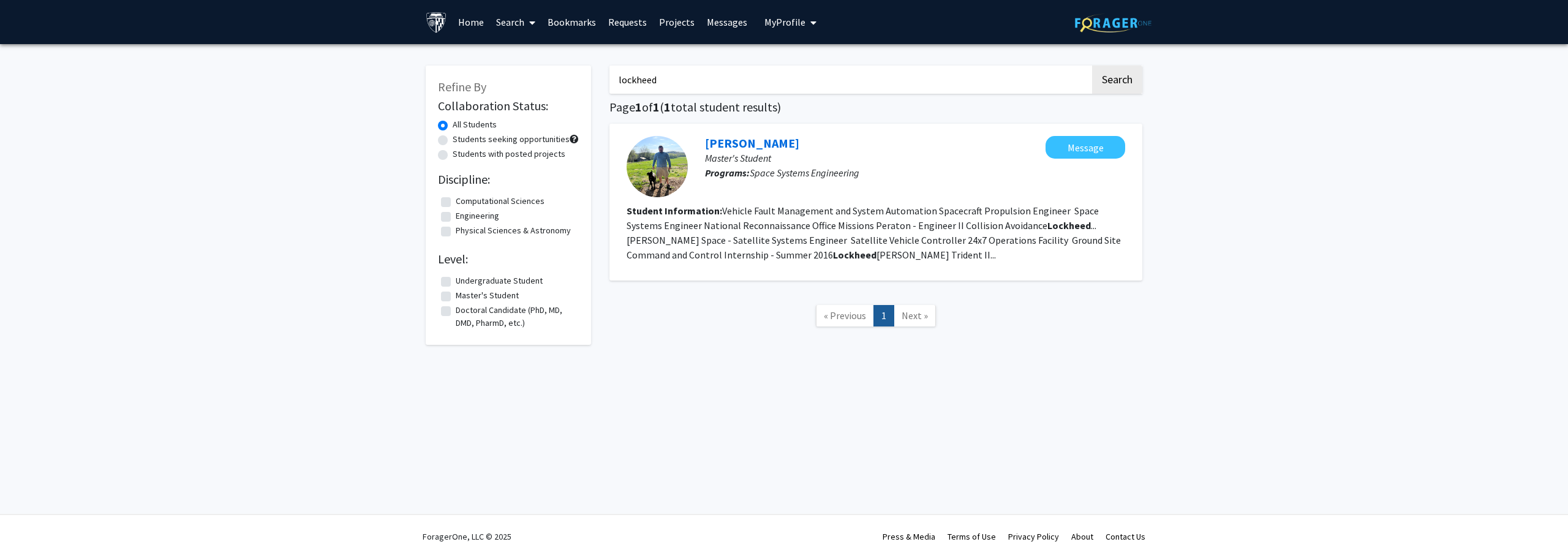
drag, startPoint x: 615, startPoint y: 87, endPoint x: 559, endPoint y: 86, distance: 56.0
click at [559, 86] on div "Refine By Collaboration Status: All Students Students seeking opportunities Stu…" at bounding box center [784, 202] width 735 height 298
type input "robotics"
click at [1092, 65] on button "Search" at bounding box center [1118, 79] width 50 height 28
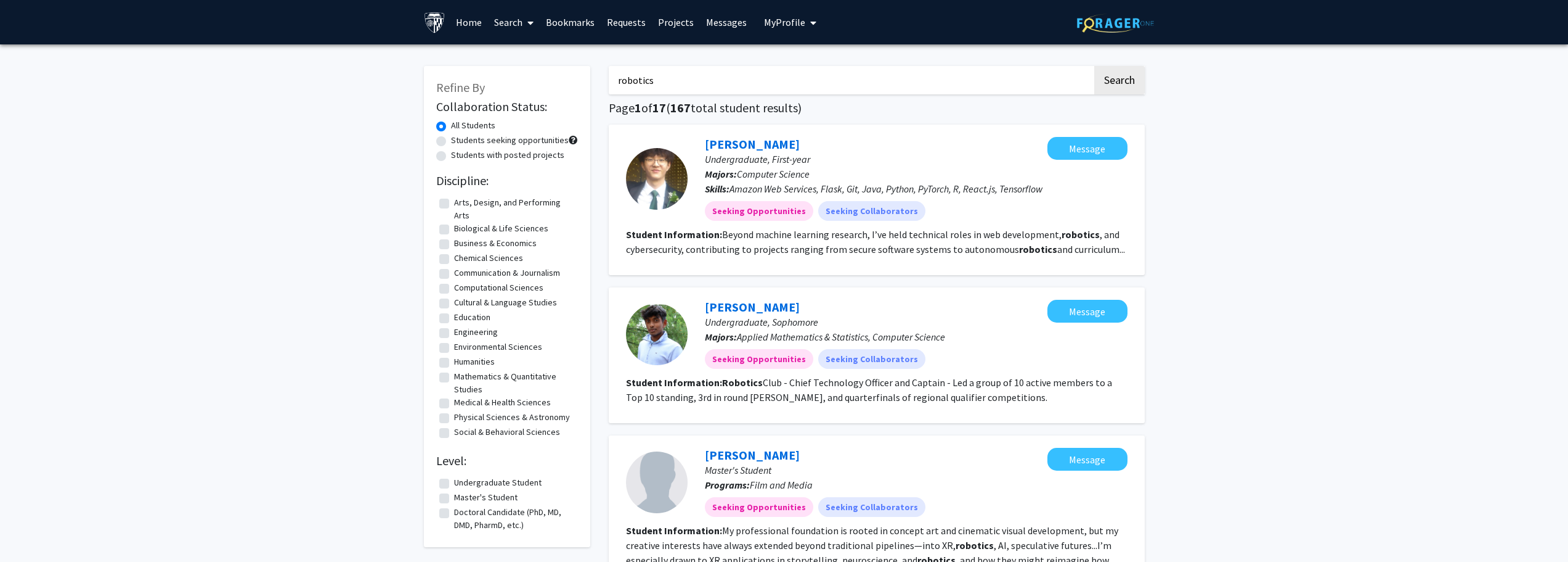
click at [506, 27] on link "Search" at bounding box center [514, 22] width 52 height 43
click at [517, 55] on span "Faculty/Staff" at bounding box center [533, 56] width 90 height 25
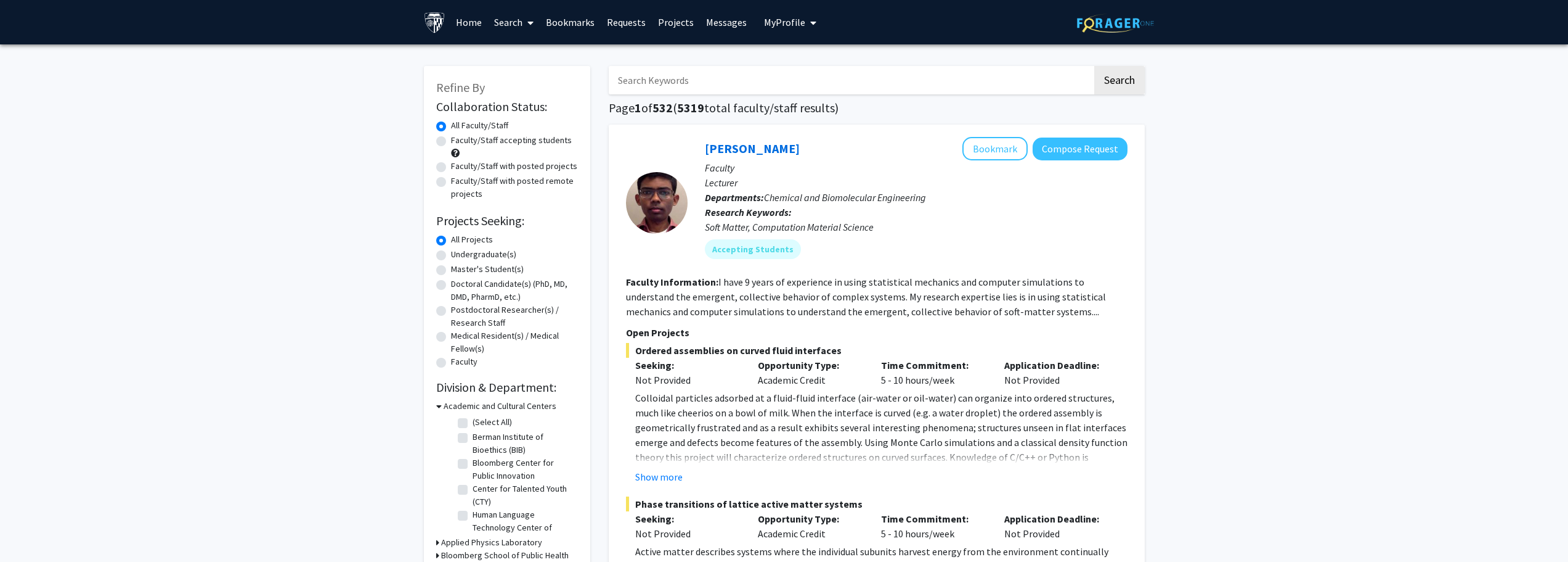
click at [770, 83] on input "Search Keywords" at bounding box center [850, 80] width 484 height 28
type input "r"
click at [1095, 66] on button "Search" at bounding box center [1120, 80] width 50 height 28
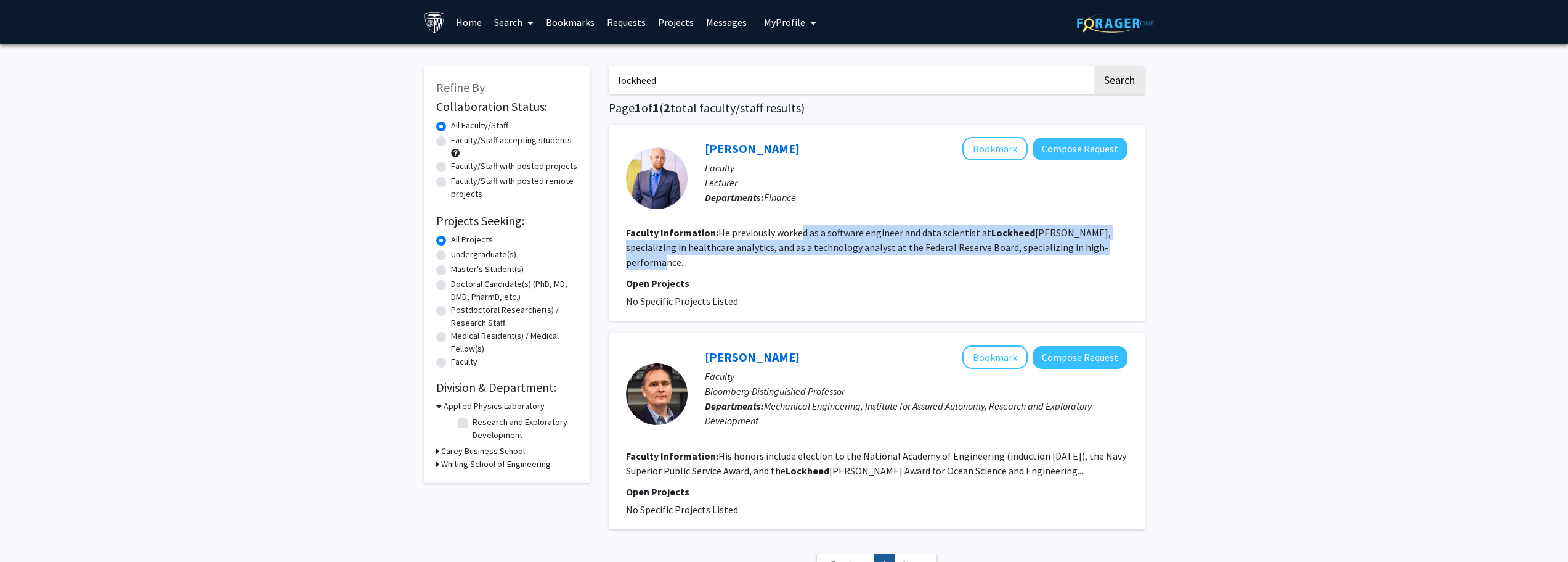
drag, startPoint x: 800, startPoint y: 239, endPoint x: 1105, endPoint y: 249, distance: 305.2
click at [1105, 249] on section "Faculty Information: He previously worked as a software engineer and data scien…" at bounding box center [877, 247] width 501 height 44
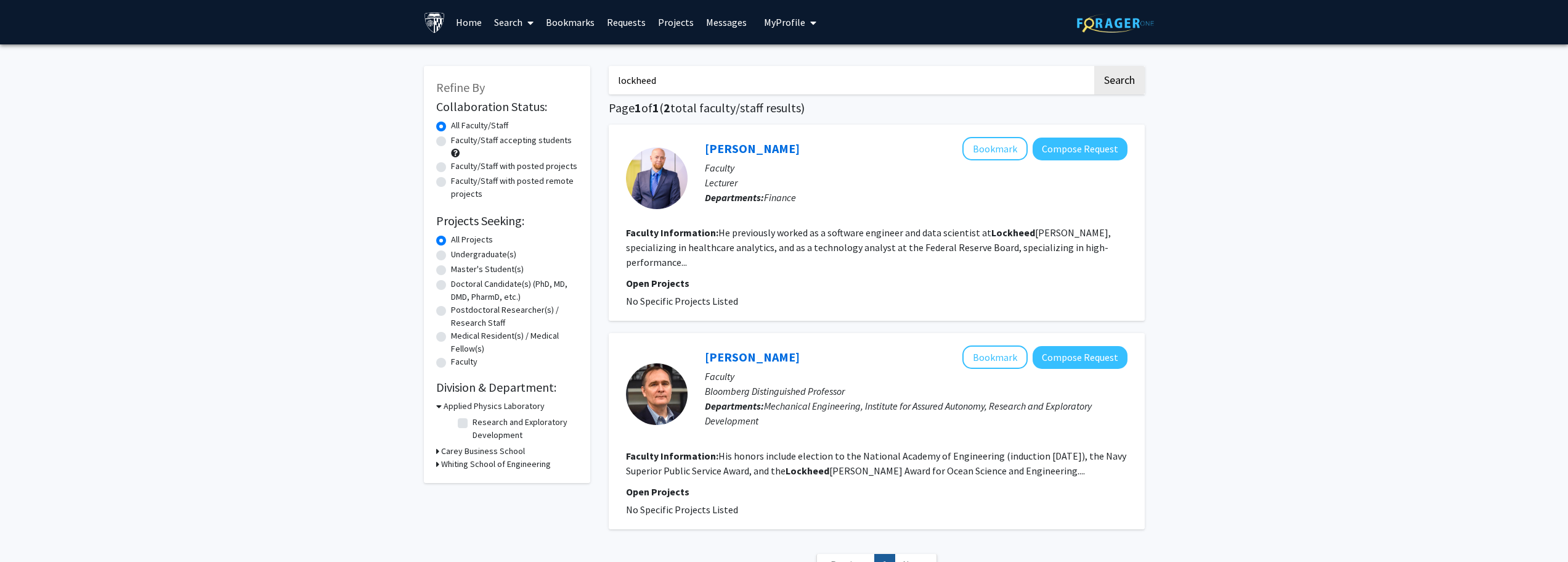
click at [695, 85] on input "lockheed" at bounding box center [850, 80] width 484 height 28
type input "robotics"
click at [1095, 66] on button "Search" at bounding box center [1120, 80] width 50 height 28
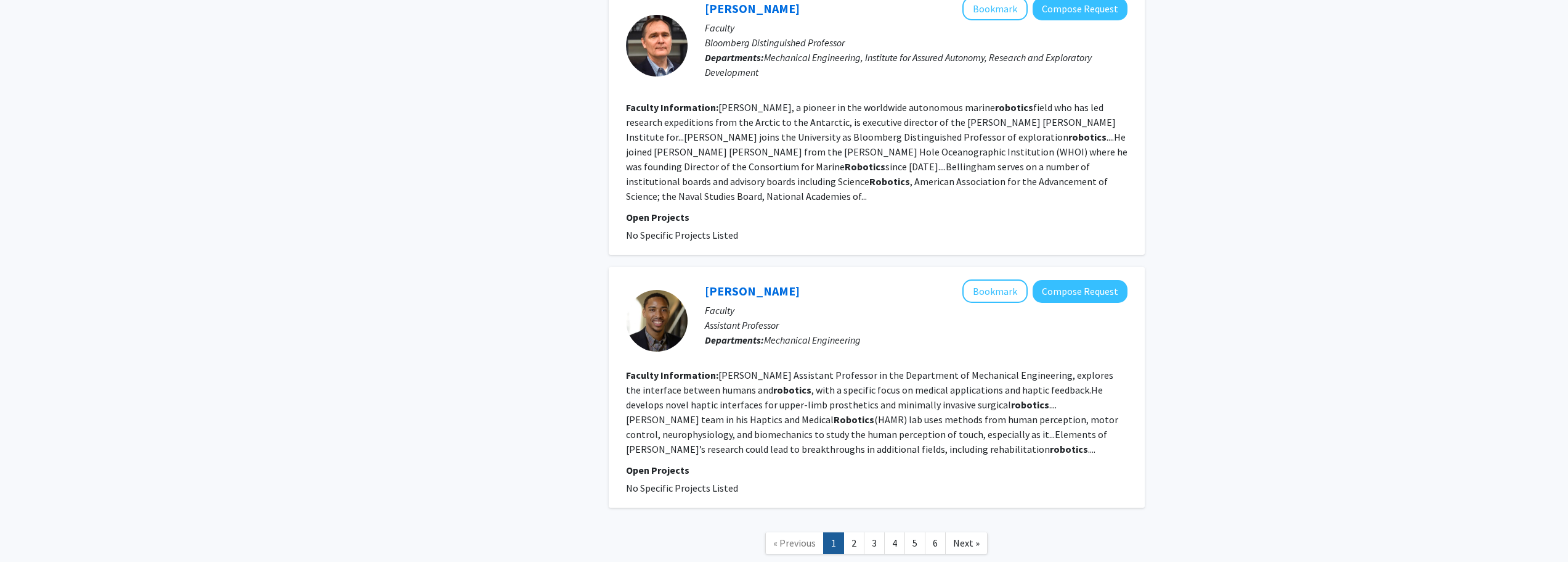
scroll to position [2261, 0]
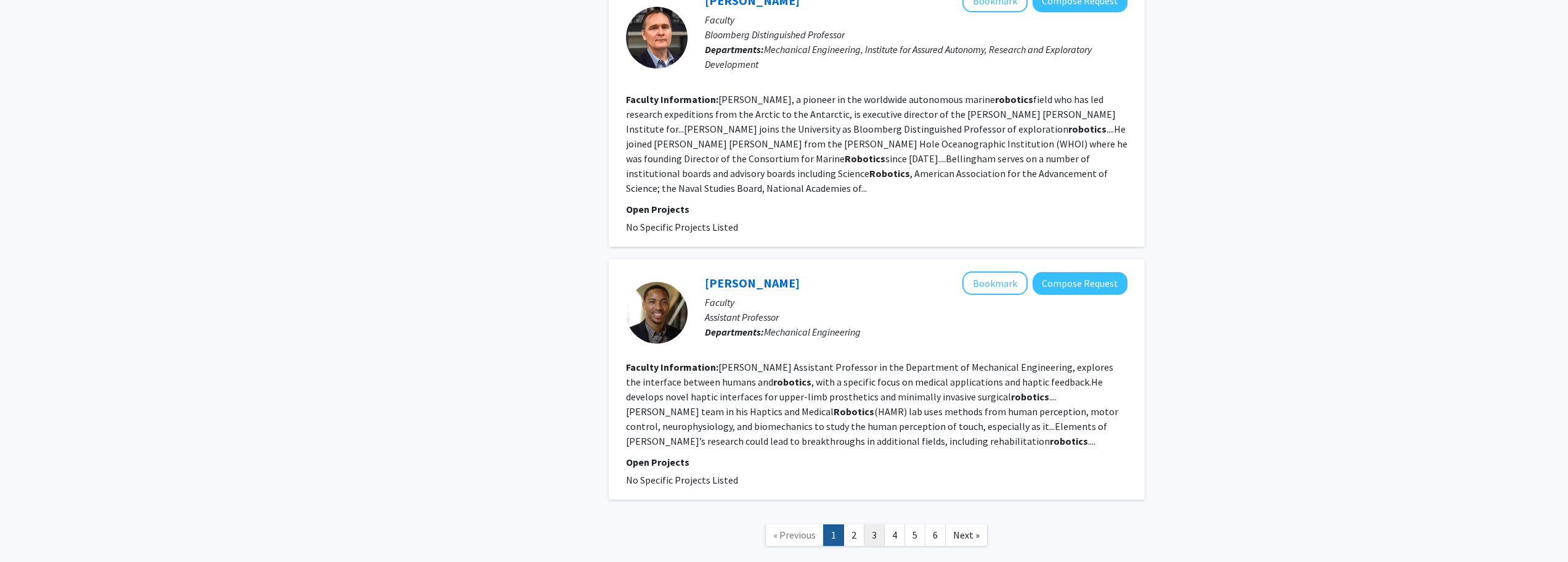
click at [866, 524] on link "3" at bounding box center [875, 535] width 21 height 22
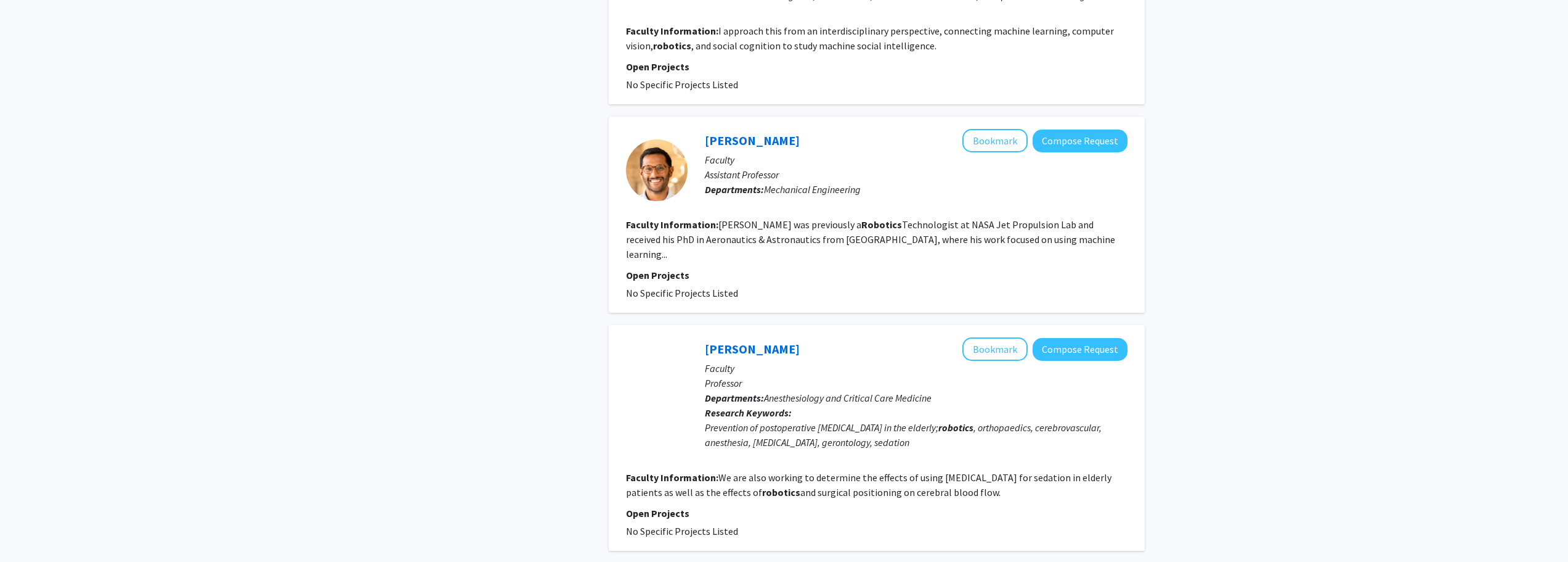
scroll to position [1110, 0]
click at [966, 217] on section "Faculty Information: Abhishek was previously a Robotics Technologist at NASA Je…" at bounding box center [877, 238] width 501 height 44
click at [978, 221] on fg-read-more "Abhishek was previously a Robotics Technologist at NASA Jet Propulsion Lab and …" at bounding box center [870, 239] width 490 height 42
click at [765, 132] on link "Abhishek Cauligi" at bounding box center [753, 139] width 95 height 15
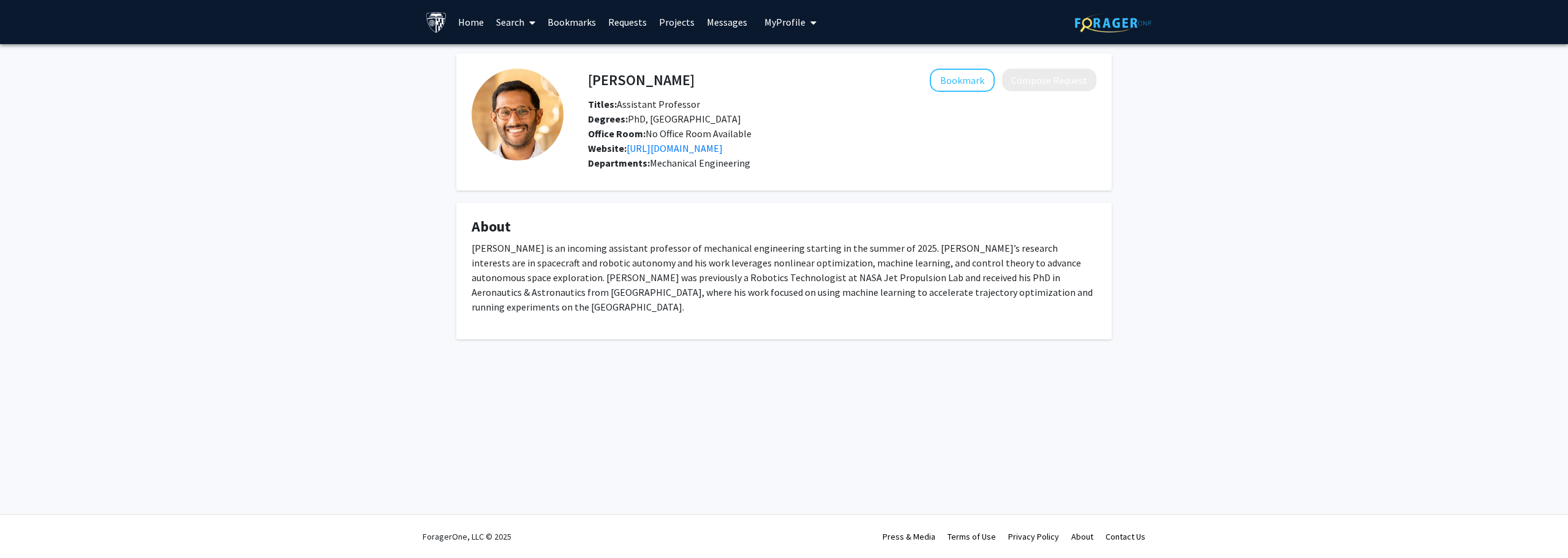
click at [810, 294] on p "Abhishek Cauligi is an incoming assistant professor of mechanical engineering s…" at bounding box center [784, 278] width 625 height 74
drag, startPoint x: 818, startPoint y: 292, endPoint x: 910, endPoint y: 293, distance: 92.0
click at [910, 293] on p "Abhishek Cauligi is an incoming assistant professor of mechanical engineering s…" at bounding box center [784, 278] width 625 height 74
drag, startPoint x: 877, startPoint y: 293, endPoint x: 834, endPoint y: 293, distance: 43.0
click at [875, 293] on p "Abhishek Cauligi is an incoming assistant professor of mechanical engineering s…" at bounding box center [784, 278] width 625 height 74
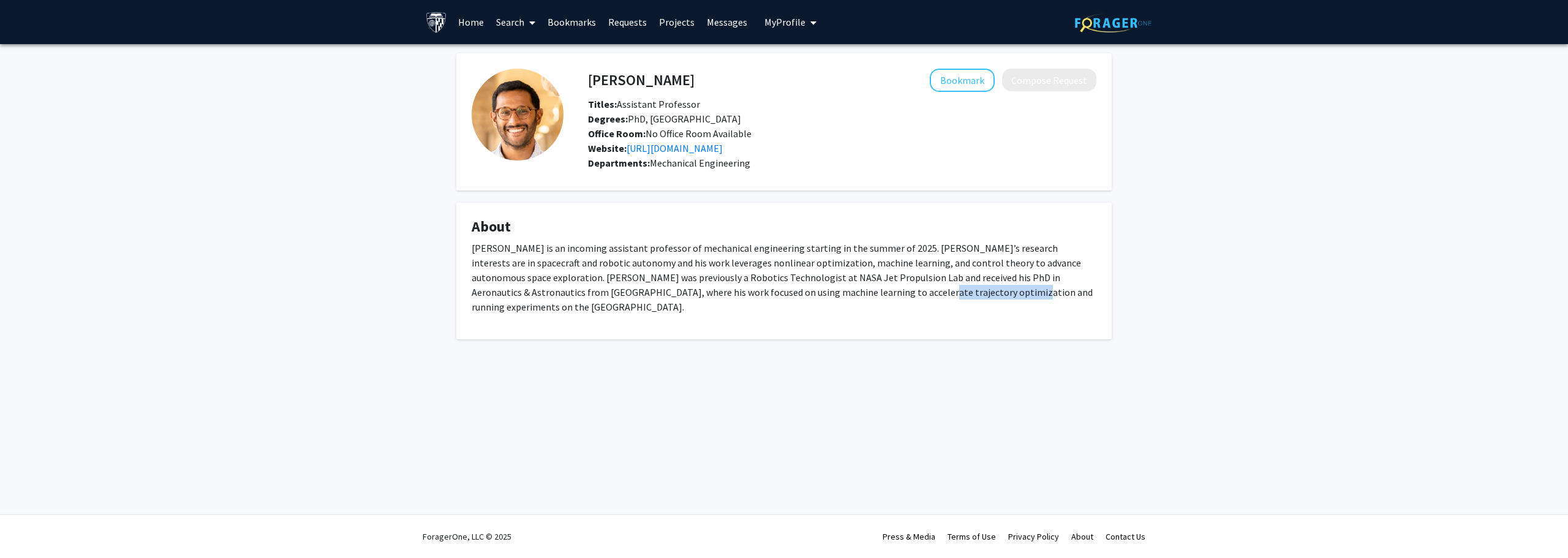
click at [830, 293] on p "Abhishek Cauligi is an incoming assistant professor of mechanical engineering s…" at bounding box center [784, 278] width 625 height 74
drag, startPoint x: 815, startPoint y: 293, endPoint x: 909, endPoint y: 293, distance: 94.0
click at [909, 293] on p "Abhishek Cauligi is an incoming assistant professor of mechanical engineering s…" at bounding box center [784, 278] width 625 height 74
copy p "trajectory optimization"
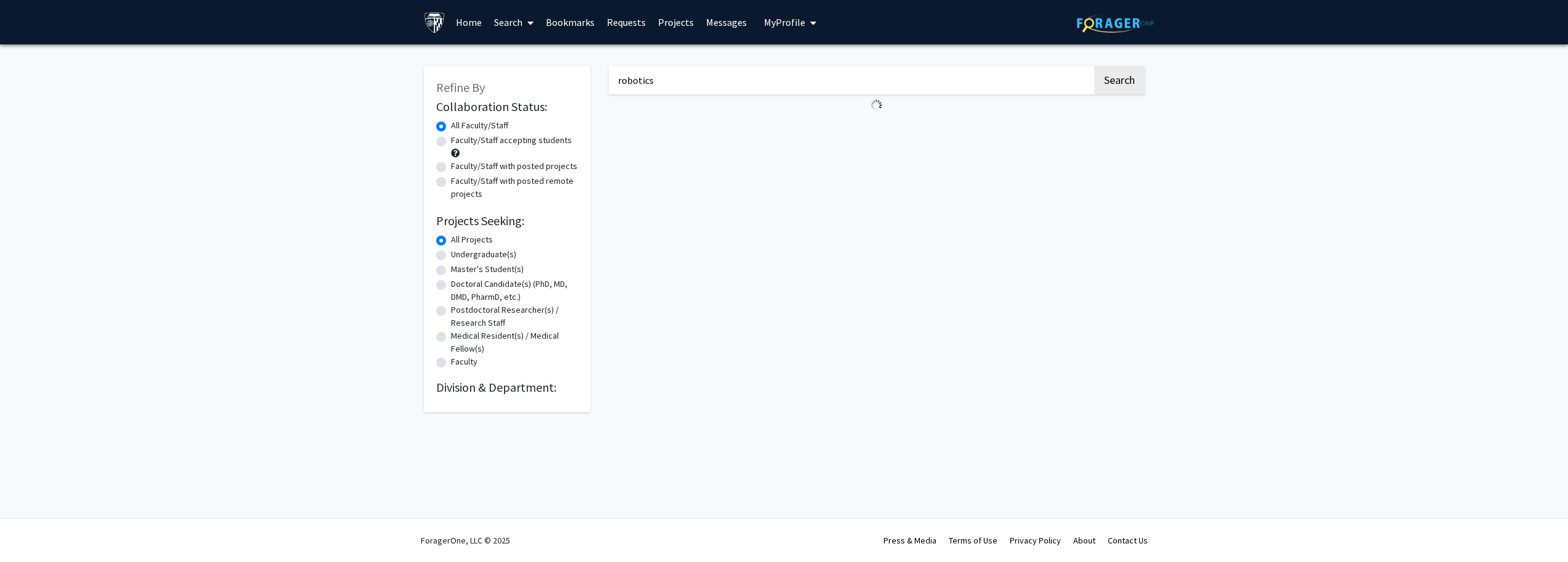
click at [663, 84] on input "robotics" at bounding box center [850, 80] width 484 height 28
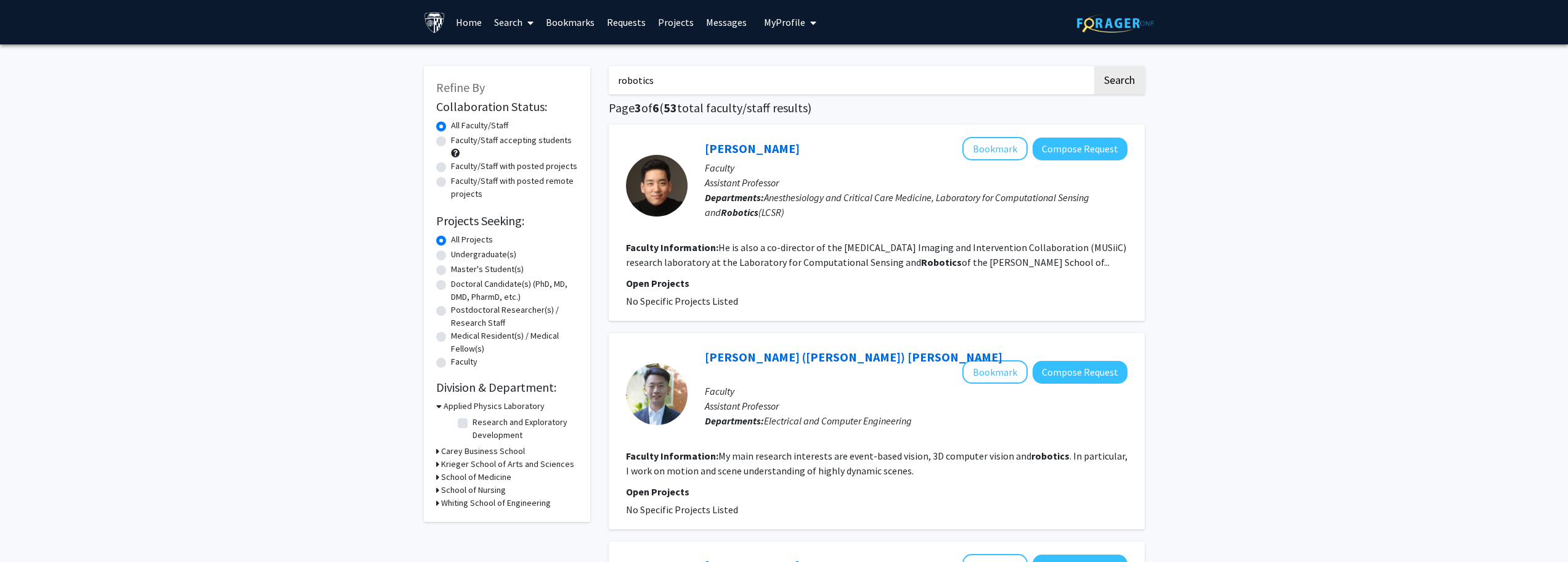
click at [663, 85] on input "robotics" at bounding box center [850, 80] width 484 height 28
paste input "trajectory optimization"
click at [1095, 66] on button "Search" at bounding box center [1120, 80] width 50 height 28
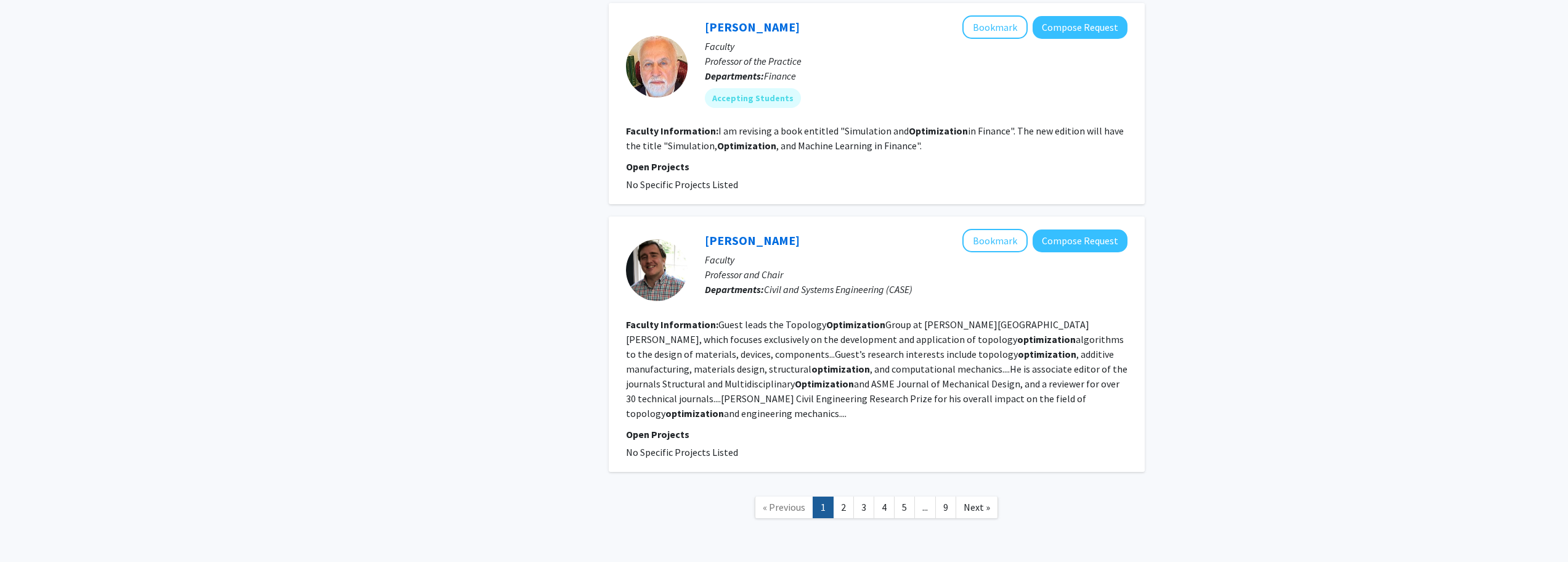
scroll to position [2035, 0]
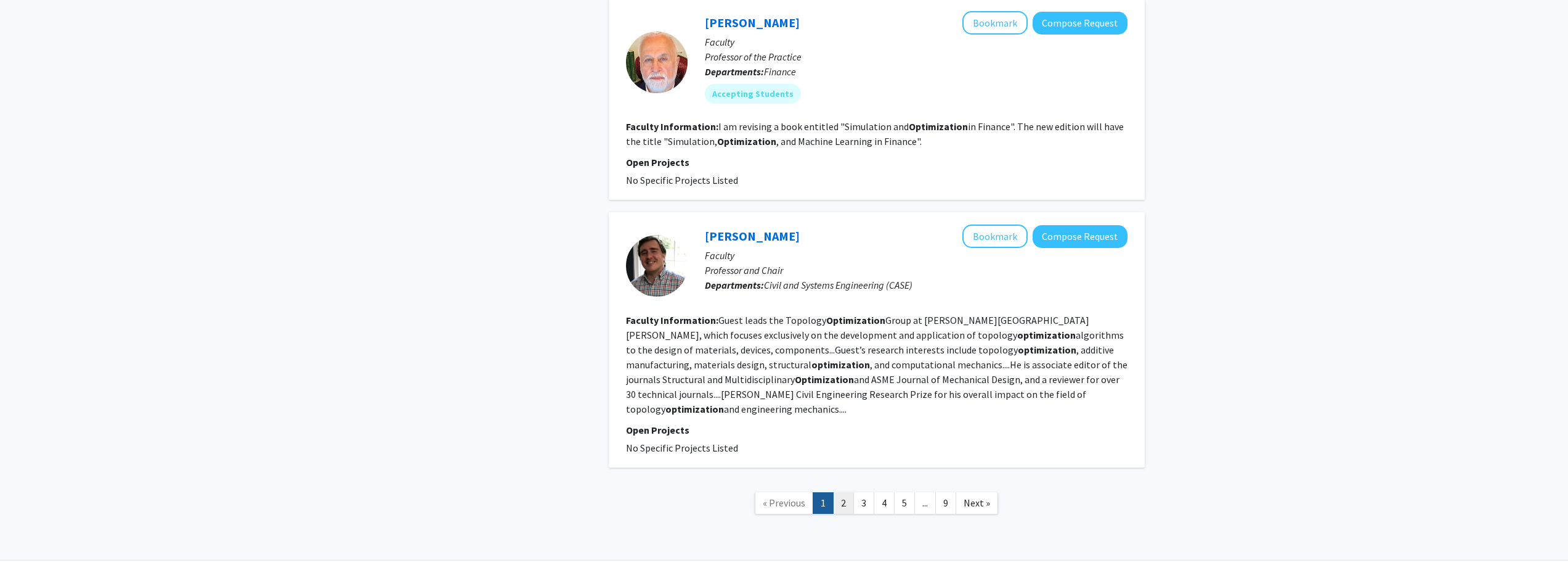
click at [851, 492] on link "2" at bounding box center [844, 502] width 21 height 22
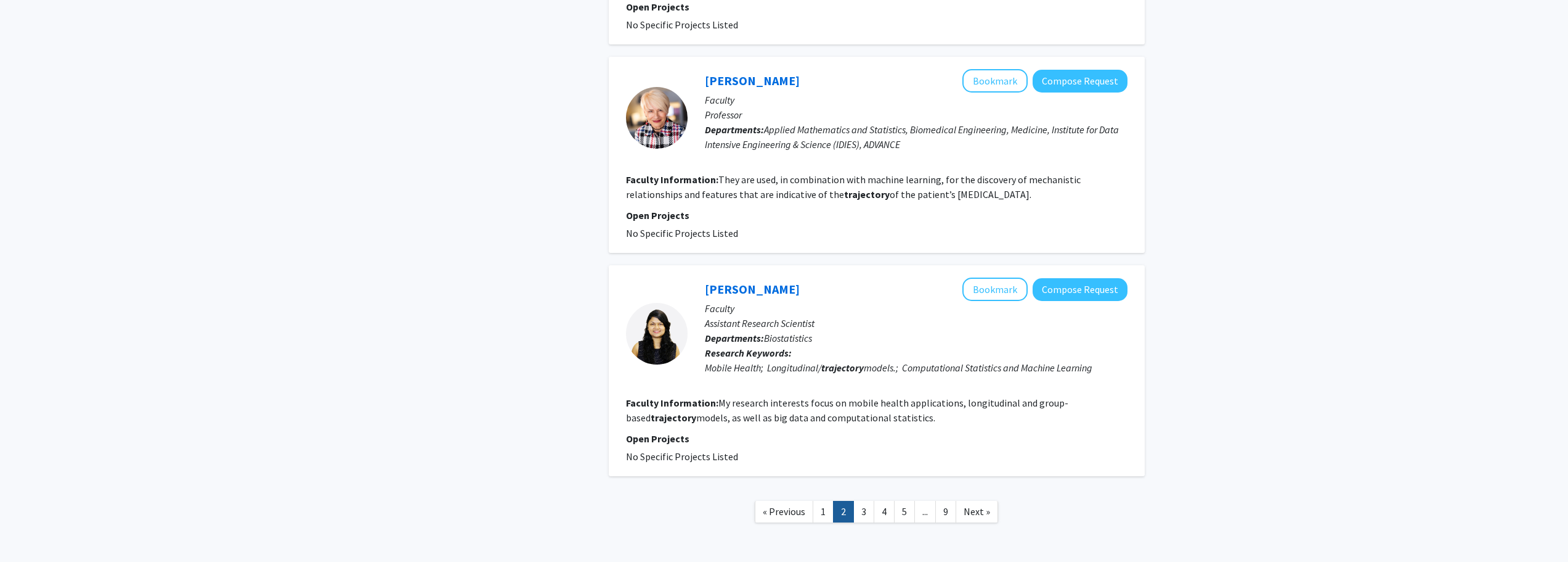
scroll to position [1949, 0]
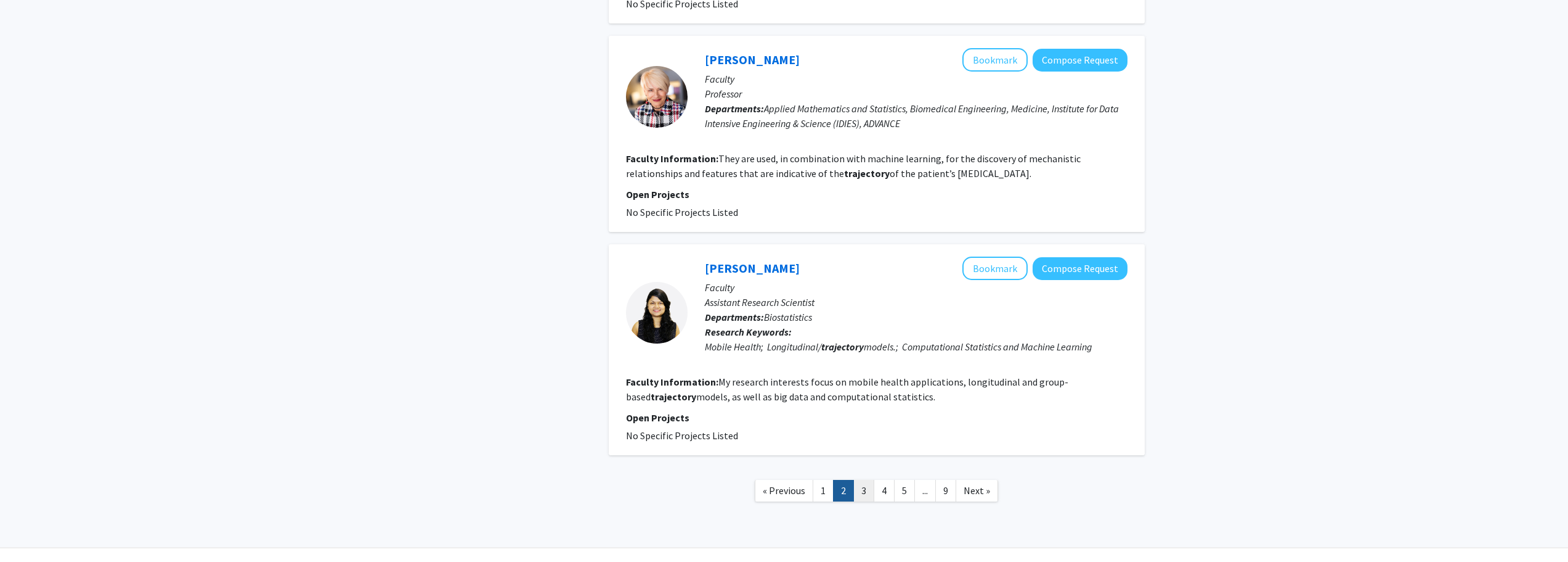
click at [861, 480] on link "3" at bounding box center [864, 491] width 21 height 22
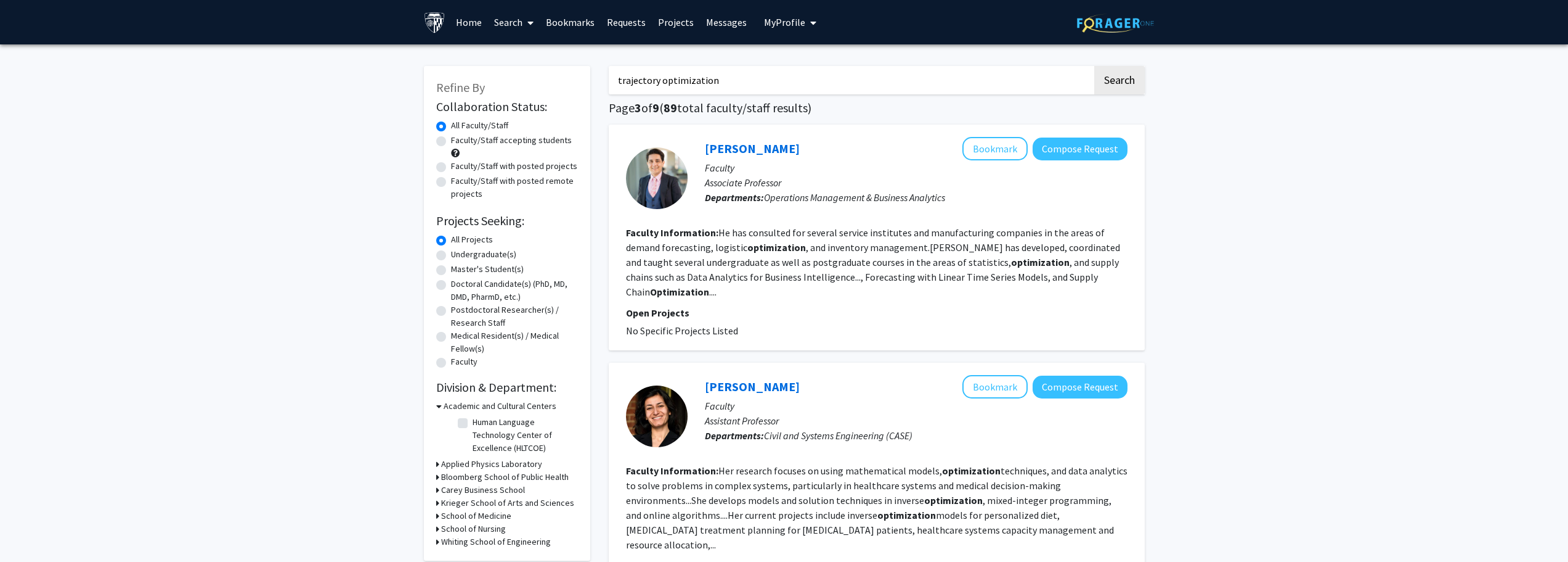
click at [769, 83] on input "trajectory optimization" at bounding box center [850, 80] width 484 height 28
click at [768, 83] on input "trajectory optimization" at bounding box center [850, 80] width 484 height 28
click at [768, 82] on input "trajectory optimization" at bounding box center [850, 80] width 484 height 28
click at [782, 83] on input "trajectory optimization" at bounding box center [850, 80] width 484 height 28
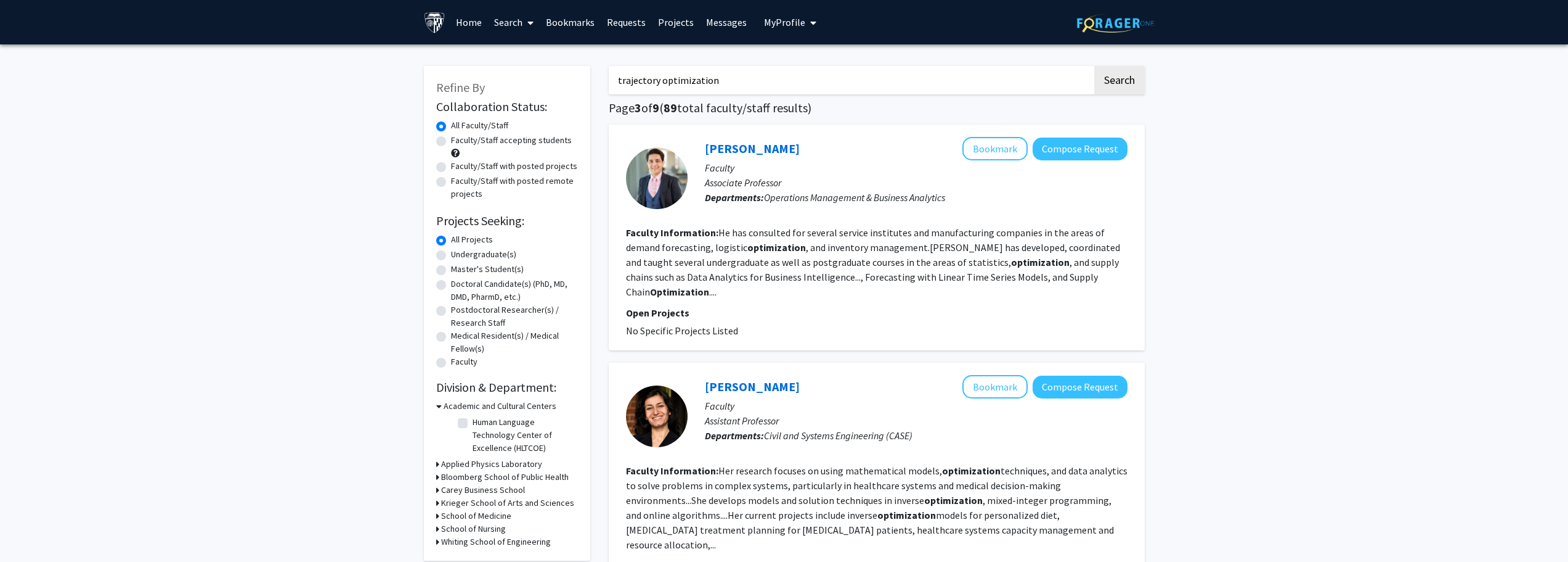
click at [782, 83] on input "trajectory optimization" at bounding box center [850, 80] width 484 height 28
drag, startPoint x: 782, startPoint y: 83, endPoint x: 782, endPoint y: 90, distance: 7.0
click at [782, 90] on input "trajectory optimization" at bounding box center [850, 80] width 484 height 28
click at [1095, 66] on button "Search" at bounding box center [1120, 80] width 50 height 28
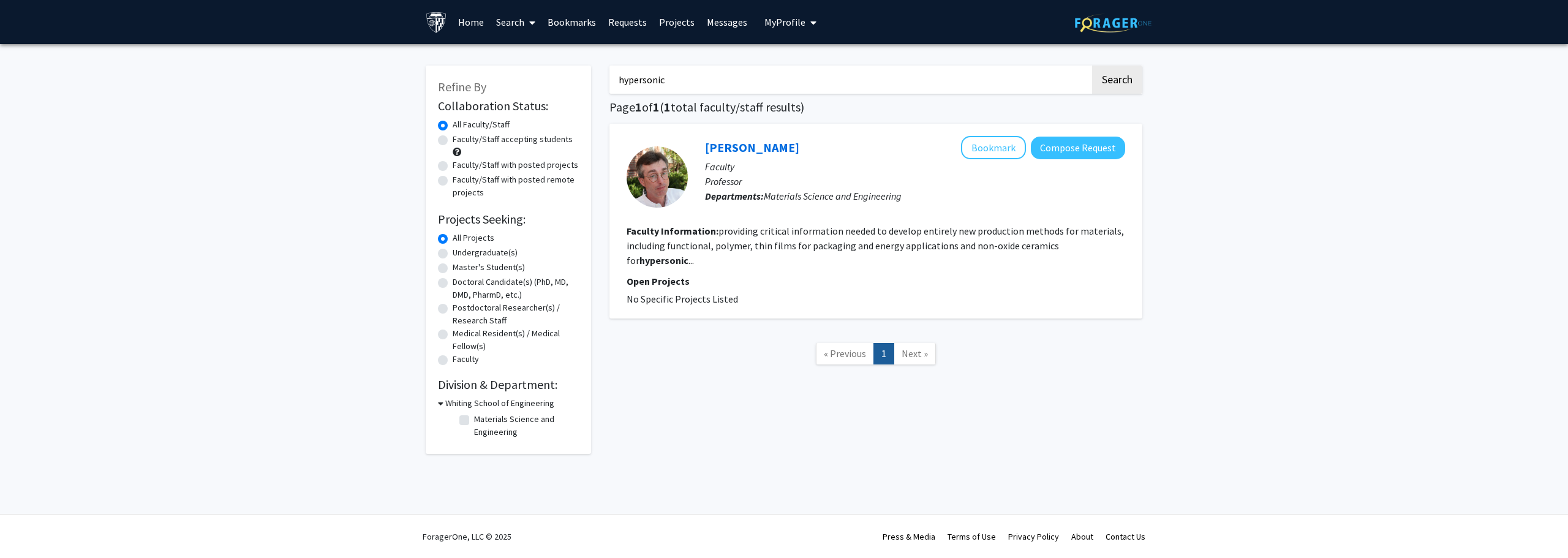
click at [771, 76] on input "hypersonic" at bounding box center [849, 79] width 481 height 28
type input "jamming"
click at [1092, 65] on button "Search" at bounding box center [1118, 79] width 50 height 28
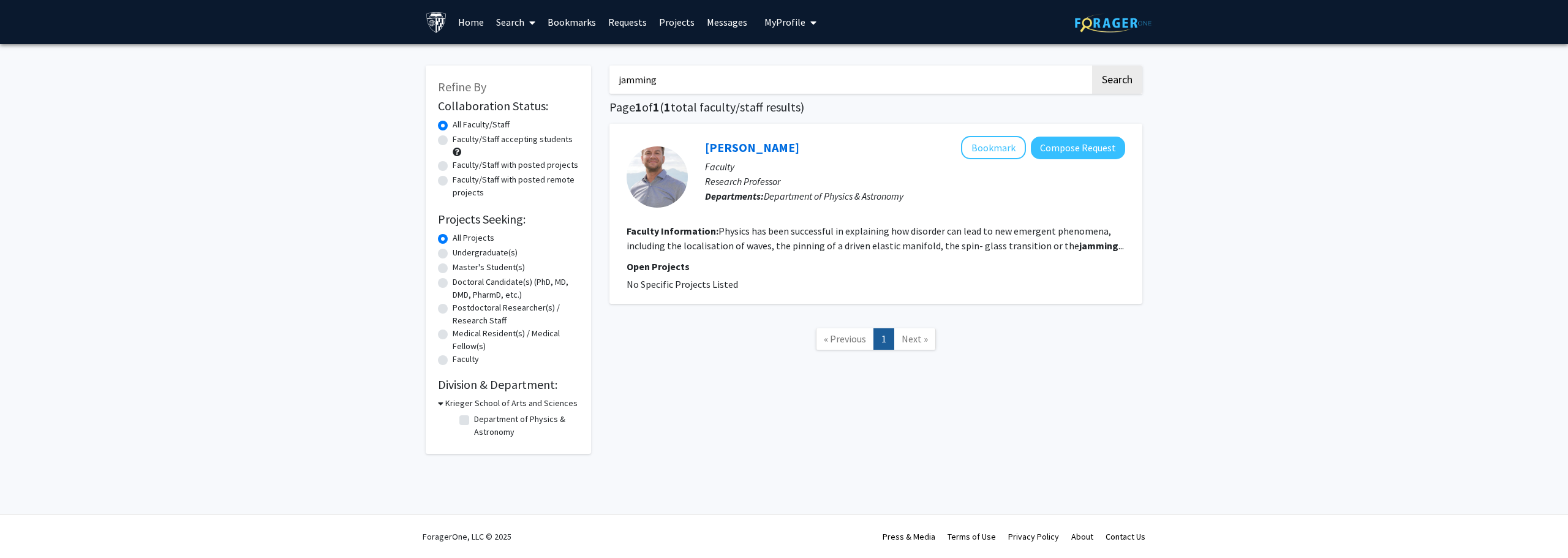
click at [1011, 236] on fg-read-more "Physics has been successful in explaining how disorder can lead to new emergent…" at bounding box center [875, 238] width 497 height 27
click at [769, 141] on link "Matthieu Wyart" at bounding box center [753, 148] width 95 height 15
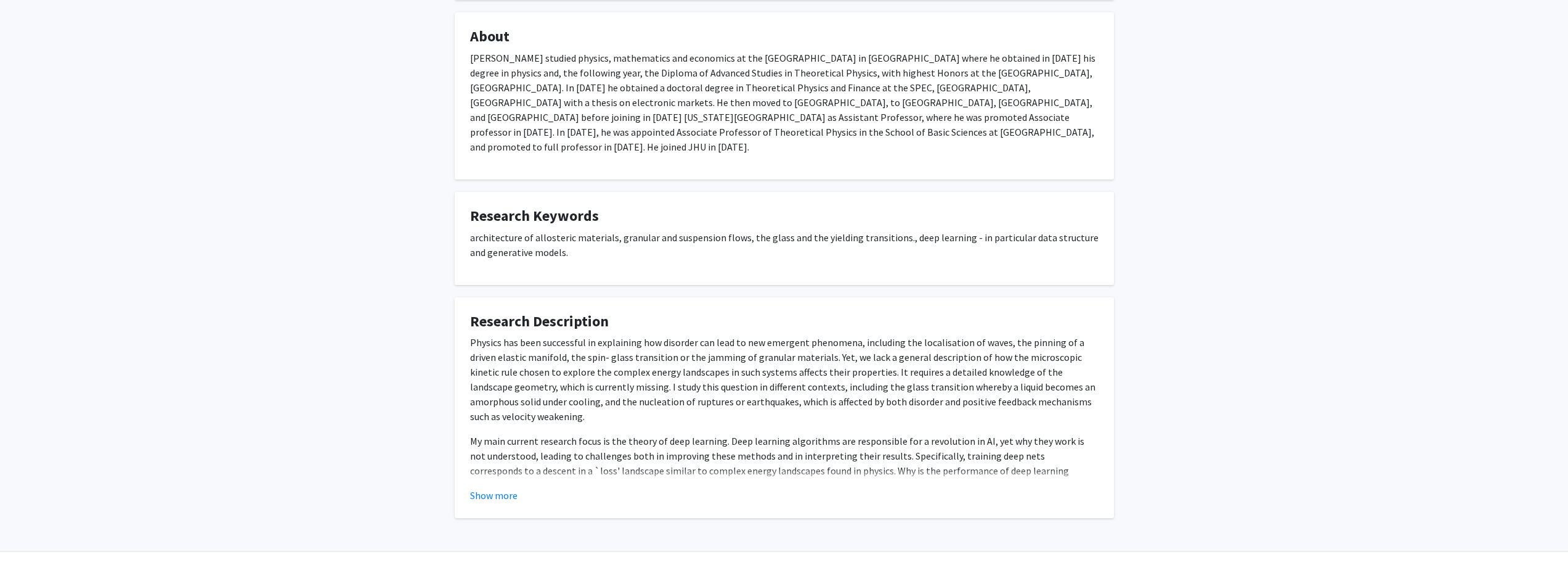
scroll to position [210, 0]
